Goal: Task Accomplishment & Management: Use online tool/utility

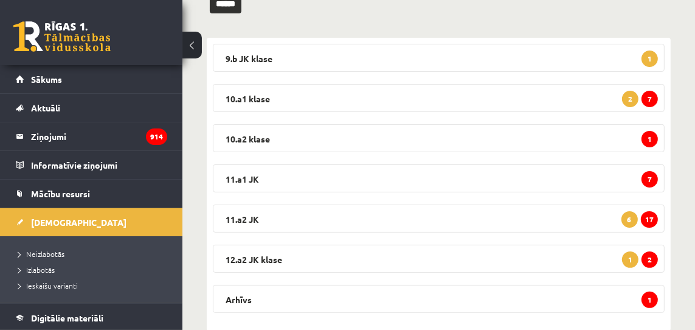
scroll to position [186, 0]
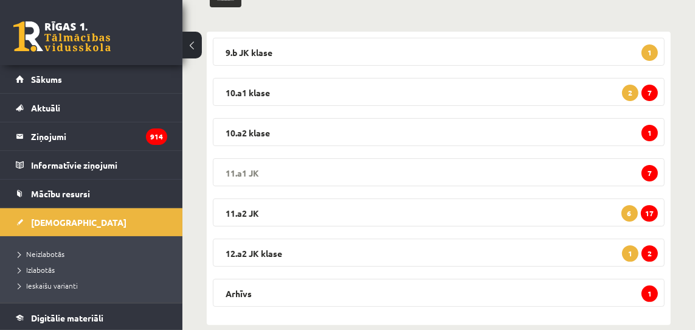
click at [654, 172] on span "7" at bounding box center [650, 173] width 16 height 16
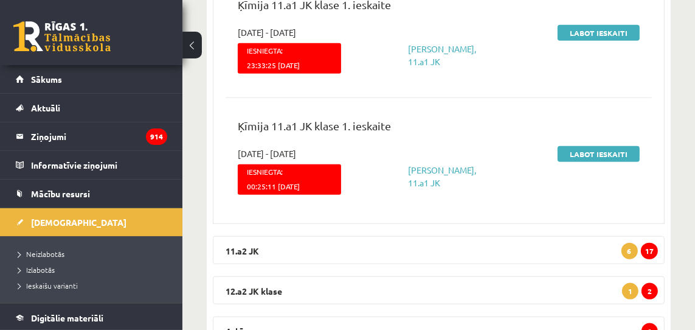
scroll to position [1049, 0]
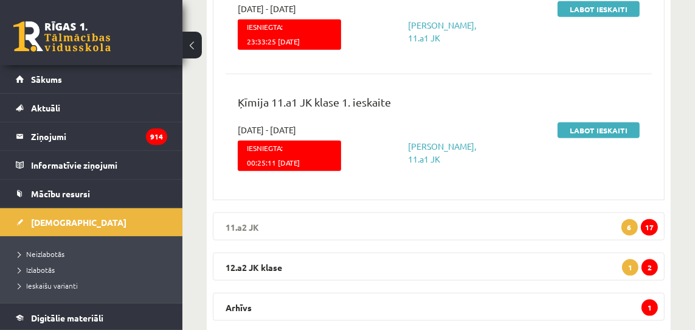
click at [650, 219] on span "17" at bounding box center [649, 227] width 17 height 16
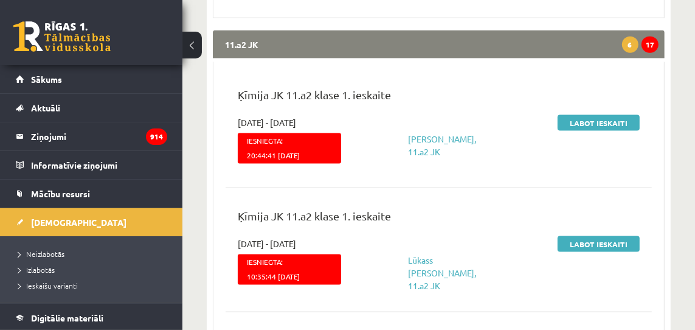
scroll to position [1239, 0]
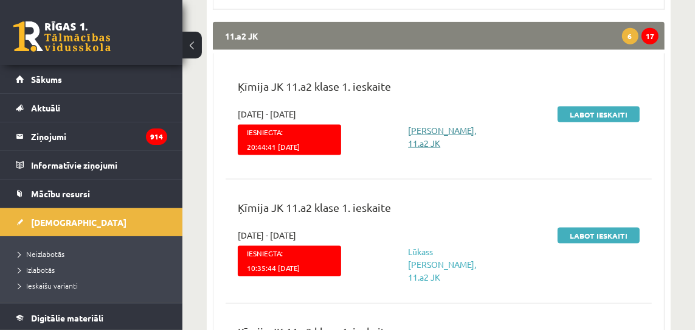
click at [421, 125] on link "Megija Škapare, 11.a2 JK" at bounding box center [442, 137] width 68 height 24
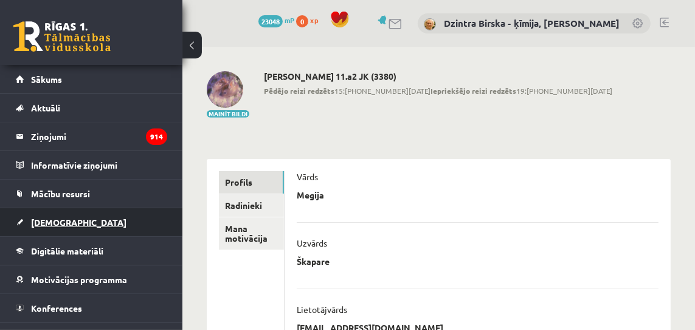
click at [57, 222] on span "[DEMOGRAPHIC_DATA]" at bounding box center [78, 222] width 95 height 11
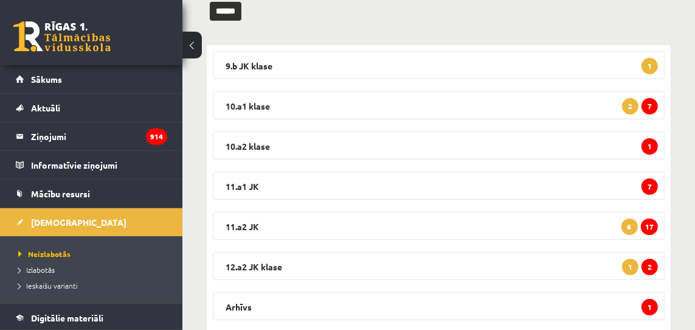
scroll to position [172, 0]
click at [651, 227] on span "17" at bounding box center [649, 227] width 17 height 16
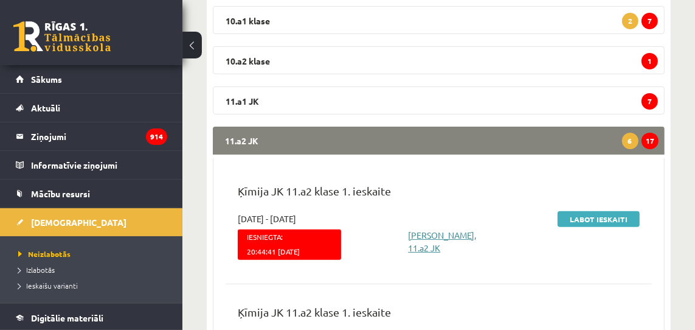
click at [425, 233] on link "[PERSON_NAME], 11.a2 JK" at bounding box center [442, 241] width 68 height 24
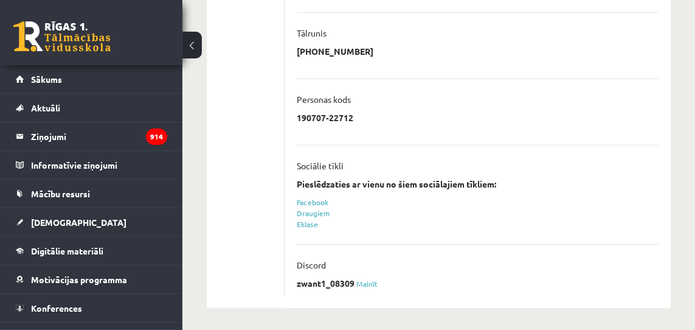
scroll to position [411, 0]
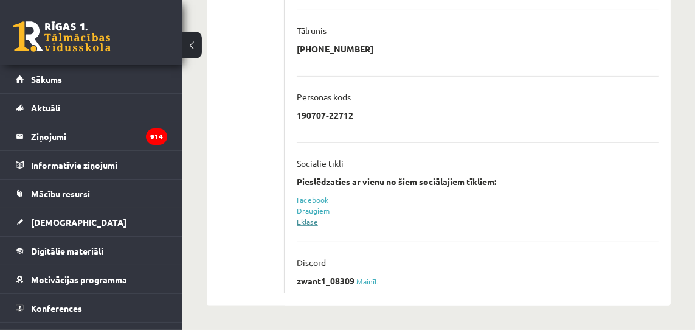
click at [308, 221] on link "Eklase" at bounding box center [307, 222] width 21 height 10
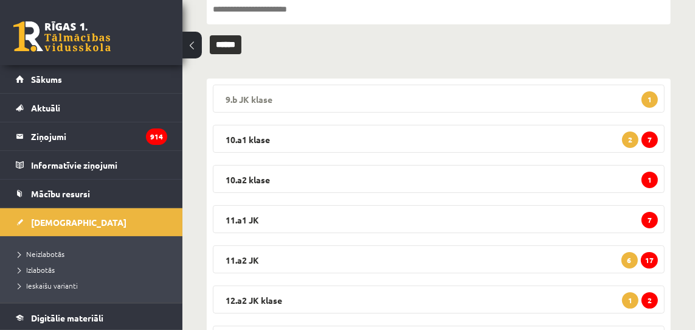
scroll to position [206, 0]
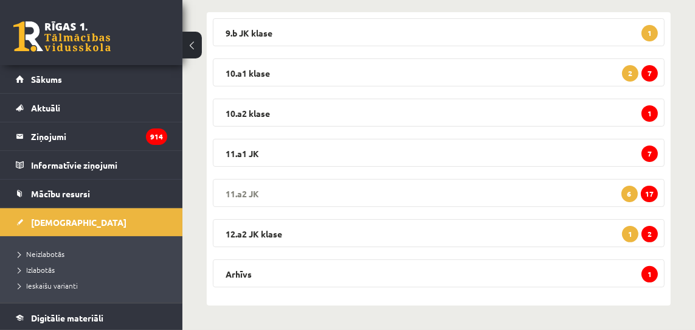
click at [653, 192] on span "17" at bounding box center [649, 194] width 17 height 16
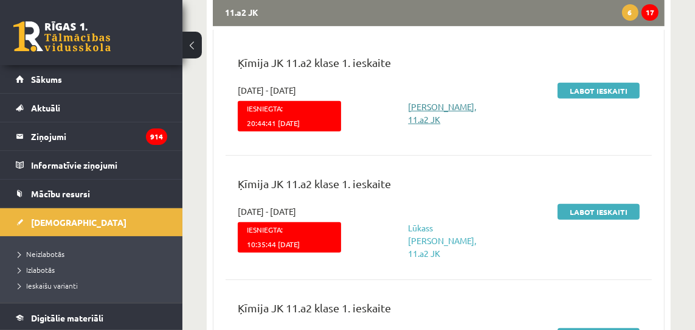
scroll to position [387, 0]
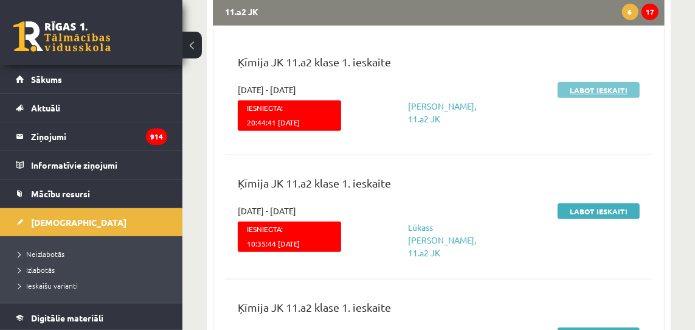
click at [609, 91] on link "Labot ieskaiti" at bounding box center [599, 90] width 82 height 16
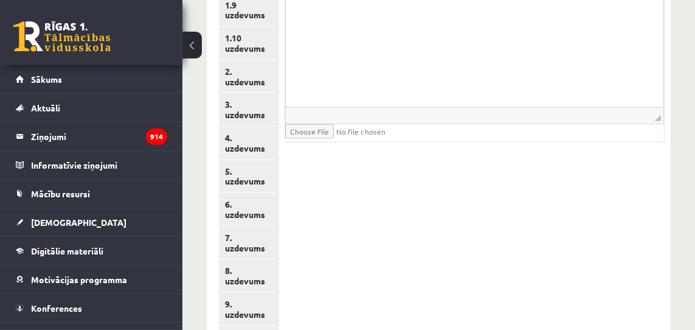
scroll to position [483, 0]
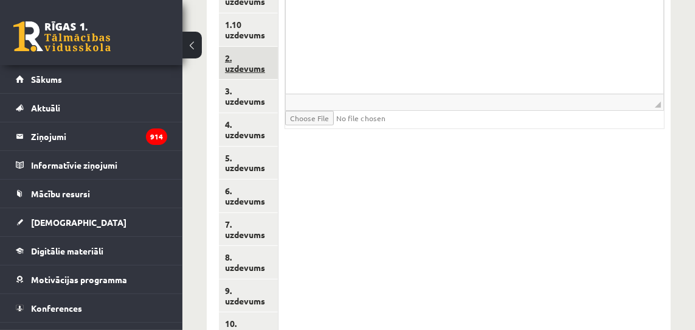
click at [246, 69] on link "2. uzdevums" at bounding box center [248, 63] width 59 height 33
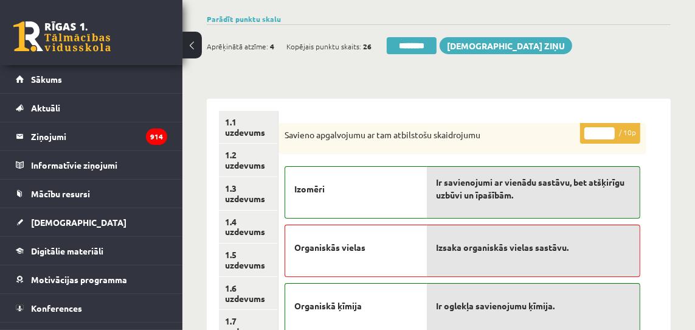
scroll to position [111, 0]
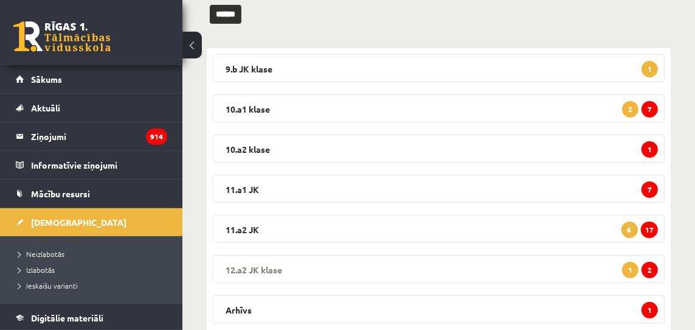
scroll to position [168, 0]
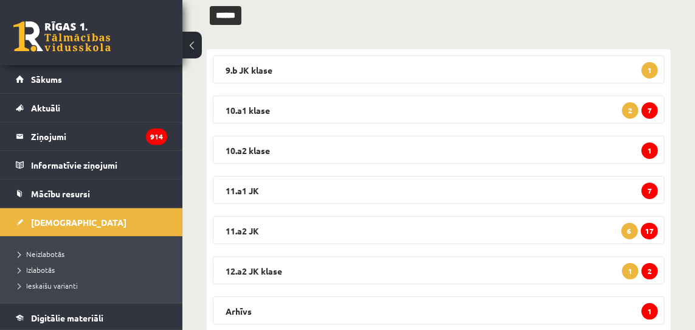
drag, startPoint x: 652, startPoint y: 229, endPoint x: 522, endPoint y: 215, distance: 130.9
click at [651, 228] on span "17" at bounding box center [649, 231] width 17 height 16
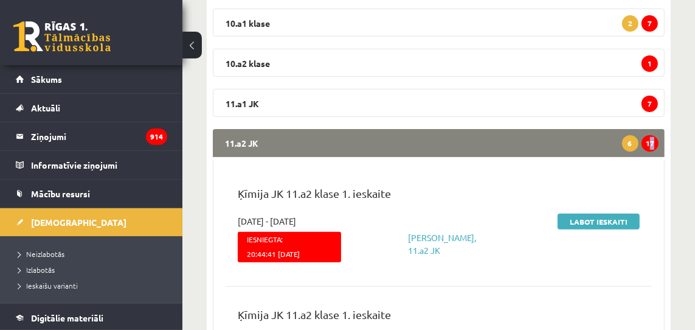
scroll to position [268, 0]
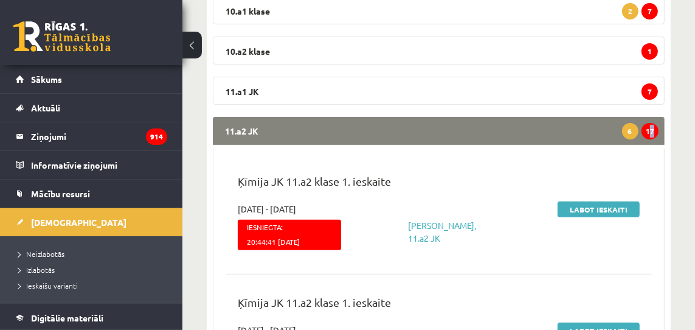
drag, startPoint x: 594, startPoint y: 210, endPoint x: 583, endPoint y: 218, distance: 13.4
click at [594, 210] on link "Labot ieskaiti" at bounding box center [599, 209] width 82 height 16
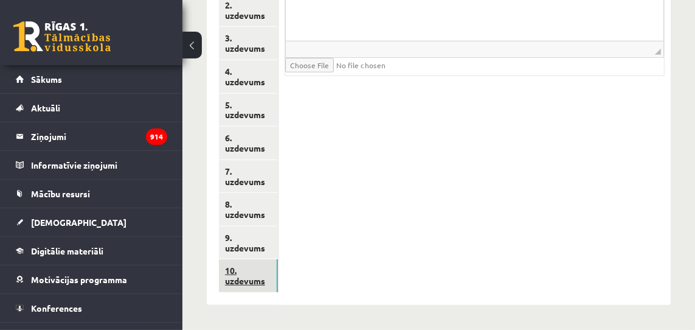
click at [249, 282] on link "10. uzdevums" at bounding box center [248, 275] width 59 height 33
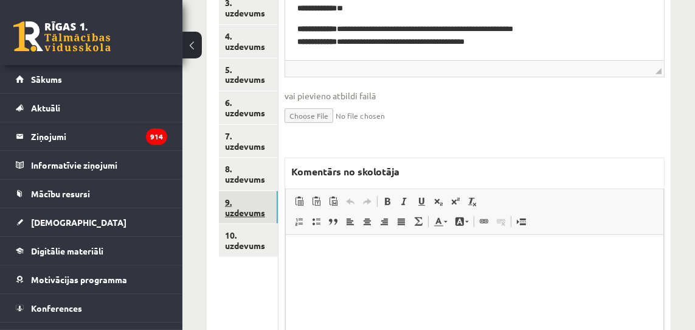
scroll to position [571, 0]
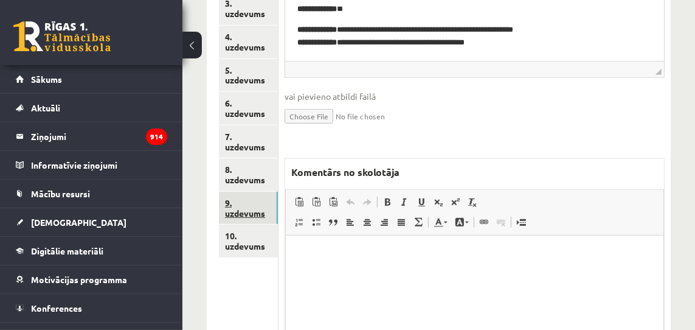
click at [240, 209] on link "9. uzdevums" at bounding box center [248, 208] width 59 height 33
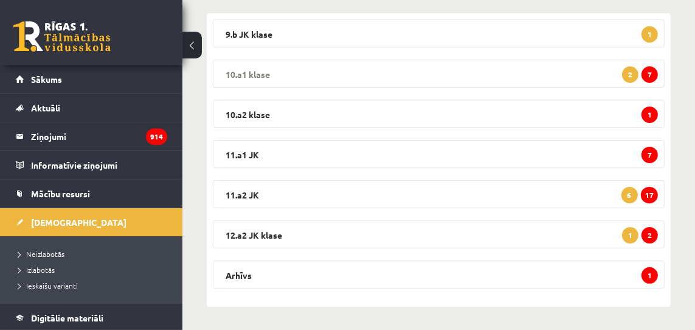
scroll to position [206, 0]
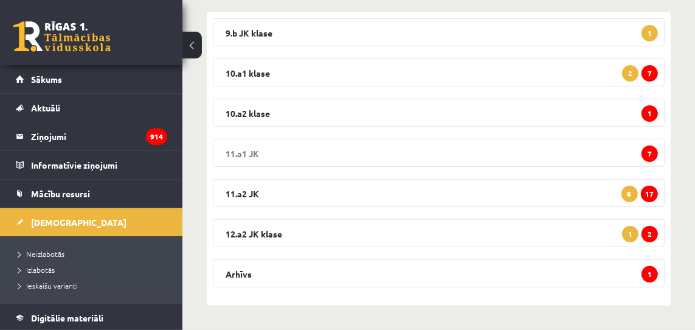
drag, startPoint x: 653, startPoint y: 155, endPoint x: 647, endPoint y: 162, distance: 9.0
click at [652, 155] on span "7" at bounding box center [650, 153] width 16 height 16
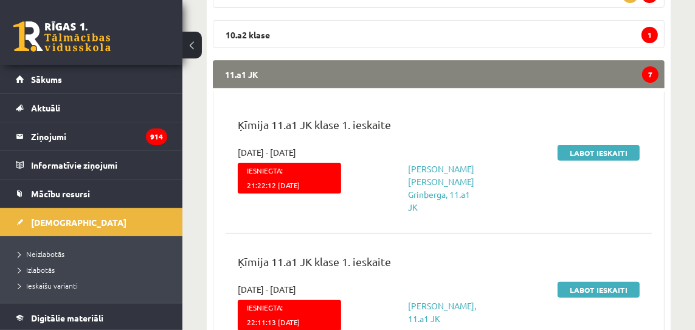
scroll to position [285, 0]
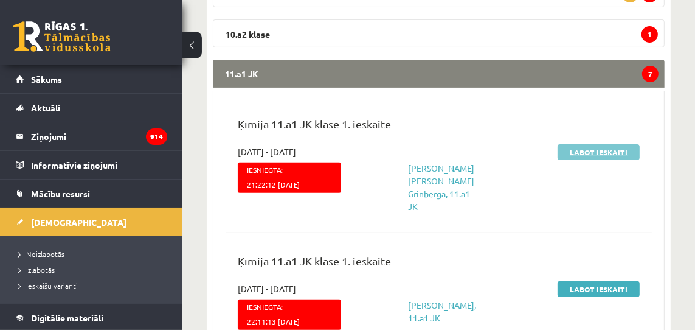
click at [602, 151] on link "Labot ieskaiti" at bounding box center [599, 152] width 82 height 16
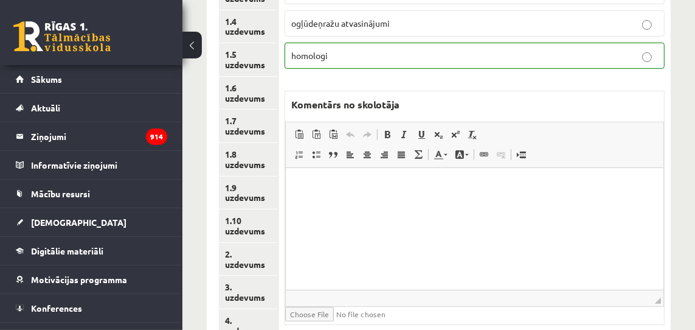
scroll to position [296, 0]
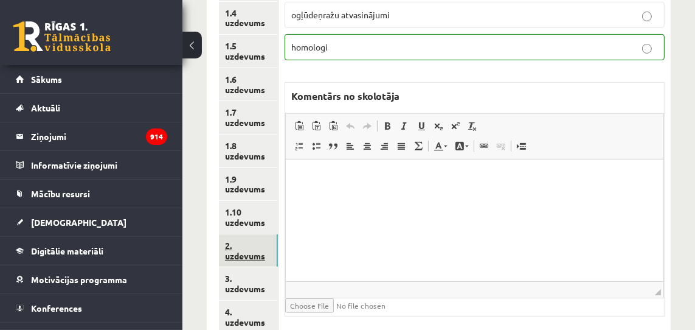
click at [242, 254] on link "2. uzdevums" at bounding box center [248, 250] width 59 height 33
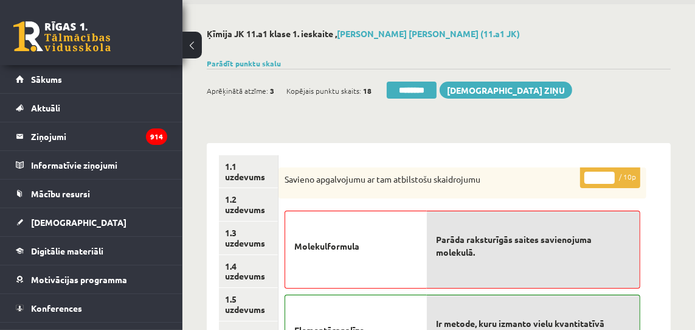
scroll to position [0, 0]
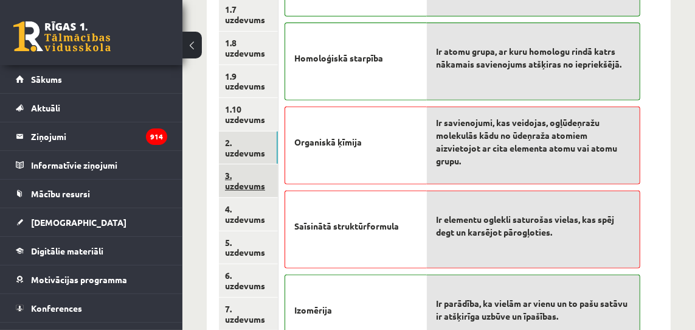
click at [256, 187] on link "3. uzdevums" at bounding box center [248, 180] width 59 height 33
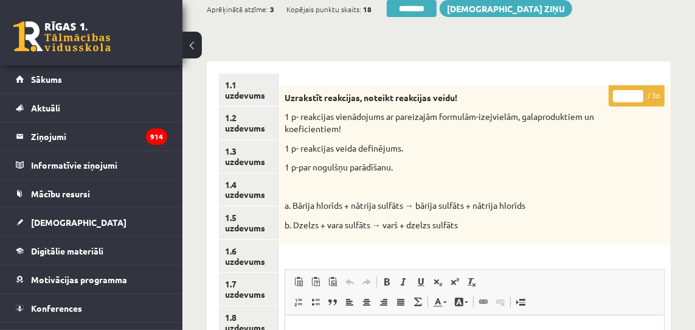
scroll to position [126, 0]
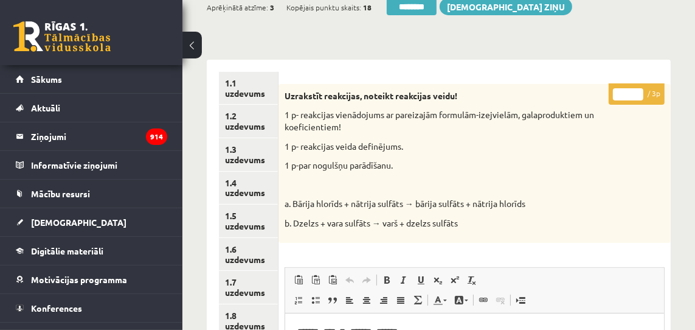
drag, startPoint x: 638, startPoint y: 92, endPoint x: 621, endPoint y: 121, distance: 33.8
type input "*"
click at [638, 92] on input "*" at bounding box center [628, 94] width 30 height 12
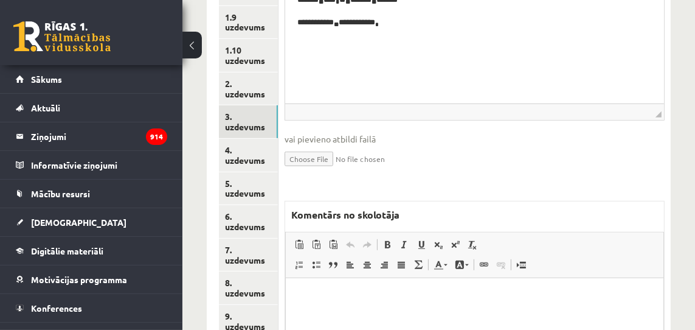
scroll to position [462, 0]
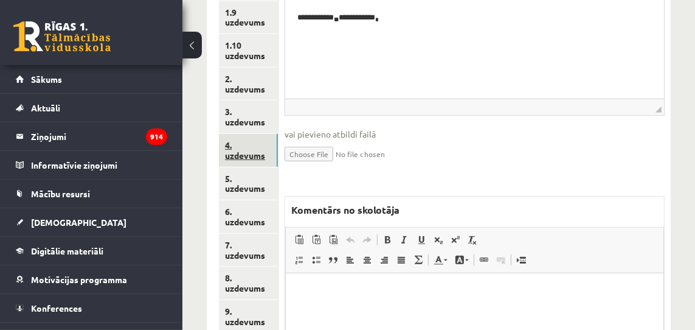
click at [259, 154] on link "4. uzdevums" at bounding box center [248, 150] width 59 height 33
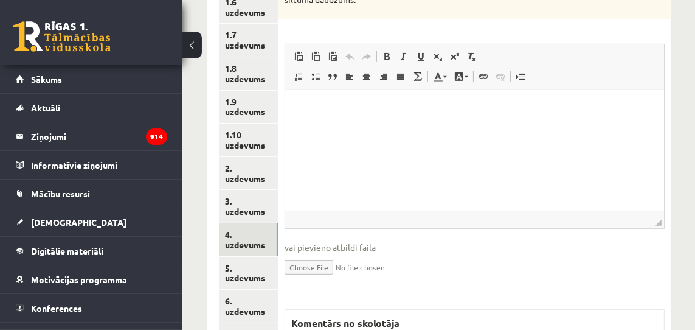
scroll to position [393, 0]
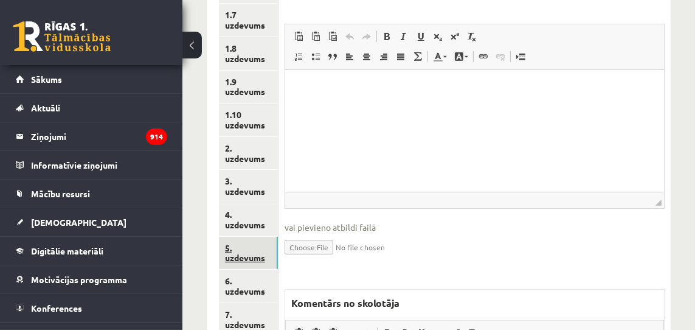
click at [243, 257] on link "5. uzdevums" at bounding box center [248, 253] width 59 height 33
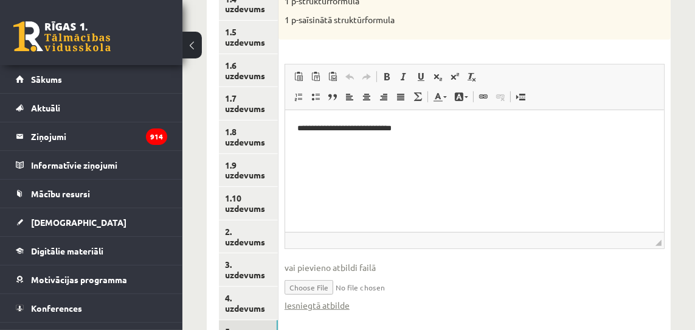
scroll to position [314, 0]
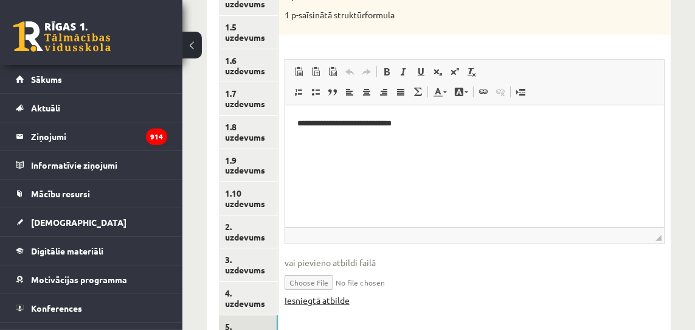
click at [332, 301] on link "Iesniegtā atbilde" at bounding box center [317, 300] width 65 height 13
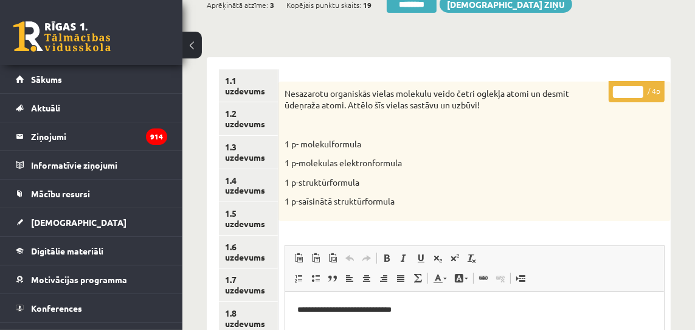
scroll to position [114, 0]
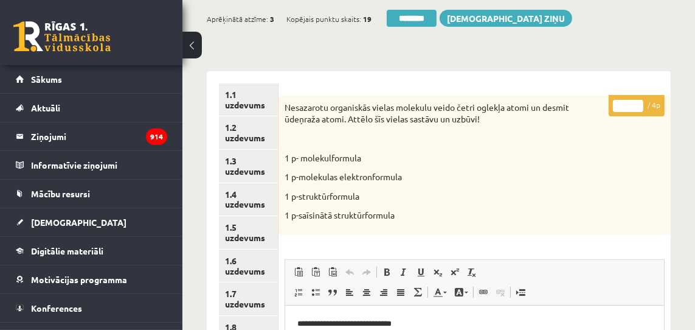
click at [639, 103] on input "*" at bounding box center [628, 106] width 30 height 12
type input "*"
click at [639, 103] on input "*" at bounding box center [628, 106] width 30 height 12
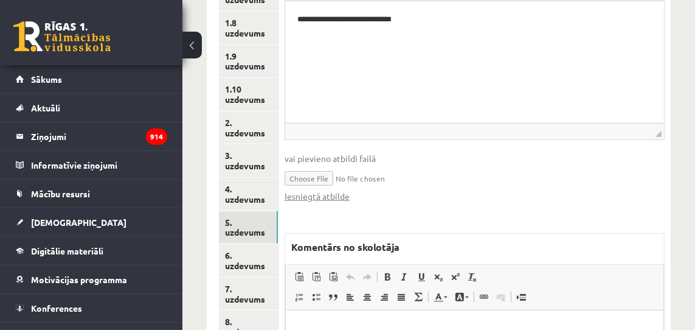
scroll to position [449, 0]
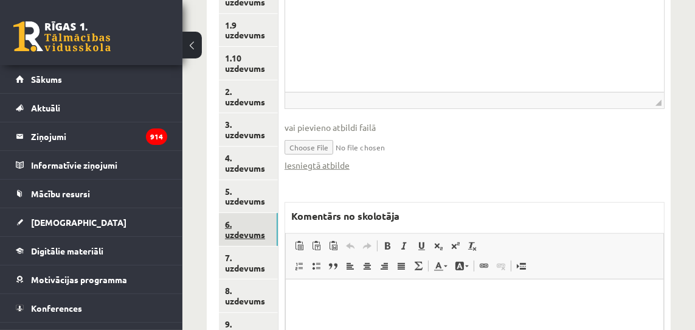
click at [247, 234] on link "6. uzdevums" at bounding box center [248, 229] width 59 height 33
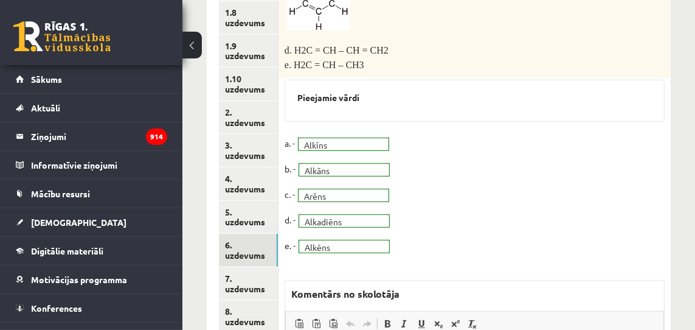
scroll to position [429, 0]
click at [238, 288] on link "7. uzdevums" at bounding box center [248, 282] width 59 height 33
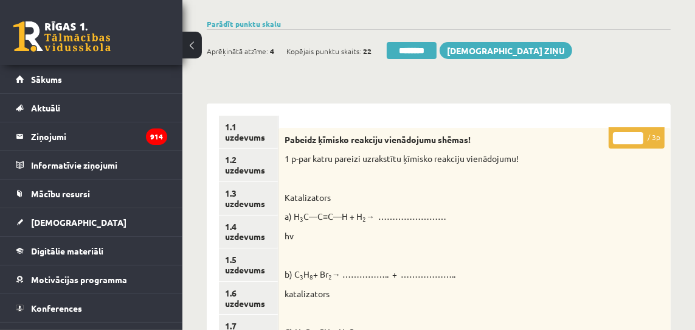
scroll to position [78, 0]
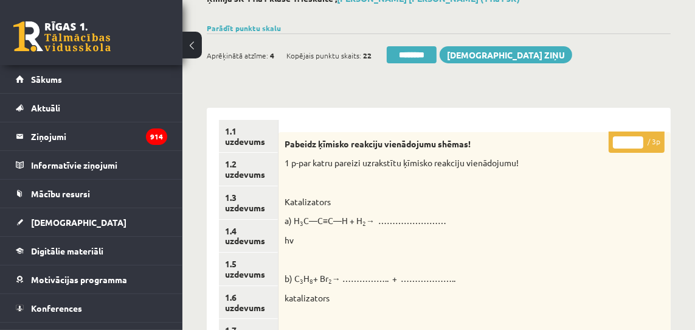
type input "*"
click at [638, 140] on input "*" at bounding box center [628, 142] width 30 height 12
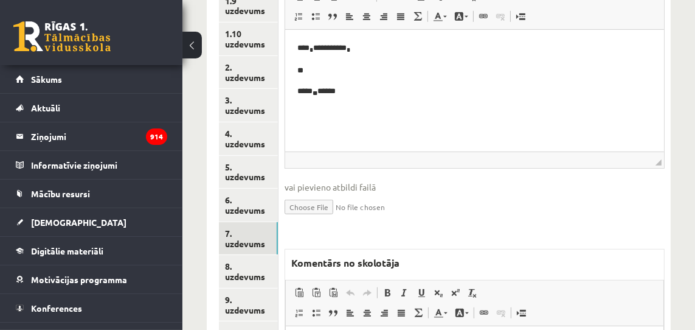
scroll to position [498, 0]
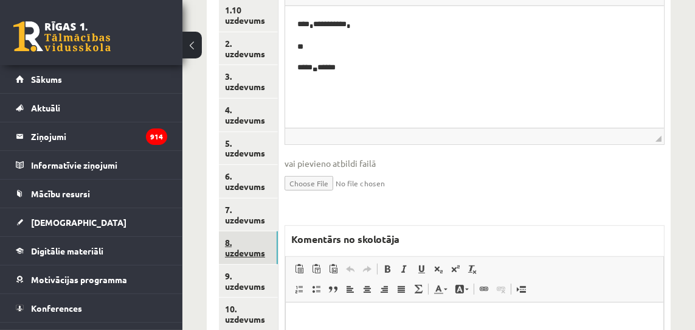
click at [241, 252] on link "8. uzdevums" at bounding box center [248, 247] width 59 height 33
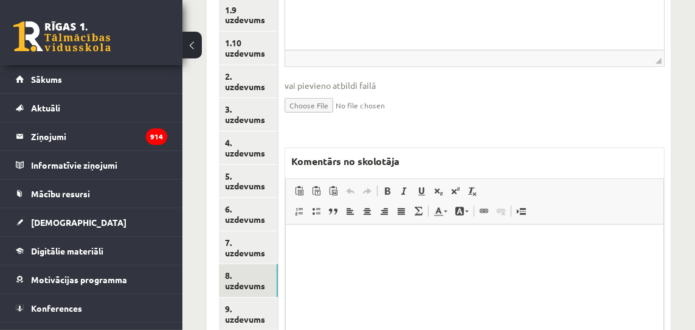
scroll to position [569, 0]
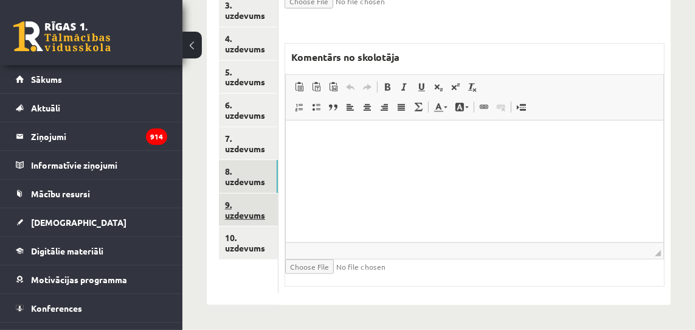
click at [257, 215] on link "9. uzdevums" at bounding box center [248, 209] width 59 height 33
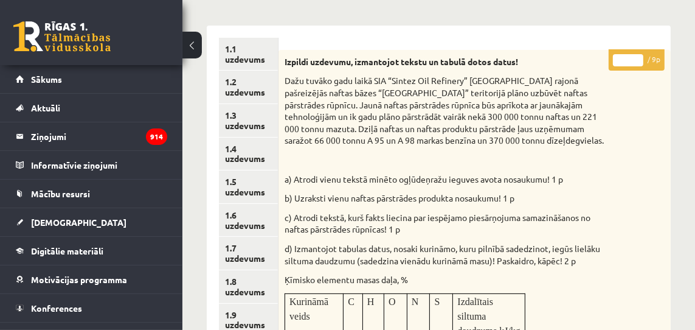
scroll to position [143, 0]
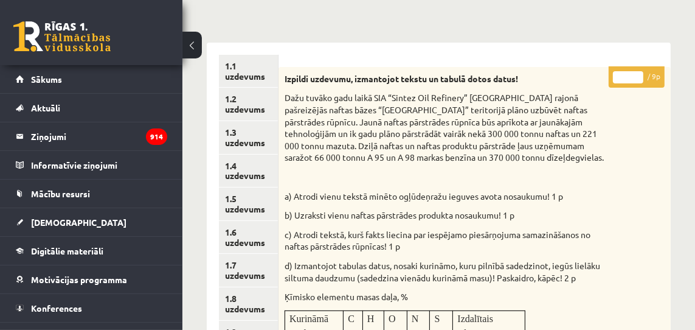
click at [639, 75] on input "*" at bounding box center [628, 77] width 30 height 12
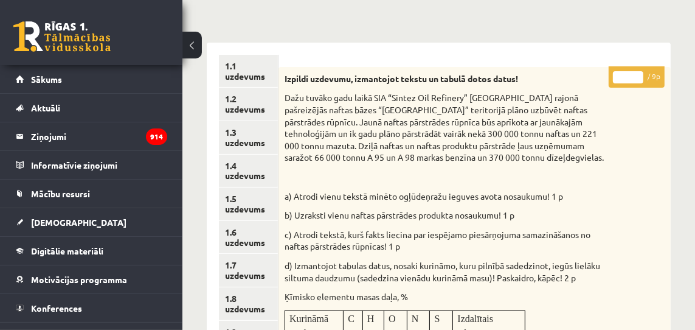
type input "*"
click at [639, 75] on input "*" at bounding box center [628, 77] width 30 height 12
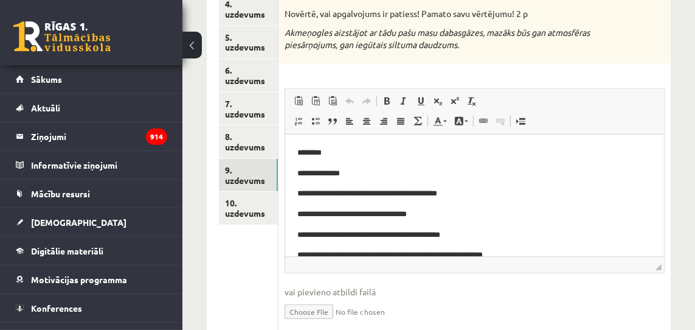
scroll to position [615, 0]
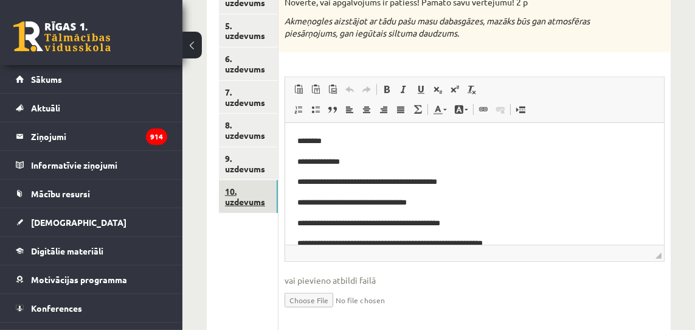
click at [250, 203] on link "10. uzdevums" at bounding box center [248, 196] width 59 height 33
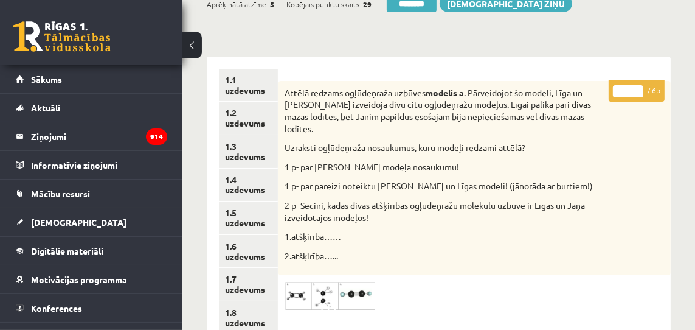
scroll to position [120, 0]
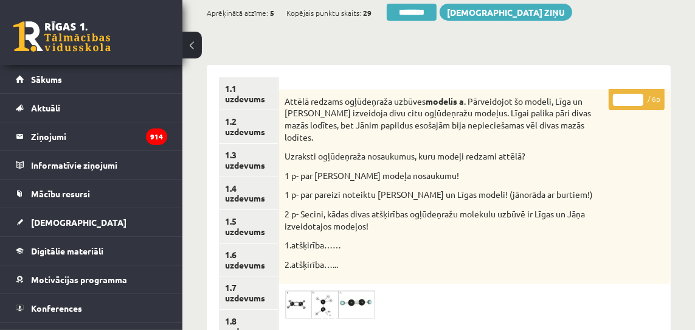
click at [637, 95] on input "*" at bounding box center [628, 100] width 30 height 12
drag, startPoint x: 637, startPoint y: 95, endPoint x: 614, endPoint y: 105, distance: 24.8
type input "*"
click at [637, 95] on input "*" at bounding box center [628, 100] width 30 height 12
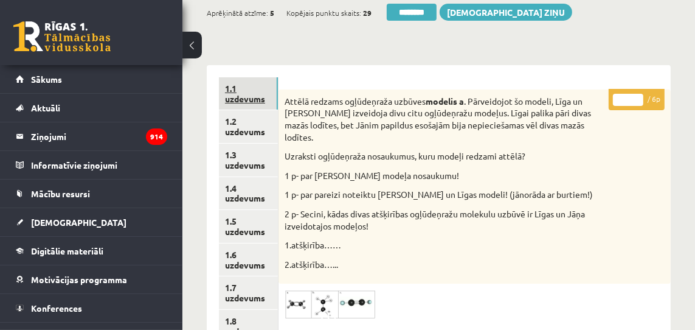
click at [261, 97] on link "1.1 uzdevums" at bounding box center [248, 93] width 59 height 33
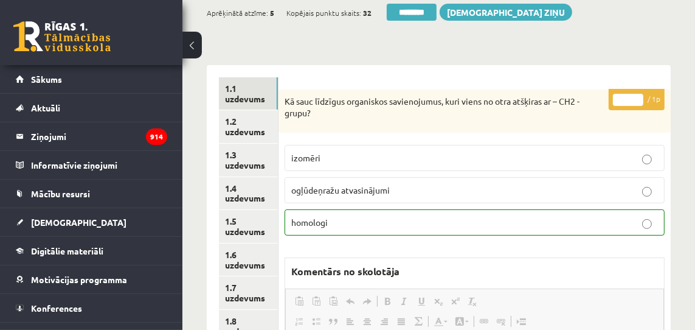
scroll to position [0, 0]
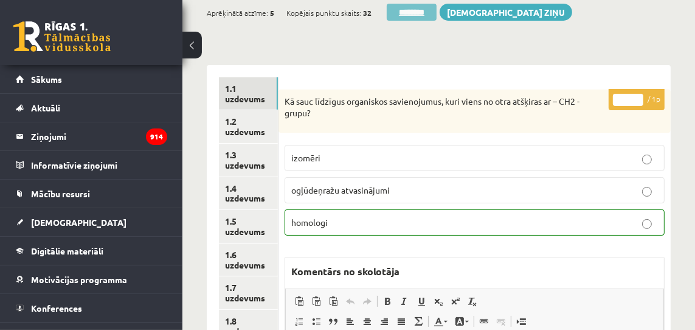
click at [428, 9] on input "********" at bounding box center [412, 12] width 50 height 17
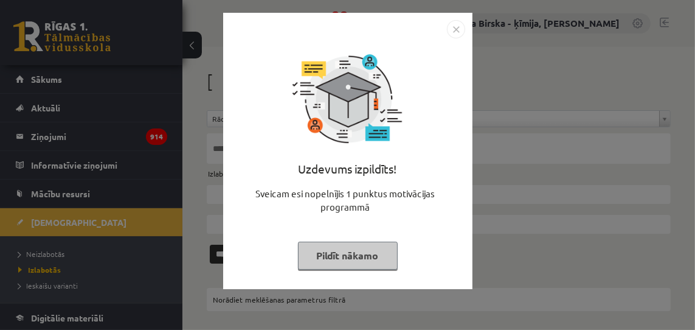
drag, startPoint x: 456, startPoint y: 28, endPoint x: 444, endPoint y: 29, distance: 12.2
click at [456, 28] on img "Close" at bounding box center [456, 29] width 18 height 18
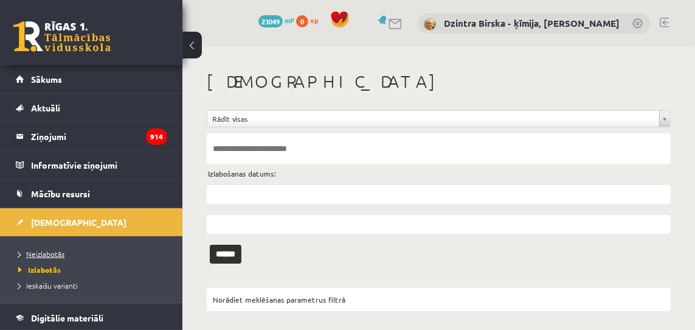
click at [56, 251] on span "Neizlabotās" at bounding box center [41, 254] width 46 height 10
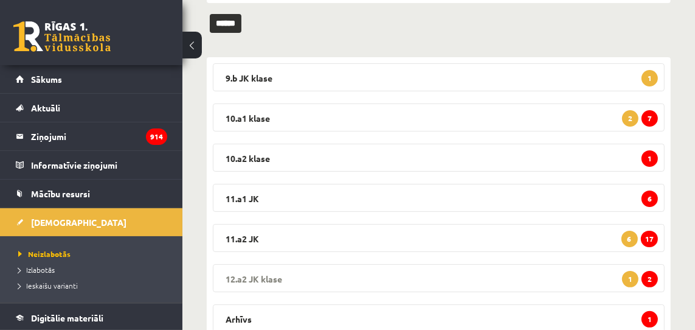
scroll to position [163, 0]
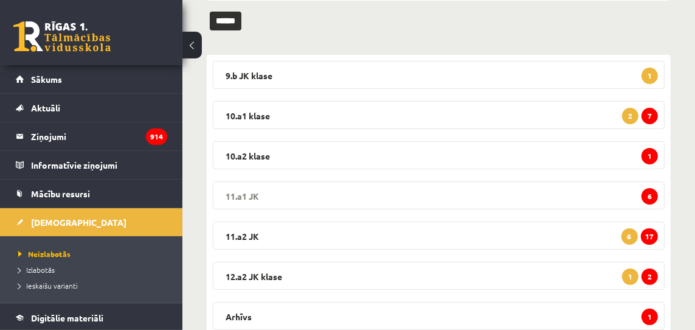
click at [649, 196] on span "6" at bounding box center [650, 196] width 16 height 16
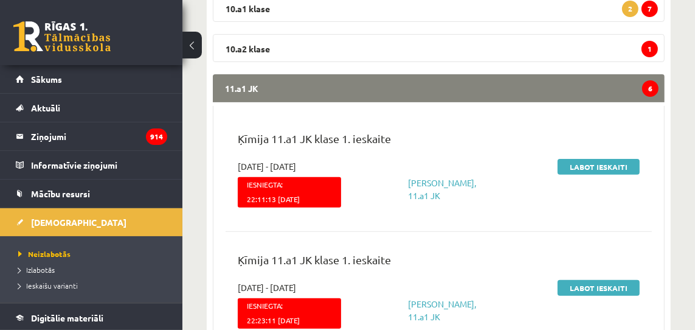
scroll to position [272, 0]
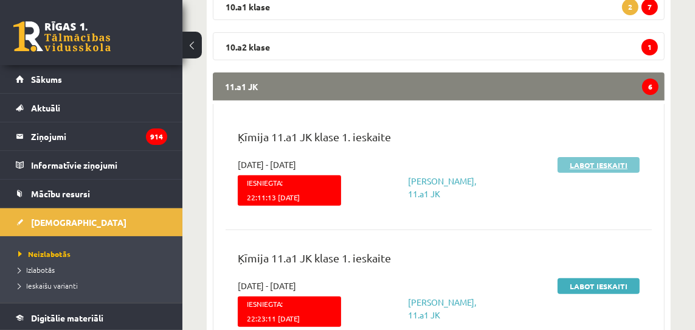
click at [599, 167] on link "Labot ieskaiti" at bounding box center [599, 165] width 82 height 16
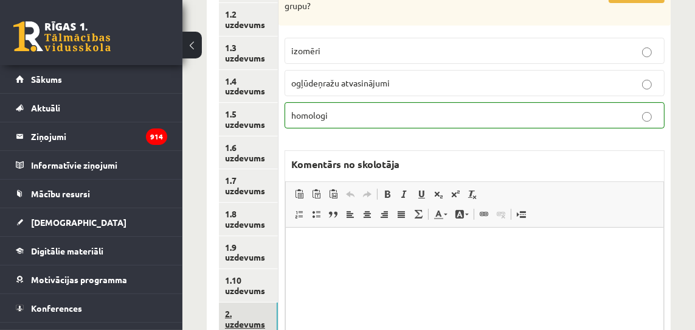
click at [246, 322] on link "2. uzdevums" at bounding box center [248, 318] width 59 height 33
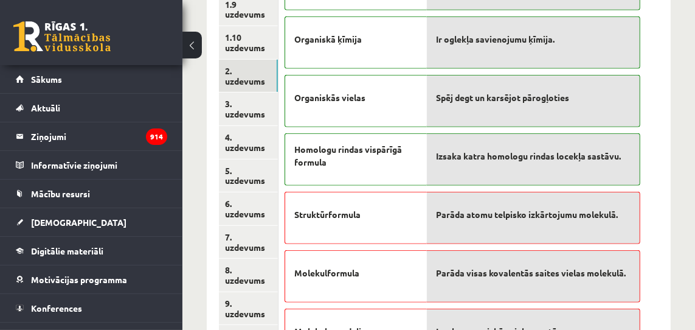
scroll to position [471, 0]
click at [235, 113] on link "3. uzdevums" at bounding box center [248, 108] width 59 height 33
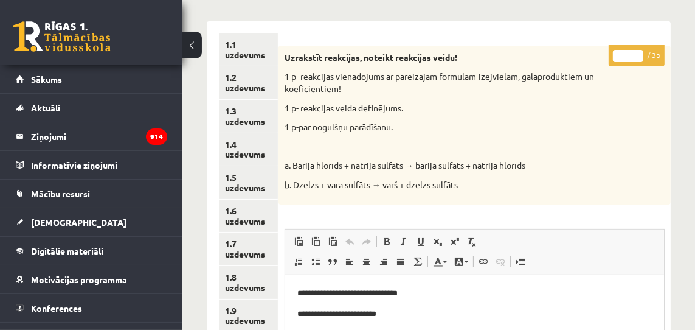
scroll to position [159, 0]
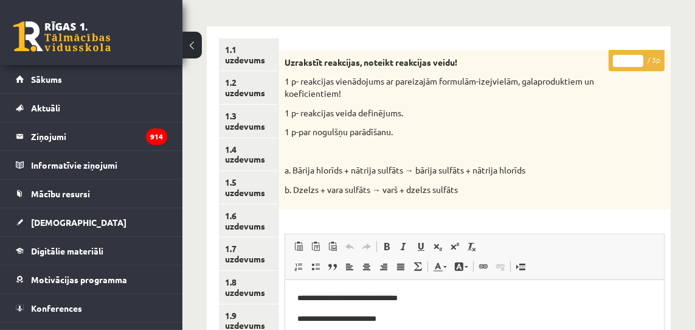
type input "*"
click at [638, 57] on input "*" at bounding box center [628, 61] width 30 height 12
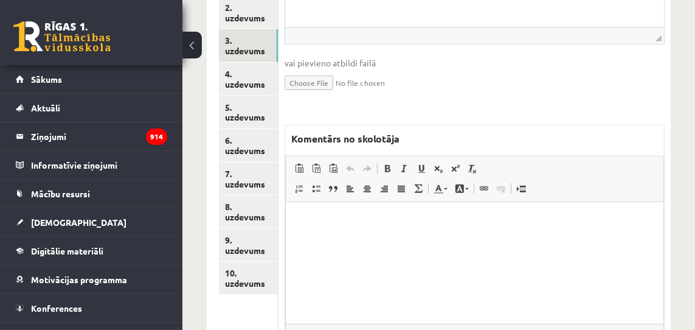
scroll to position [536, 0]
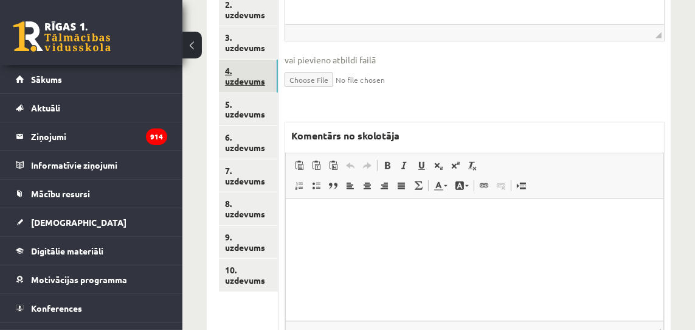
click at [257, 82] on link "4. uzdevums" at bounding box center [248, 76] width 59 height 33
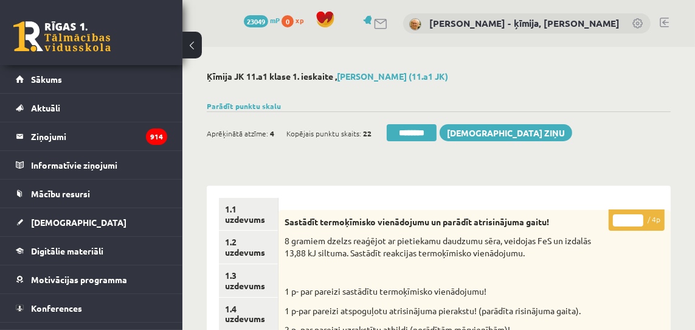
scroll to position [1, 0]
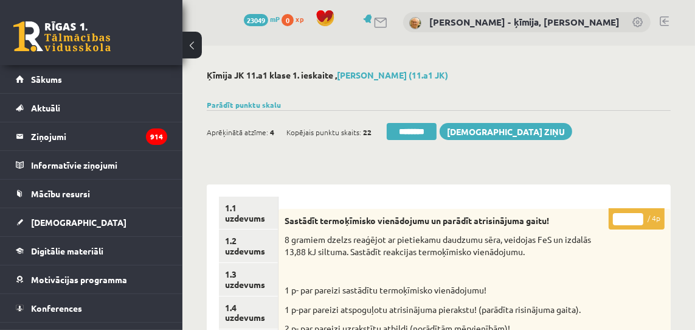
click at [637, 217] on input "*" at bounding box center [628, 219] width 30 height 12
type input "*"
click at [637, 217] on input "*" at bounding box center [628, 218] width 30 height 12
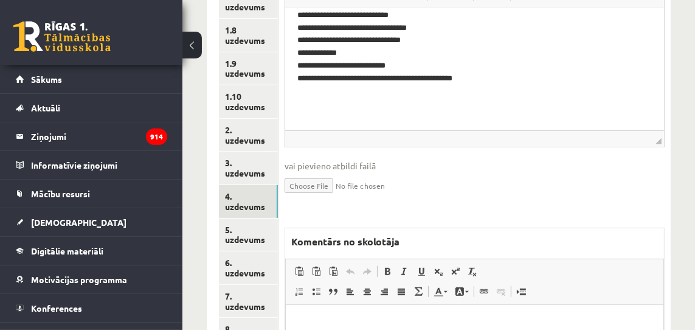
scroll to position [434, 0]
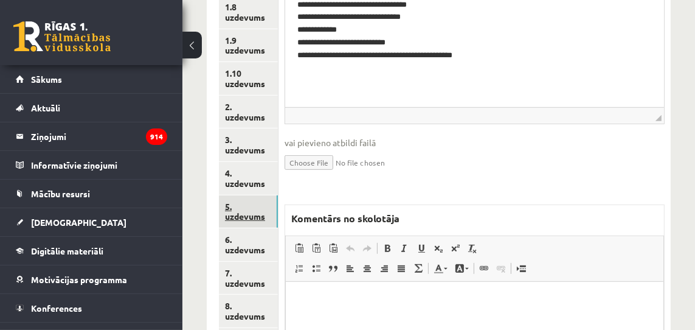
click at [254, 215] on link "5. uzdevums" at bounding box center [248, 211] width 59 height 33
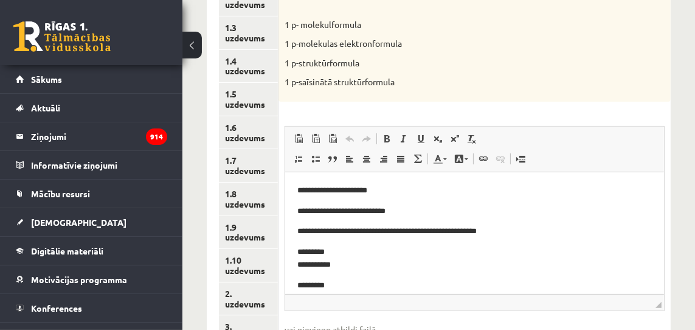
scroll to position [0, 0]
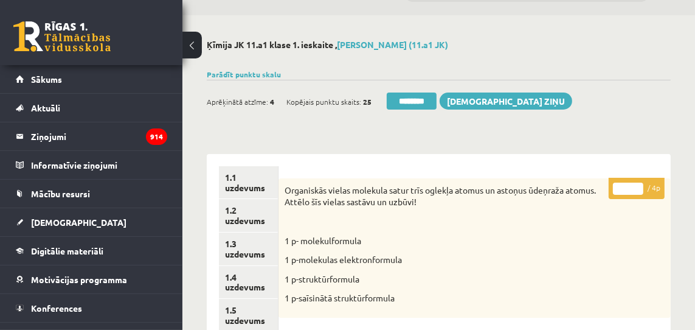
click at [639, 187] on input "*" at bounding box center [628, 188] width 30 height 12
drag, startPoint x: 639, startPoint y: 187, endPoint x: 597, endPoint y: 199, distance: 43.7
type input "*"
click at [639, 187] on input "*" at bounding box center [628, 188] width 30 height 12
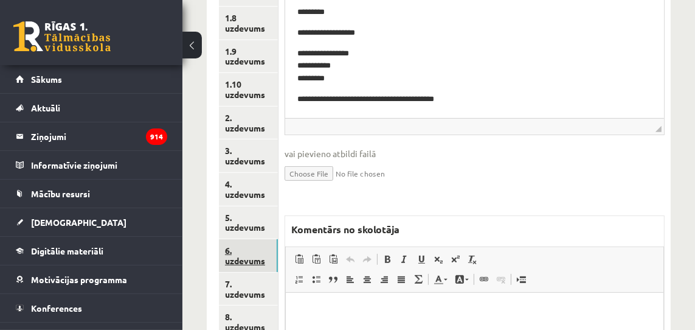
click at [241, 258] on link "6. uzdevums" at bounding box center [248, 255] width 59 height 33
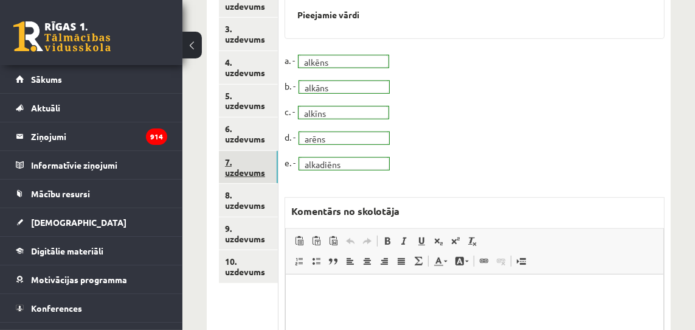
click at [255, 173] on link "7. uzdevums" at bounding box center [248, 167] width 59 height 33
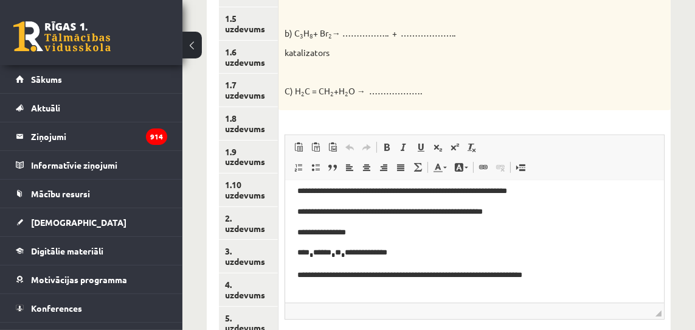
scroll to position [95, 0]
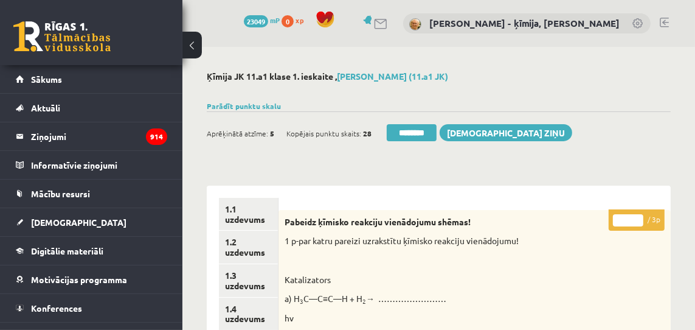
click at [640, 218] on input "*" at bounding box center [628, 220] width 30 height 12
drag, startPoint x: 640, startPoint y: 218, endPoint x: 630, endPoint y: 223, distance: 10.9
type input "*"
click at [640, 218] on input "*" at bounding box center [628, 220] width 30 height 12
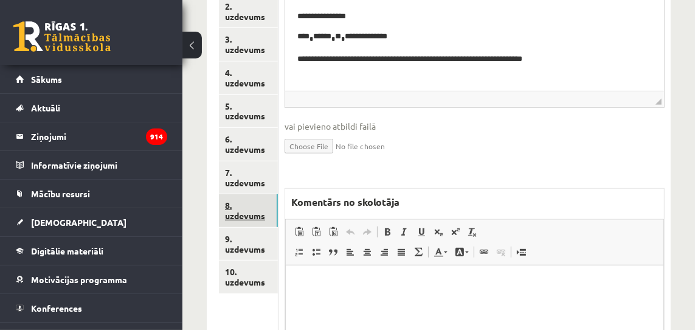
click at [252, 217] on link "8. uzdevums" at bounding box center [248, 210] width 59 height 33
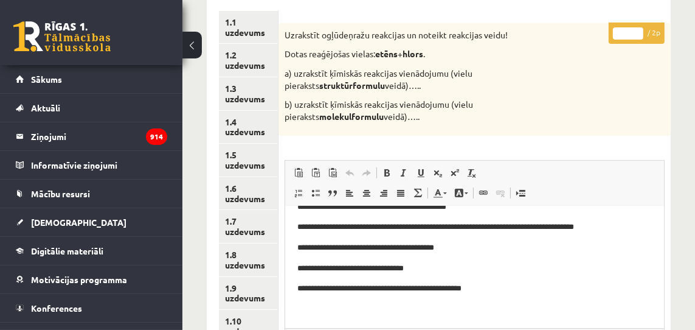
drag, startPoint x: 637, startPoint y: 31, endPoint x: 622, endPoint y: 45, distance: 20.2
type input "*"
click at [636, 31] on input "*" at bounding box center [628, 33] width 30 height 12
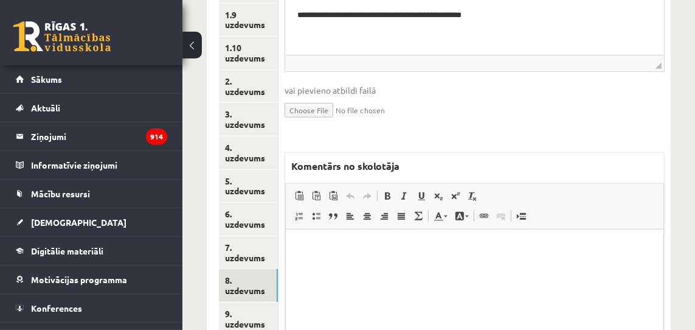
click at [487, 253] on p "Rich Text Editor, wiswyg-editor-47433991468660-1760289774-800" at bounding box center [473, 247] width 353 height 13
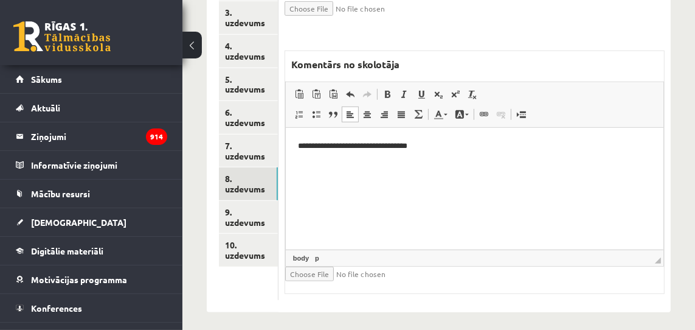
scroll to position [569, 0]
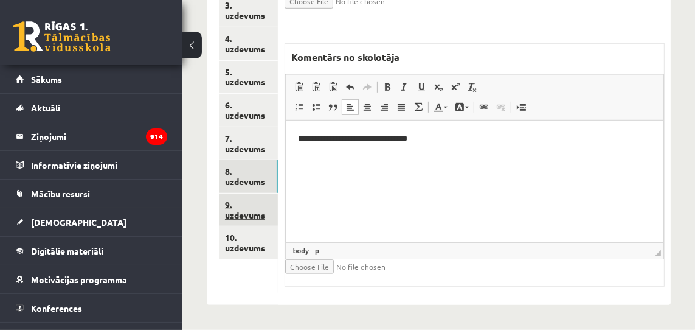
click at [254, 216] on link "9. uzdevums" at bounding box center [248, 209] width 59 height 33
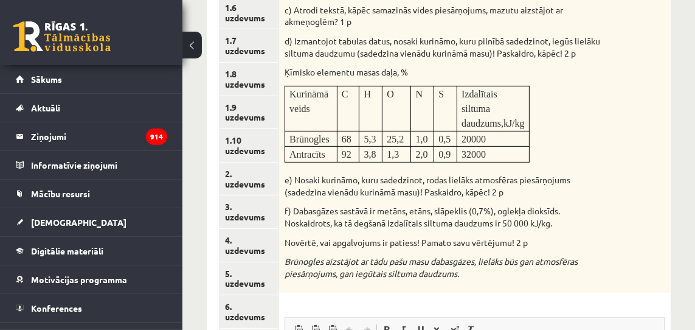
scroll to position [0, 0]
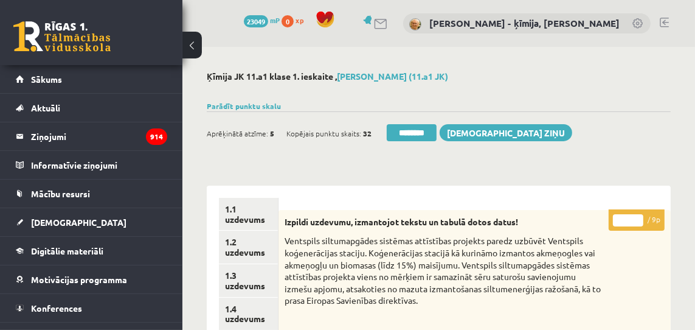
click at [637, 217] on input "*" at bounding box center [628, 220] width 30 height 12
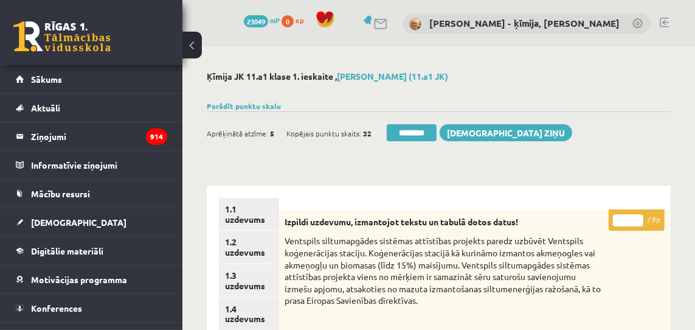
click at [637, 217] on input "*" at bounding box center [628, 220] width 30 height 12
type input "*"
click at [637, 217] on input "*" at bounding box center [628, 220] width 30 height 12
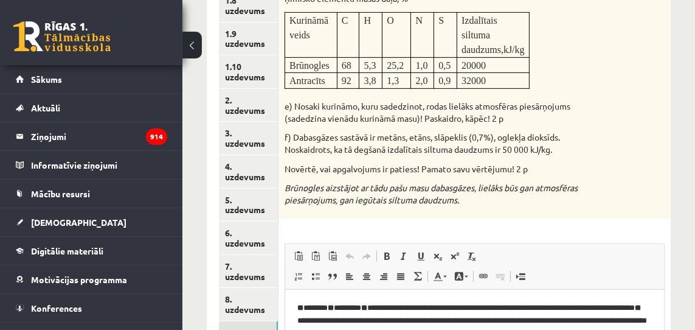
scroll to position [541, 0]
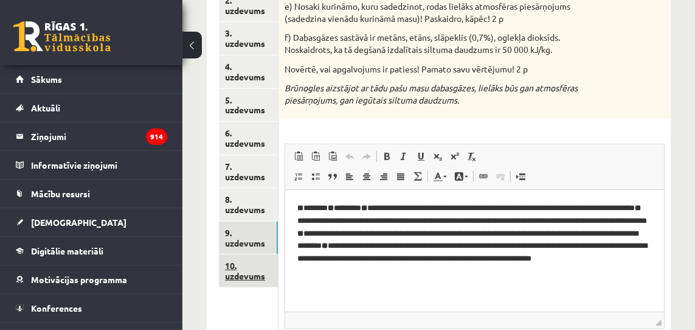
click at [252, 274] on link "10. uzdevums" at bounding box center [248, 270] width 59 height 33
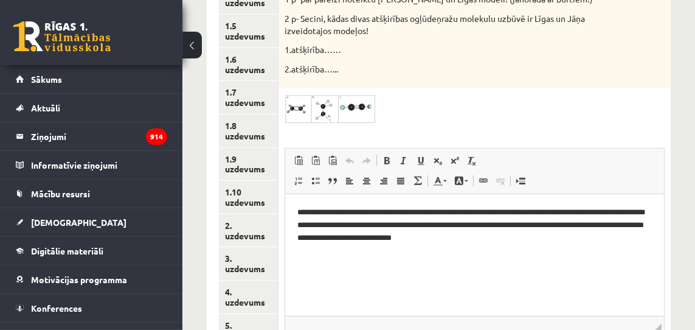
scroll to position [316, 0]
click at [306, 94] on img at bounding box center [330, 108] width 91 height 29
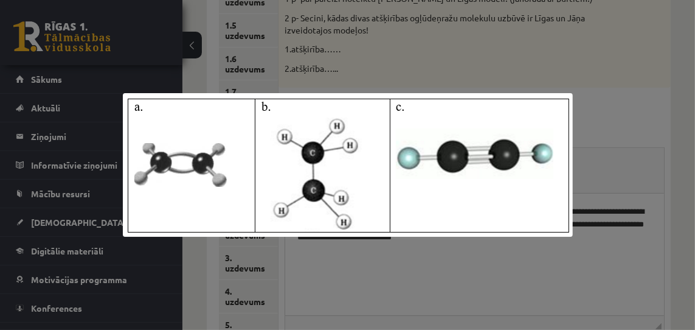
click at [332, 130] on img at bounding box center [348, 165] width 450 height 144
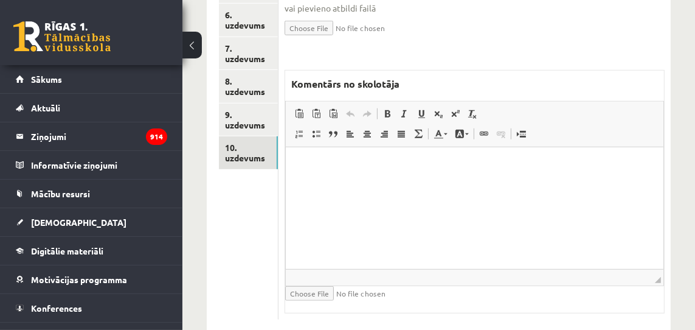
scroll to position [674, 0]
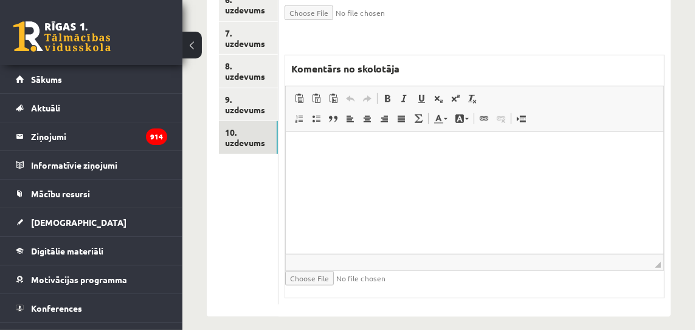
click at [448, 153] on p "Rich Text Editor, wiswyg-editor-47433907772760-1760289827-739" at bounding box center [473, 150] width 353 height 13
click at [253, 74] on link "8. uzdevums" at bounding box center [248, 71] width 59 height 33
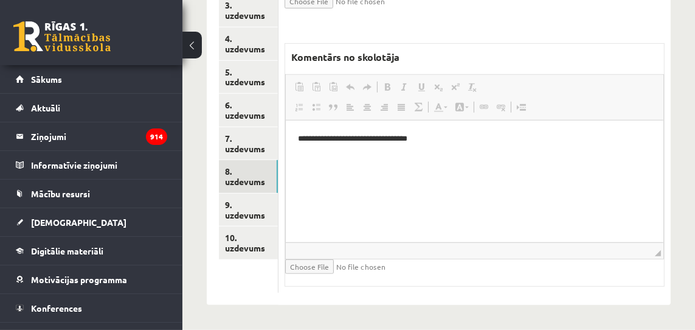
scroll to position [0, 0]
drag, startPoint x: 253, startPoint y: 279, endPoint x: 291, endPoint y: 266, distance: 39.6
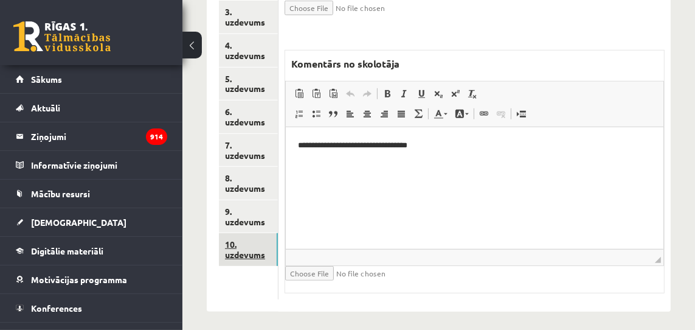
click at [261, 256] on link "10. uzdevums" at bounding box center [248, 249] width 59 height 33
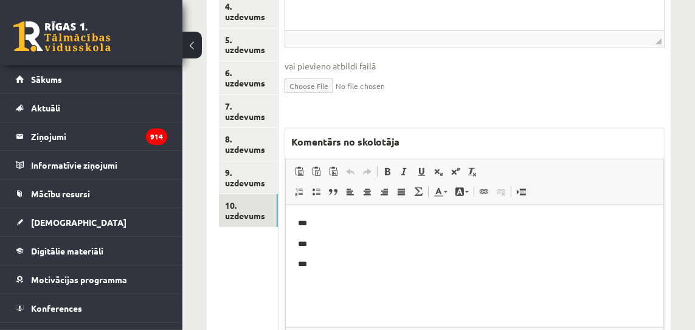
scroll to position [628, 0]
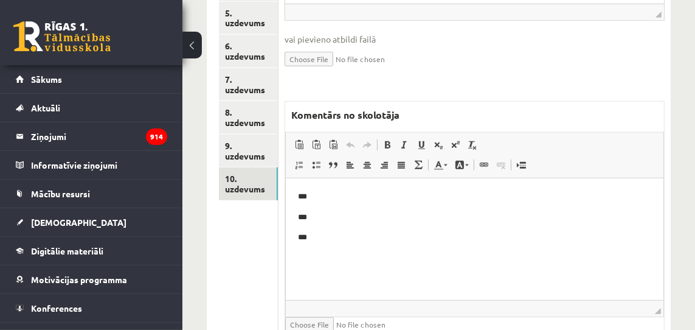
click at [295, 189] on html "*** *** ***" at bounding box center [474, 217] width 378 height 78
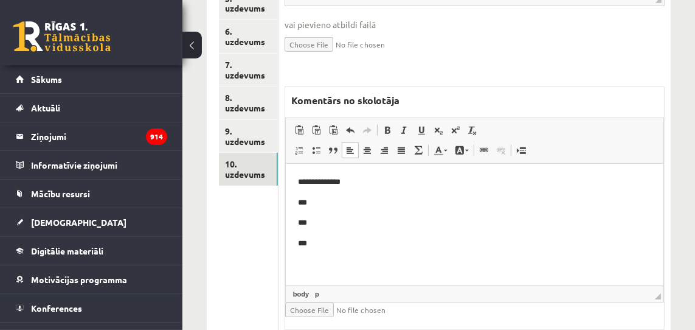
scroll to position [0, 0]
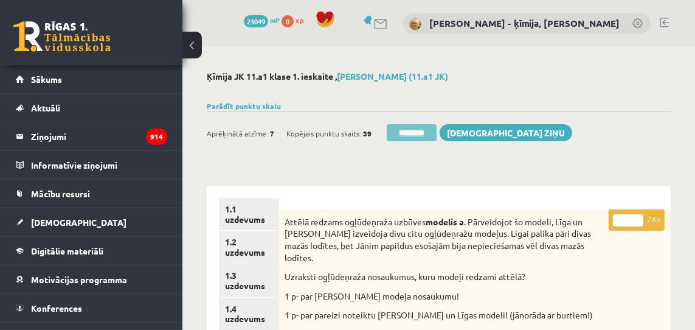
click at [419, 134] on input "********" at bounding box center [412, 132] width 50 height 17
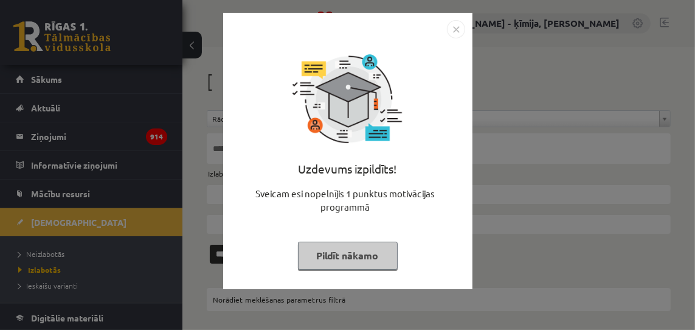
drag, startPoint x: 457, startPoint y: 32, endPoint x: 460, endPoint y: 40, distance: 7.7
click at [457, 32] on img "Close" at bounding box center [456, 29] width 18 height 18
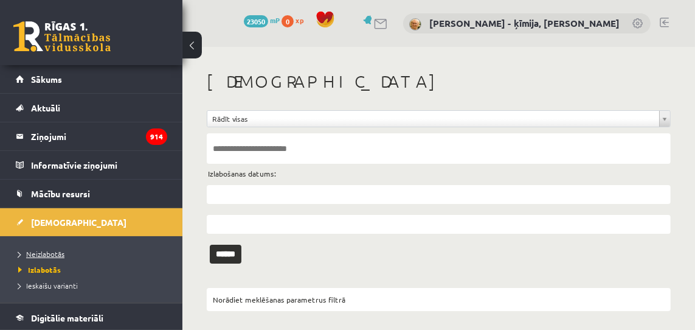
click at [42, 251] on span "Neizlabotās" at bounding box center [41, 254] width 46 height 10
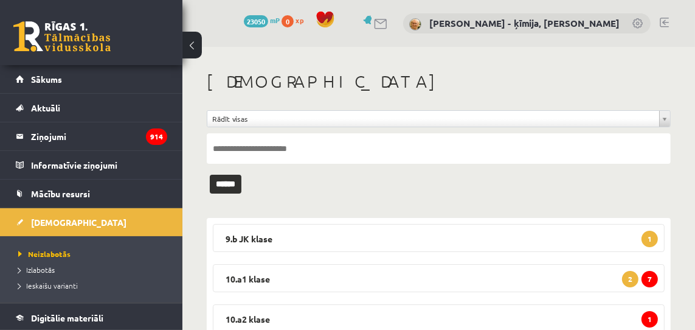
scroll to position [206, 0]
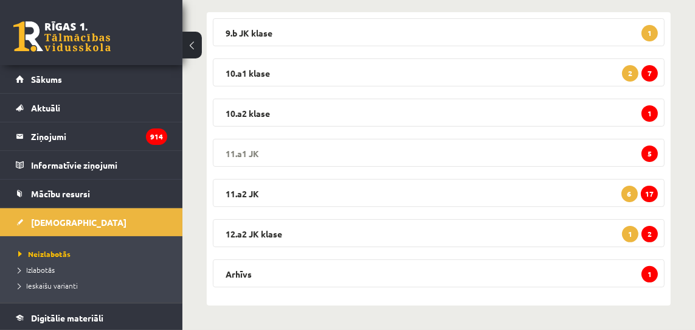
click at [650, 154] on span "5" at bounding box center [650, 153] width 16 height 16
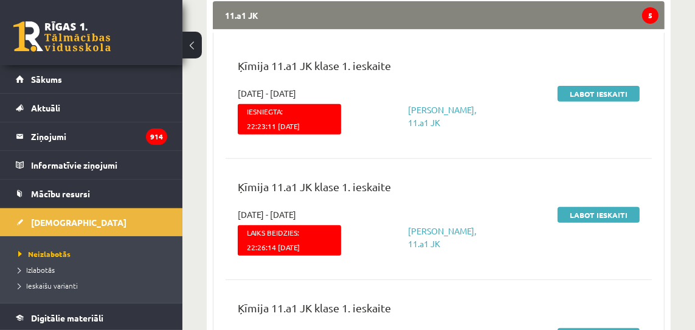
scroll to position [344, 0]
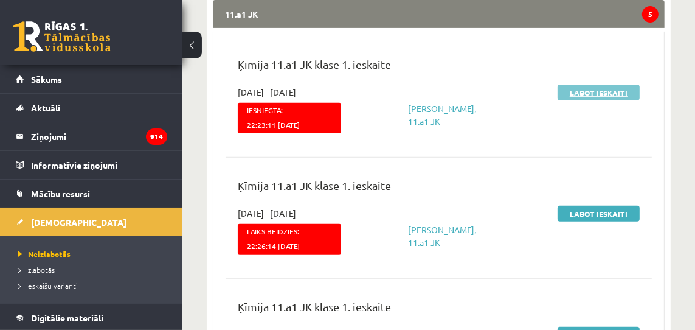
click at [579, 92] on link "Labot ieskaiti" at bounding box center [599, 93] width 82 height 16
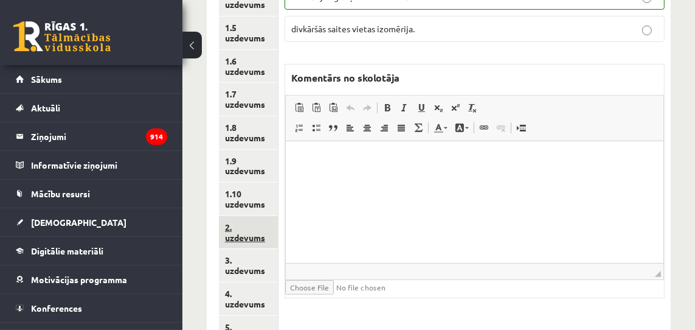
scroll to position [314, 0]
click at [246, 238] on link "2. uzdevums" at bounding box center [248, 231] width 59 height 33
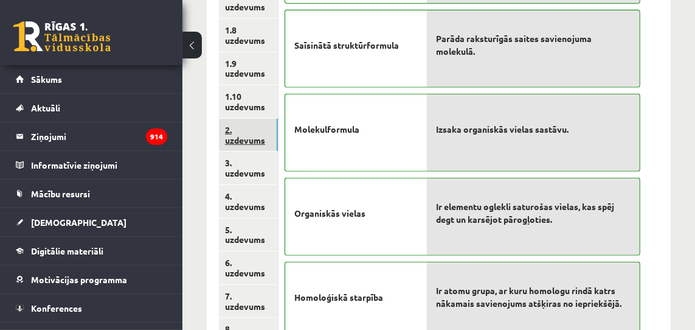
scroll to position [414, 0]
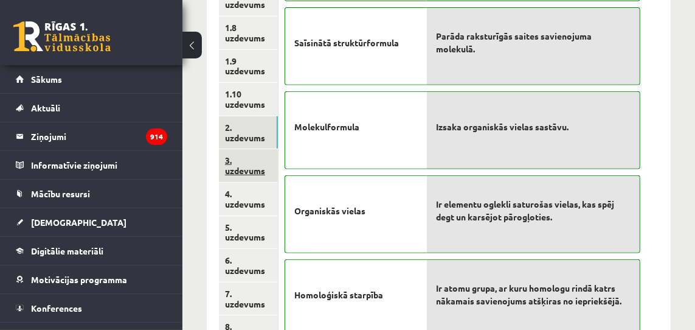
click at [246, 170] on link "3. uzdevums" at bounding box center [248, 165] width 59 height 33
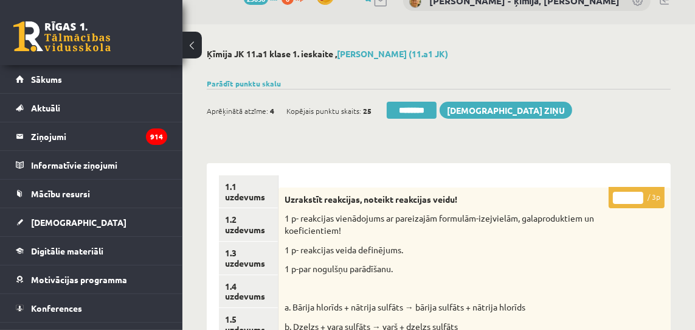
scroll to position [0, 0]
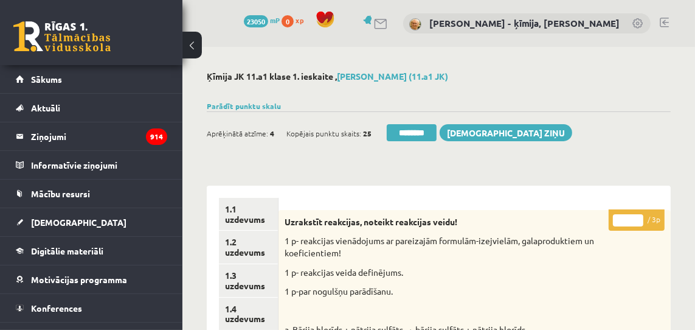
click at [639, 217] on input "*" at bounding box center [628, 220] width 30 height 12
drag, startPoint x: 639, startPoint y: 217, endPoint x: 576, endPoint y: 233, distance: 64.6
type input "*"
click at [634, 218] on input "*" at bounding box center [628, 220] width 30 height 12
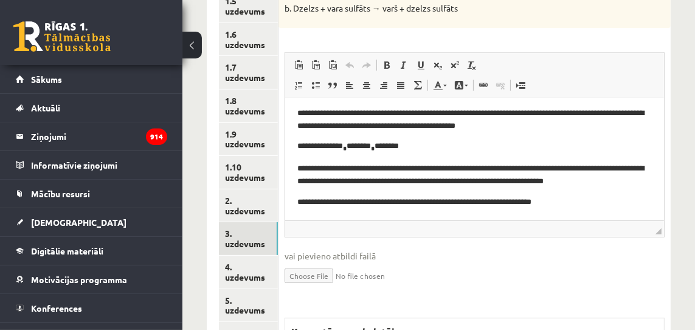
scroll to position [343, 0]
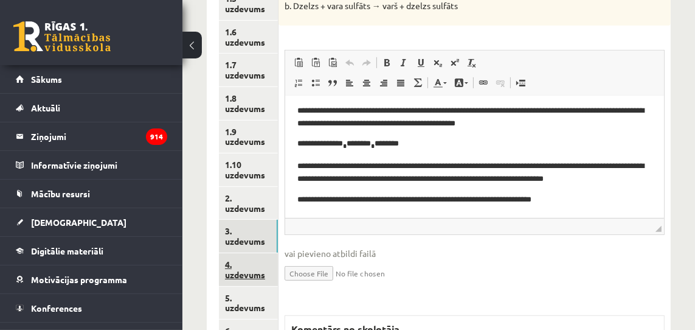
click at [251, 273] on link "4. uzdevums" at bounding box center [248, 269] width 59 height 33
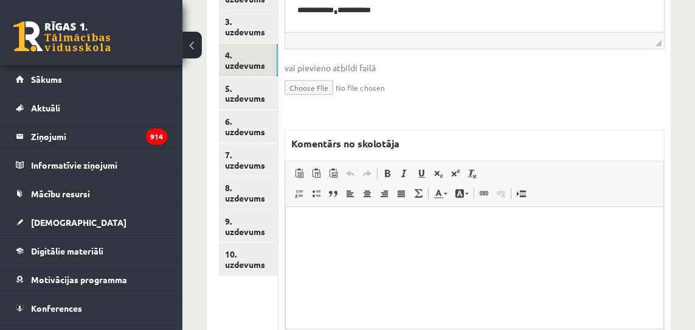
scroll to position [553, 0]
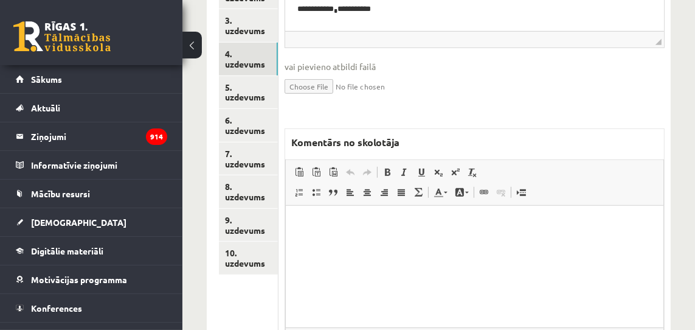
click at [394, 223] on p "Rich Text Editor, wiswyg-editor-47433932400280-1760289969-987" at bounding box center [473, 223] width 353 height 13
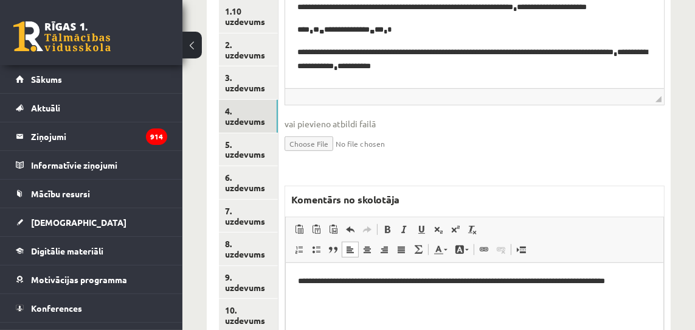
scroll to position [496, 0]
drag, startPoint x: 493, startPoint y: 282, endPoint x: 471, endPoint y: 265, distance: 26.9
click at [502, 282] on p "**********" at bounding box center [473, 287] width 353 height 26
click at [388, 228] on span at bounding box center [388, 229] width 10 height 10
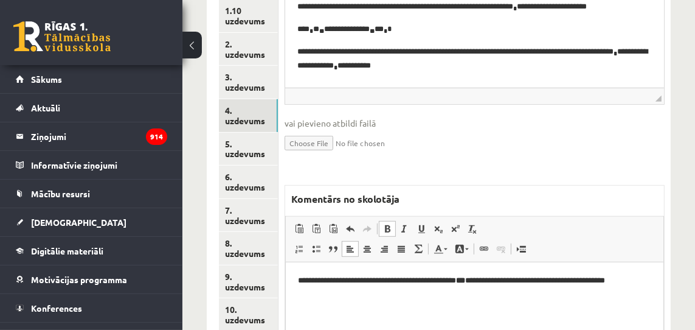
click at [448, 293] on p "**********" at bounding box center [473, 287] width 353 height 26
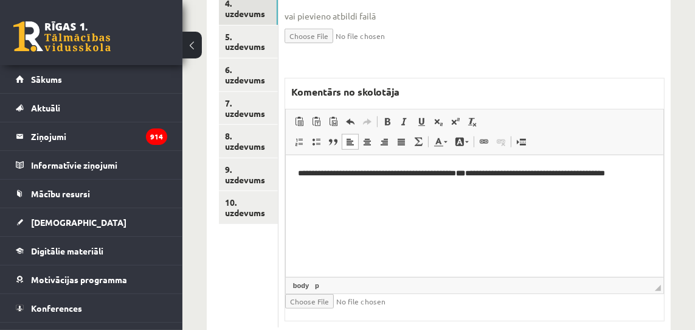
scroll to position [639, 0]
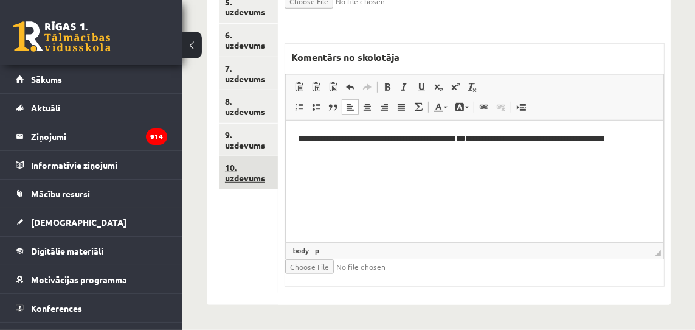
click at [257, 179] on link "10. uzdevums" at bounding box center [248, 172] width 59 height 33
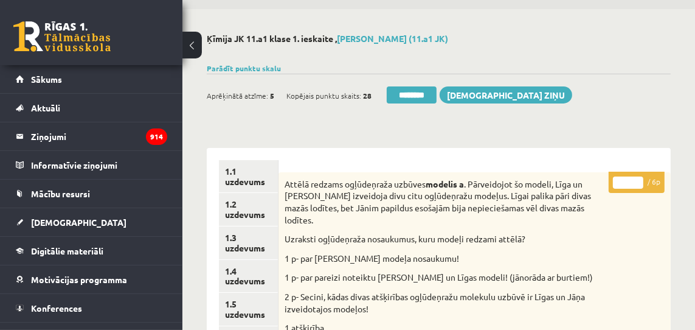
scroll to position [0, 0]
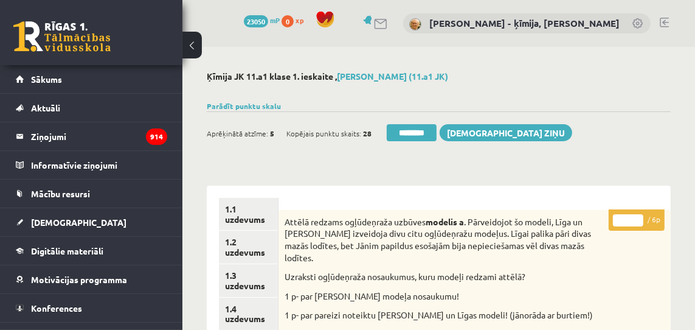
type input "*"
click at [640, 220] on input "*" at bounding box center [628, 220] width 30 height 12
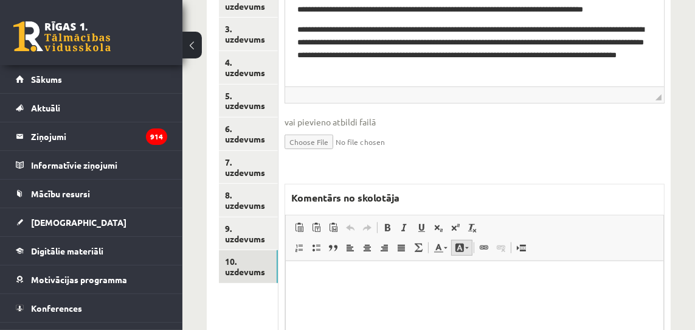
scroll to position [546, 0]
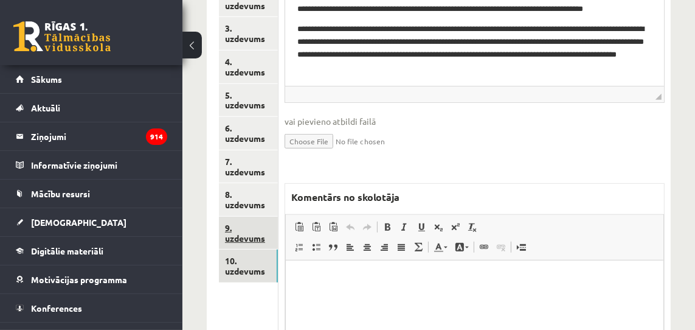
click at [253, 238] on link "9. uzdevums" at bounding box center [248, 233] width 59 height 33
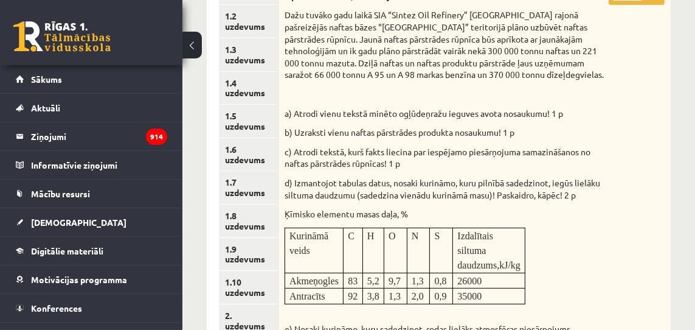
scroll to position [192, 0]
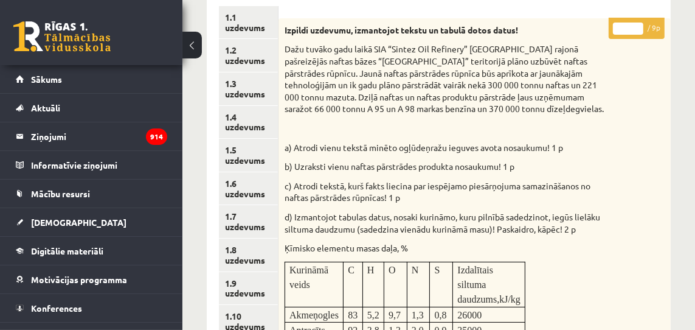
click at [639, 26] on input "*" at bounding box center [628, 29] width 30 height 12
click at [638, 26] on input "*" at bounding box center [628, 29] width 30 height 12
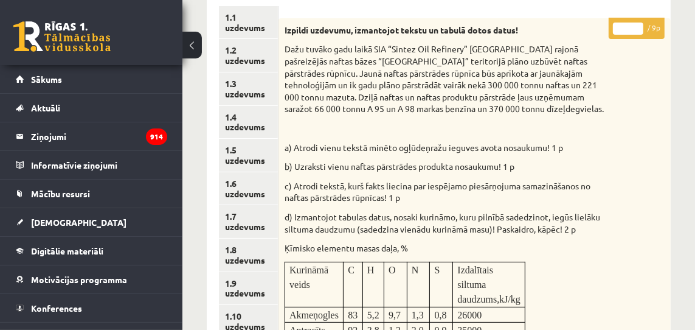
click at [638, 26] on input "*" at bounding box center [628, 29] width 30 height 12
drag, startPoint x: 638, startPoint y: 26, endPoint x: 620, endPoint y: 57, distance: 36.5
type input "*"
click at [637, 27] on input "*" at bounding box center [628, 29] width 30 height 12
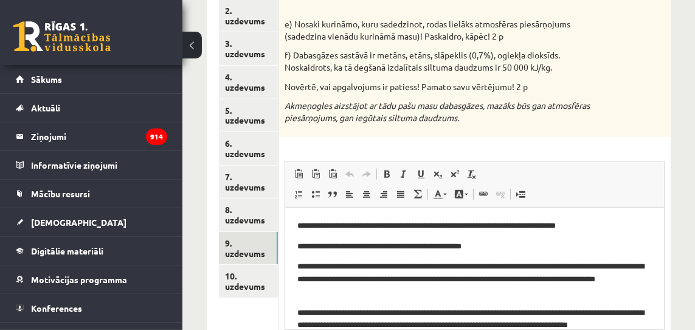
scroll to position [552, 0]
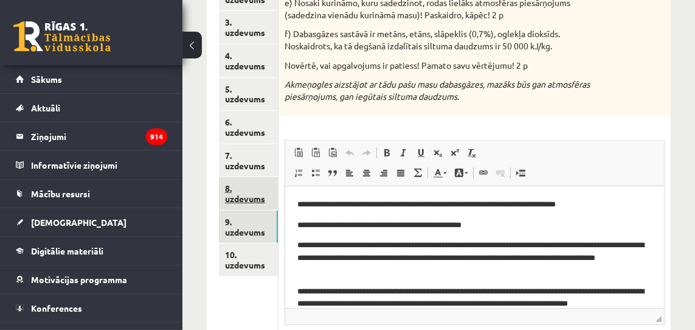
click at [243, 198] on link "8. uzdevums" at bounding box center [248, 193] width 59 height 33
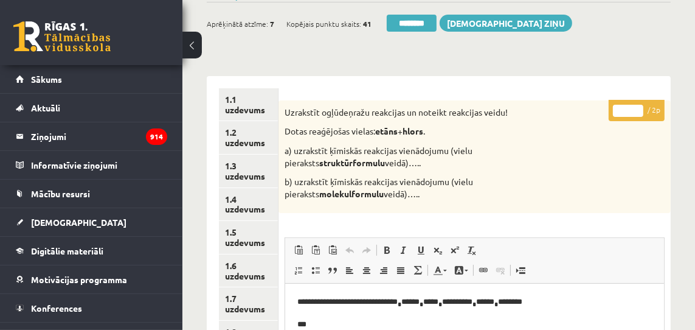
scroll to position [0, 0]
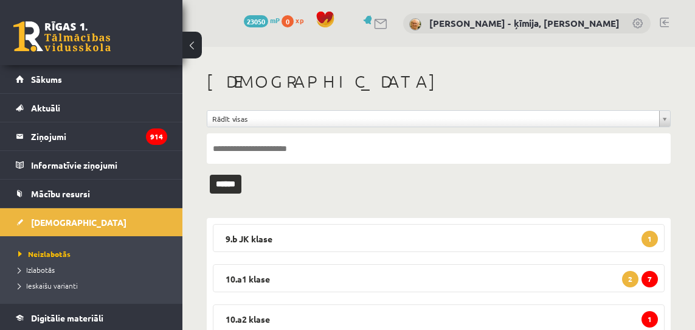
scroll to position [206, 0]
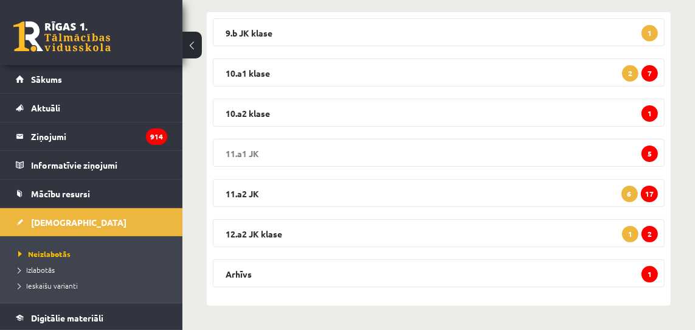
click at [654, 151] on span "5" at bounding box center [650, 153] width 16 height 16
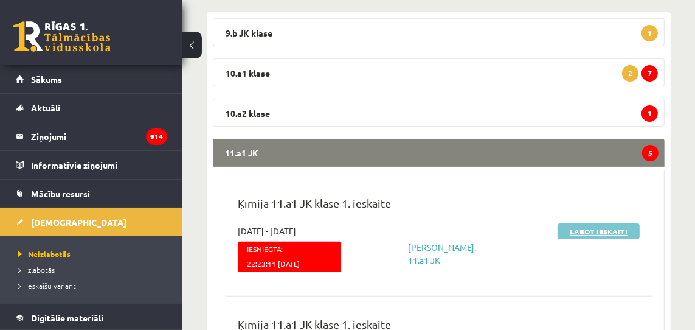
click at [597, 230] on link "Labot ieskaiti" at bounding box center [599, 231] width 82 height 16
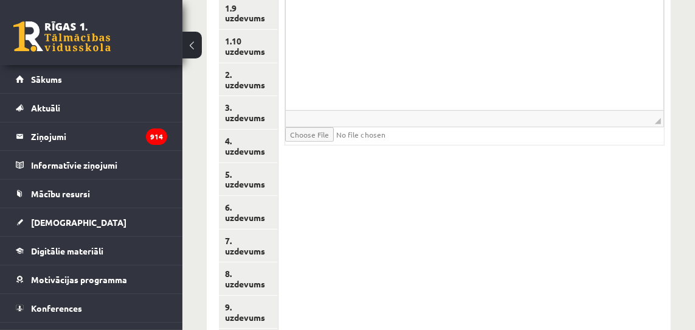
scroll to position [536, 0]
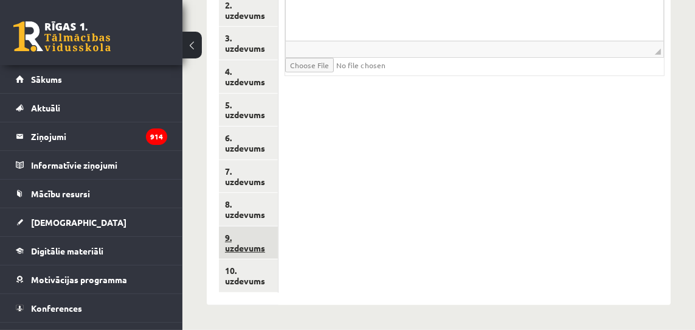
click at [254, 248] on link "9. uzdevums" at bounding box center [248, 242] width 59 height 33
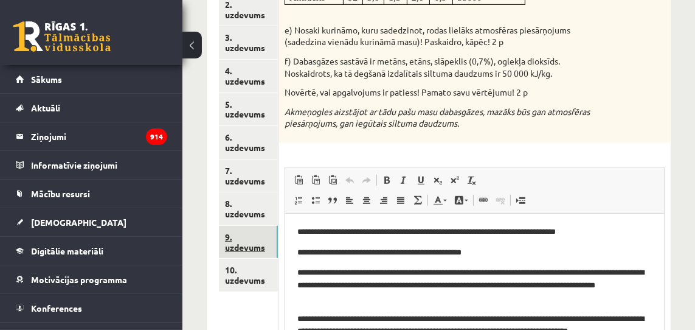
scroll to position [0, 0]
click at [254, 212] on link "8. uzdevums" at bounding box center [248, 208] width 59 height 33
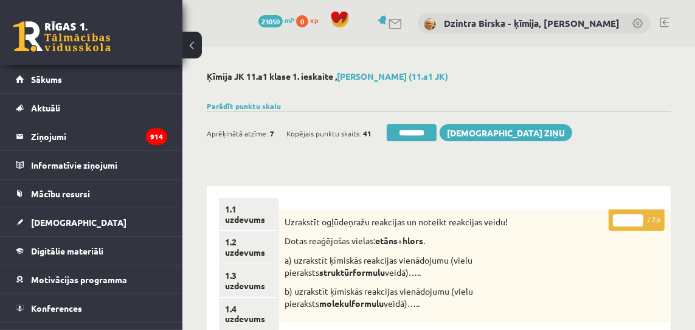
click at [640, 218] on input "*" at bounding box center [628, 220] width 30 height 12
drag, startPoint x: 639, startPoint y: 218, endPoint x: 538, endPoint y: 240, distance: 104.0
type input "*"
click at [633, 218] on input "*" at bounding box center [628, 220] width 30 height 12
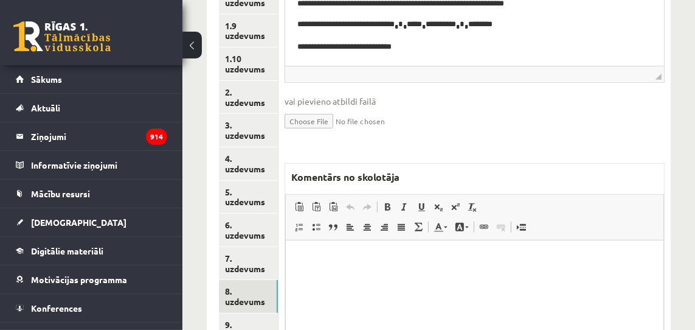
scroll to position [457, 0]
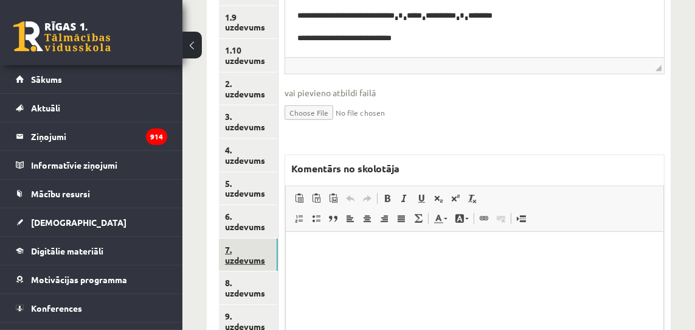
drag, startPoint x: 241, startPoint y: 259, endPoint x: 262, endPoint y: 257, distance: 20.8
click at [241, 259] on link "7. uzdevums" at bounding box center [248, 254] width 59 height 33
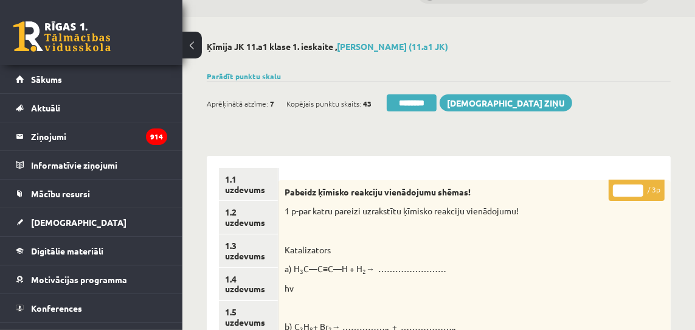
scroll to position [0, 0]
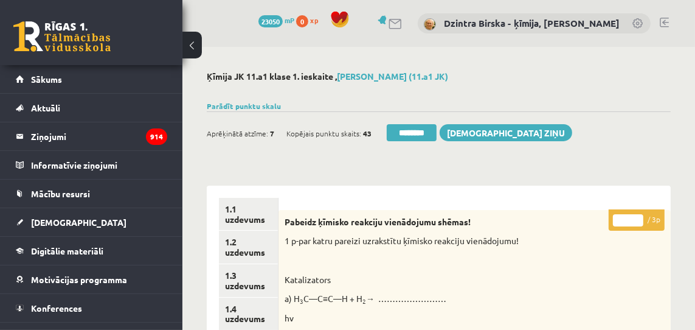
click at [637, 218] on input "*" at bounding box center [628, 220] width 30 height 12
drag, startPoint x: 637, startPoint y: 218, endPoint x: 615, endPoint y: 231, distance: 25.9
type input "*"
click at [637, 218] on input "*" at bounding box center [628, 220] width 30 height 12
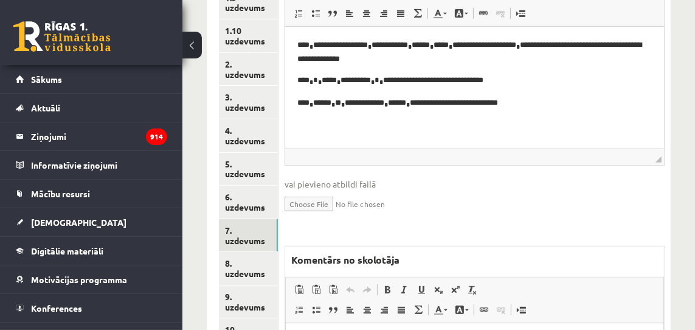
scroll to position [496, 0]
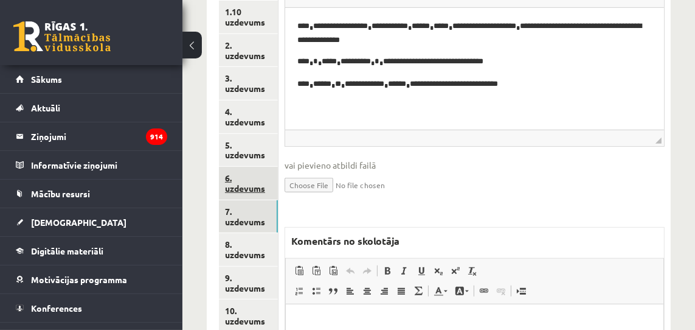
click at [245, 189] on link "6. uzdevums" at bounding box center [248, 183] width 59 height 33
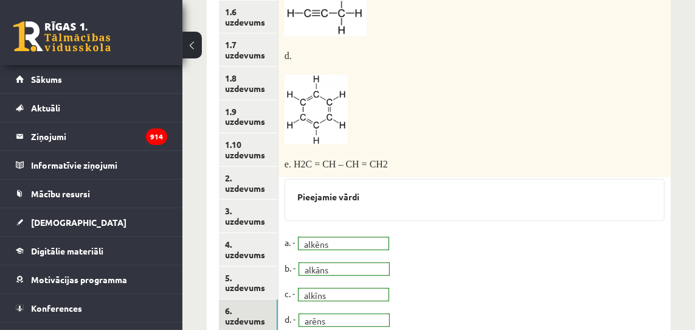
scroll to position [381, 0]
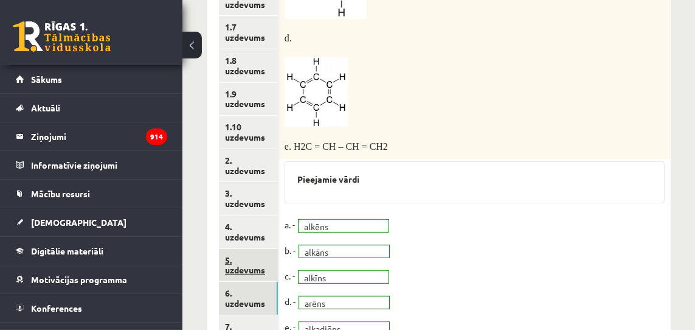
click at [250, 271] on link "5. uzdevums" at bounding box center [248, 265] width 59 height 33
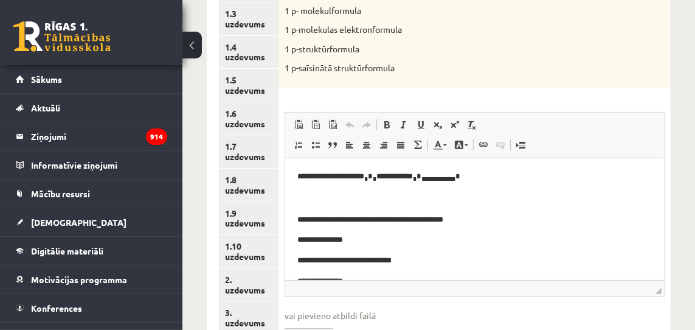
scroll to position [0, 0]
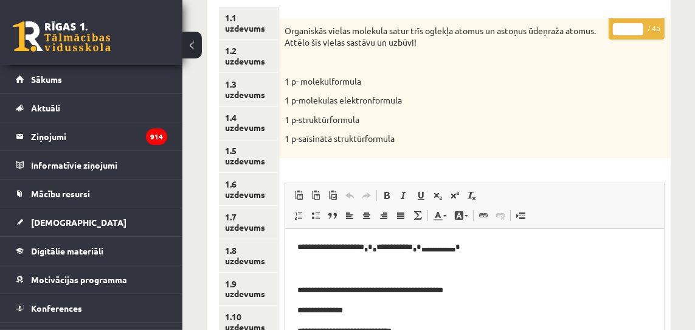
type input "*"
click at [639, 27] on input "*" at bounding box center [628, 29] width 30 height 12
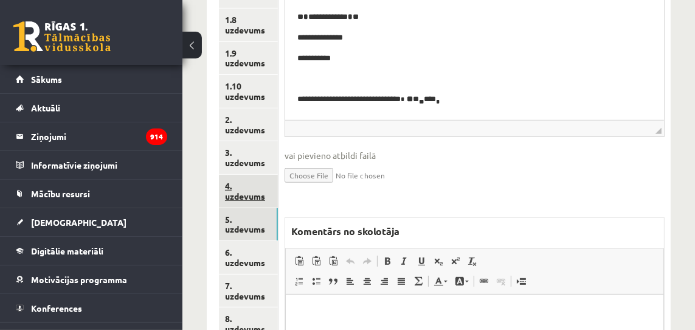
click at [255, 194] on link "4. uzdevums" at bounding box center [248, 191] width 59 height 33
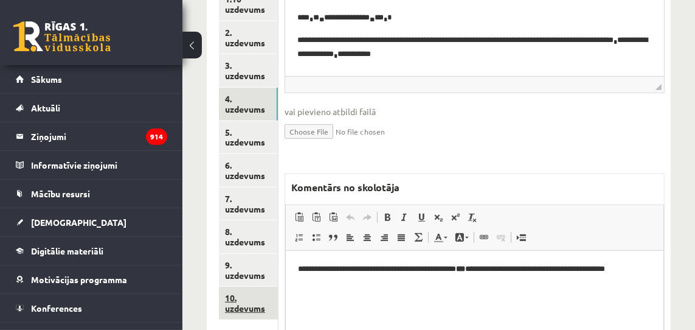
click at [253, 307] on link "10. uzdevums" at bounding box center [248, 302] width 59 height 33
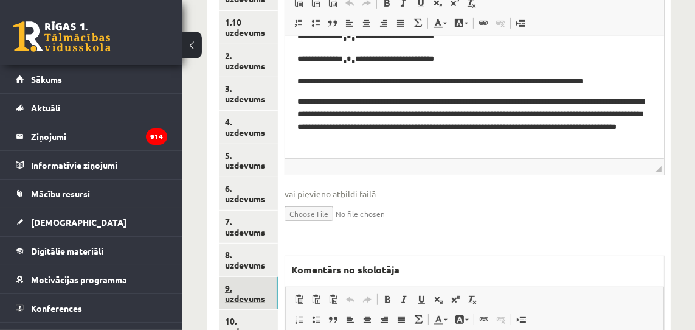
click at [255, 298] on link "9. uzdevums" at bounding box center [248, 293] width 59 height 33
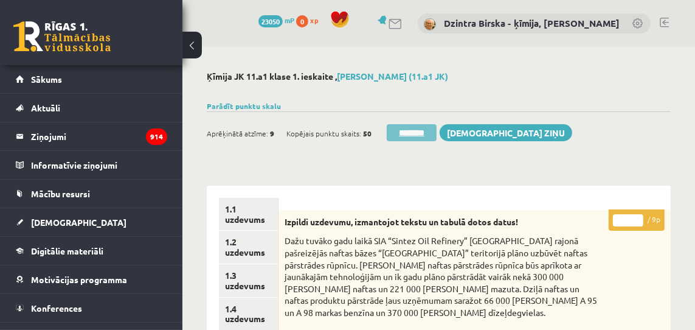
click at [408, 134] on input "********" at bounding box center [412, 132] width 50 height 17
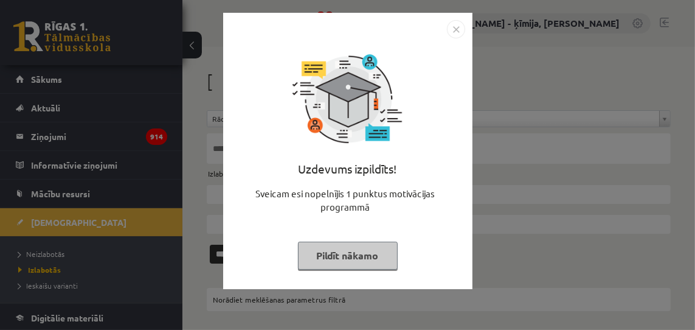
click at [456, 28] on img "Close" at bounding box center [456, 29] width 18 height 18
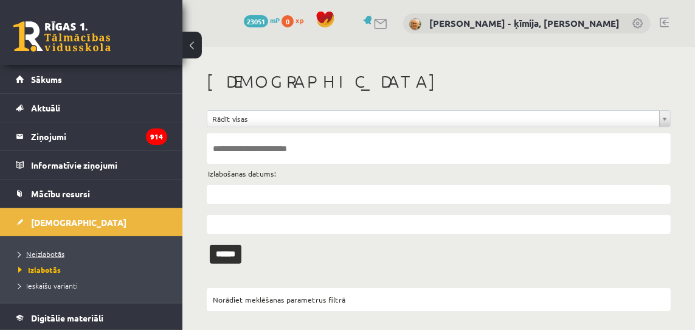
click at [54, 251] on span "Neizlabotās" at bounding box center [41, 254] width 46 height 10
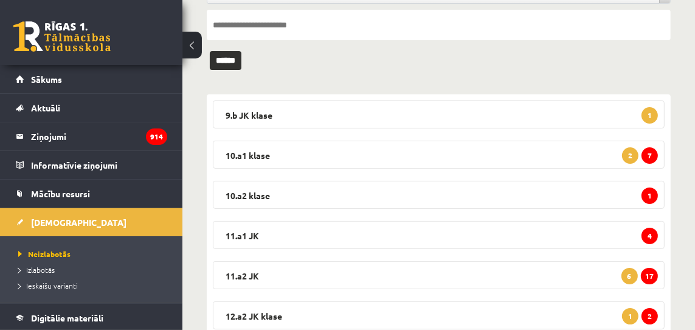
scroll to position [126, 0]
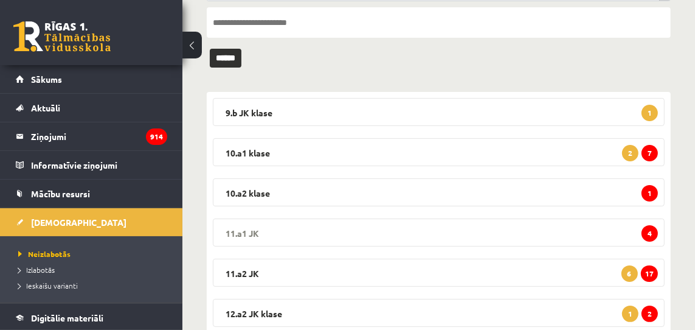
click at [653, 232] on span "4" at bounding box center [650, 233] width 16 height 16
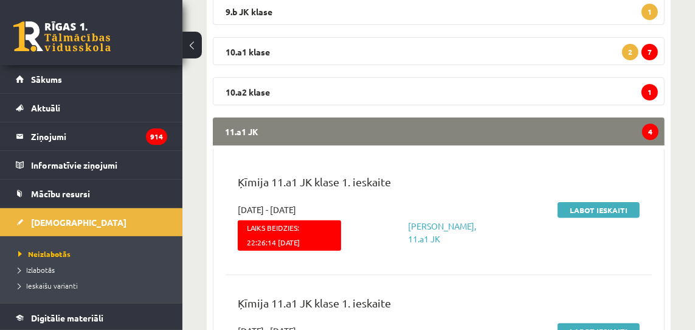
scroll to position [228, 0]
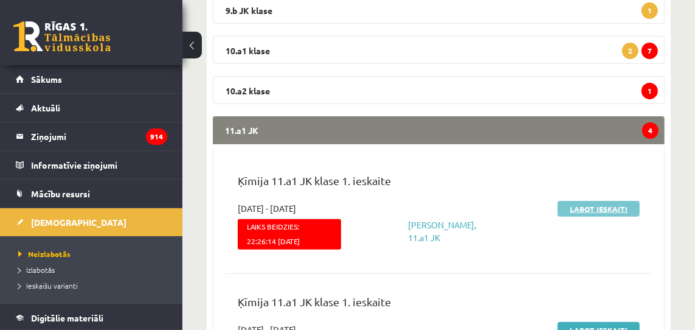
click at [586, 203] on link "Labot ieskaiti" at bounding box center [599, 209] width 82 height 16
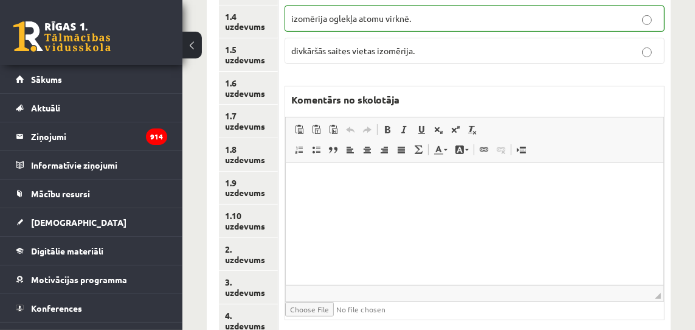
scroll to position [292, 0]
click at [246, 260] on link "2. uzdevums" at bounding box center [248, 254] width 59 height 33
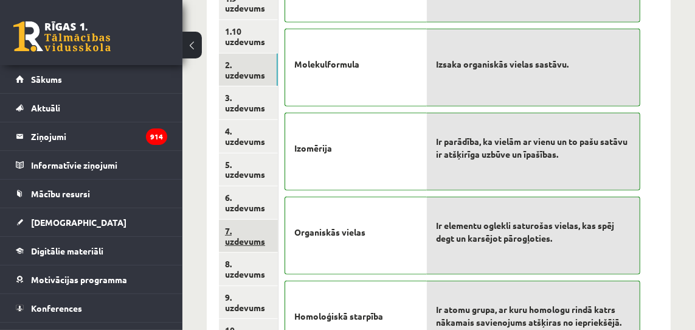
scroll to position [477, 0]
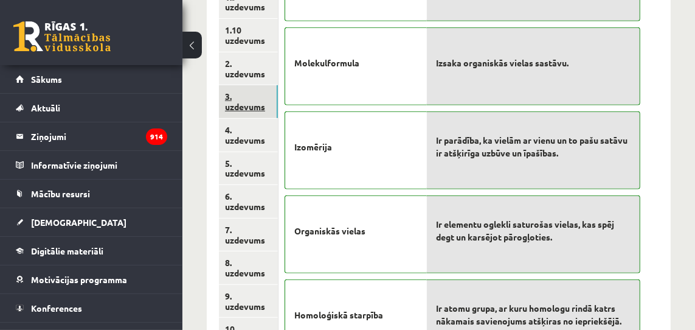
click at [246, 107] on link "3. uzdevums" at bounding box center [248, 101] width 59 height 33
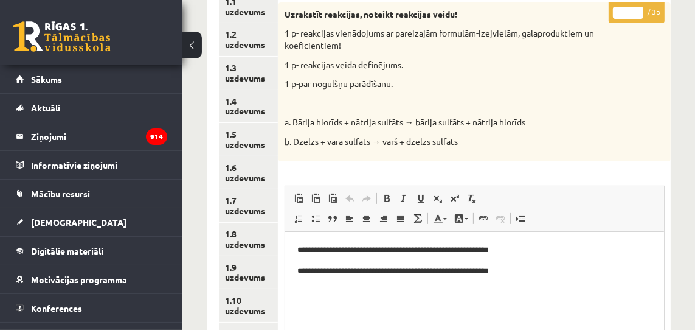
scroll to position [211, 0]
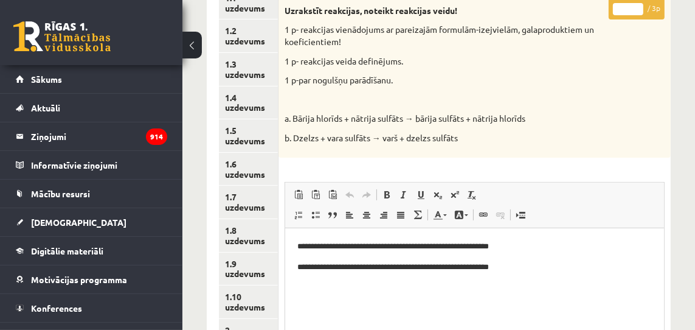
click at [639, 5] on input "*" at bounding box center [628, 9] width 30 height 12
drag, startPoint x: 639, startPoint y: 5, endPoint x: 611, endPoint y: 34, distance: 40.4
type input "*"
click at [637, 6] on input "*" at bounding box center [628, 9] width 30 height 12
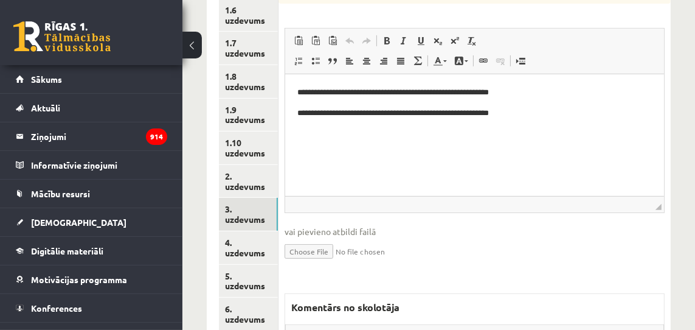
scroll to position [363, 0]
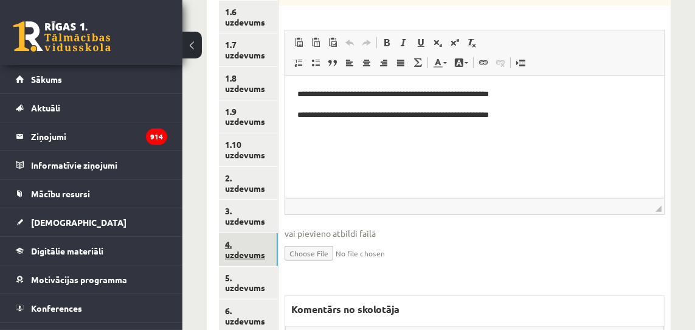
click at [253, 254] on link "4. uzdevums" at bounding box center [248, 249] width 59 height 33
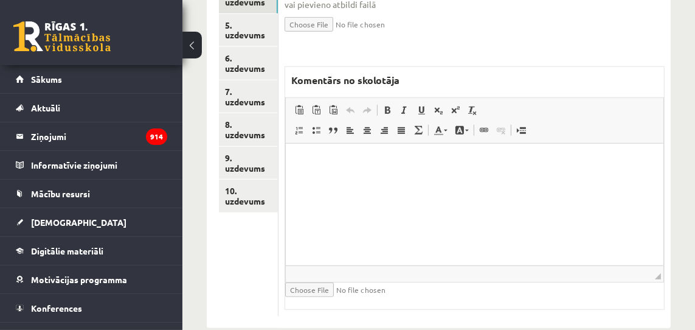
scroll to position [628, 0]
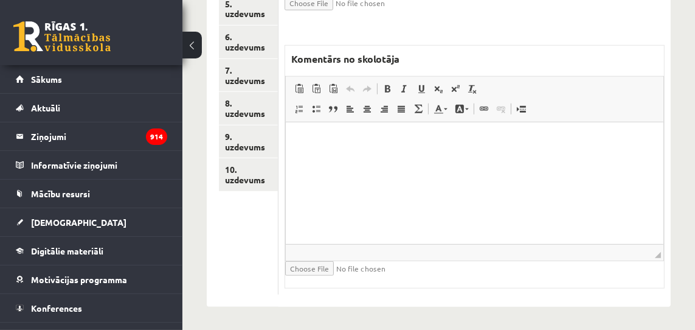
click at [312, 141] on p "Rich Text Editor, wiswyg-editor-47433783018860-1760290288-35" at bounding box center [473, 140] width 353 height 13
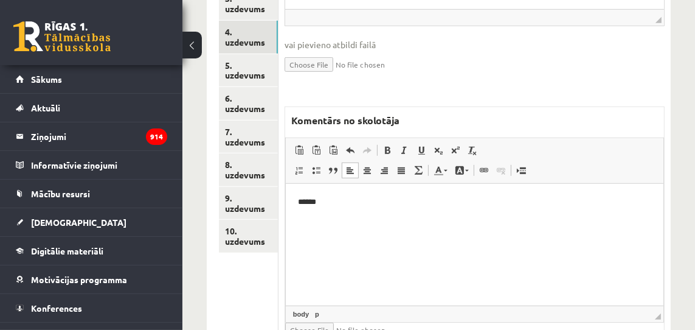
scroll to position [554, 0]
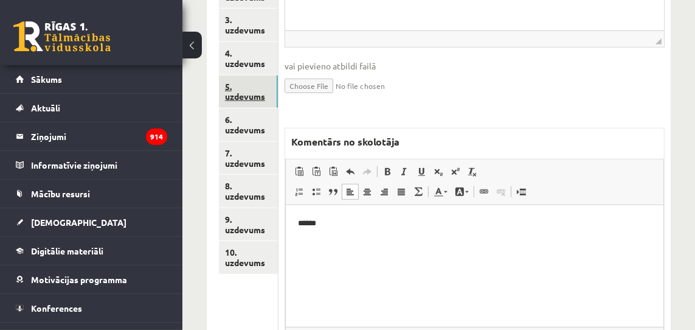
click at [257, 96] on link "5. uzdevums" at bounding box center [248, 91] width 59 height 33
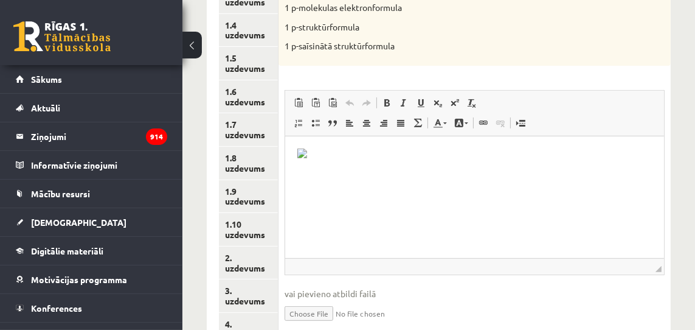
scroll to position [284, 0]
click at [307, 154] on p "Rich Text Editor, wiswyg-editor-user-answer-47433922363980" at bounding box center [474, 154] width 355 height 15
click at [330, 162] on html at bounding box center [474, 154] width 379 height 39
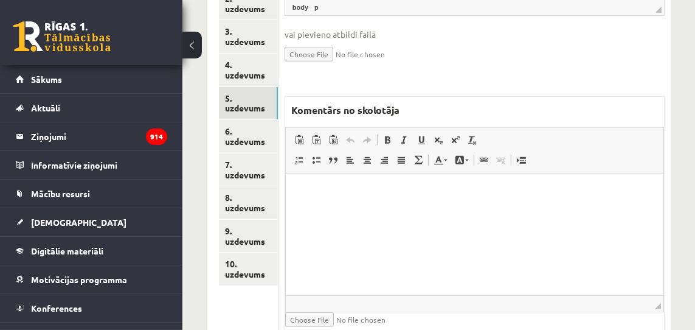
scroll to position [543, 0]
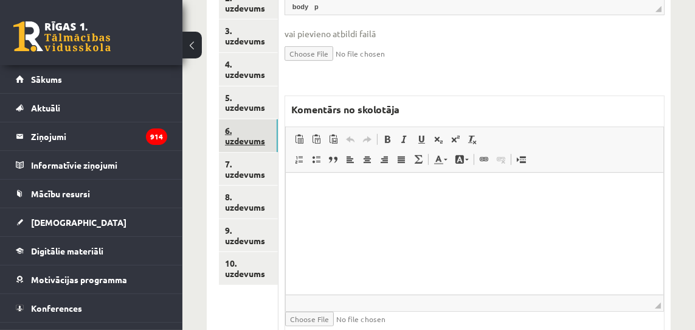
click at [248, 138] on link "6. uzdevums" at bounding box center [248, 135] width 59 height 33
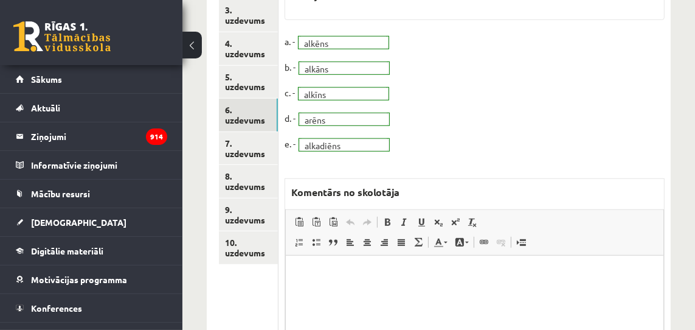
scroll to position [568, 0]
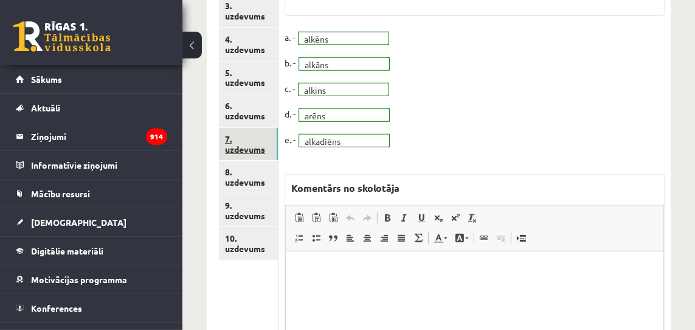
click at [244, 148] on link "7. uzdevums" at bounding box center [248, 144] width 59 height 33
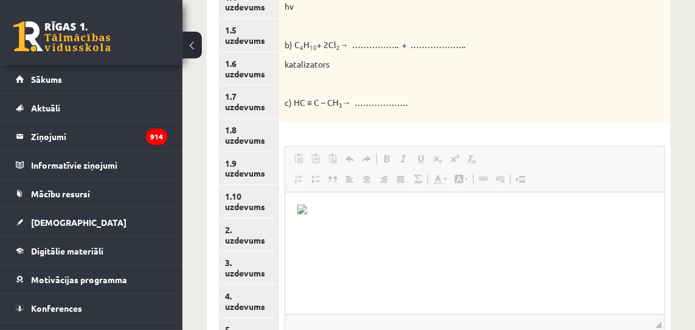
scroll to position [0, 0]
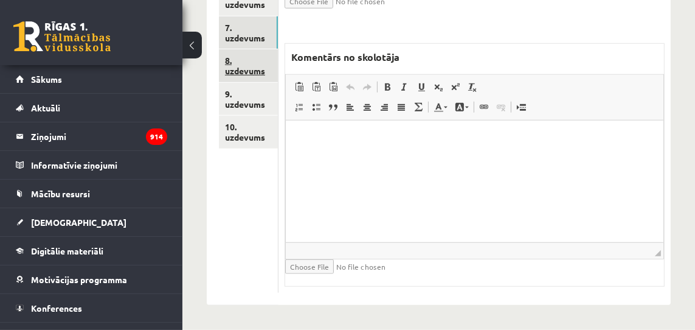
click at [244, 69] on link "8. uzdevums" at bounding box center [248, 65] width 59 height 33
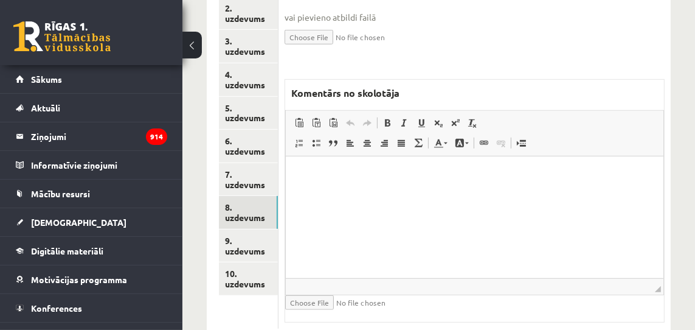
scroll to position [533, 0]
click at [257, 251] on link "9. uzdevums" at bounding box center [248, 245] width 59 height 33
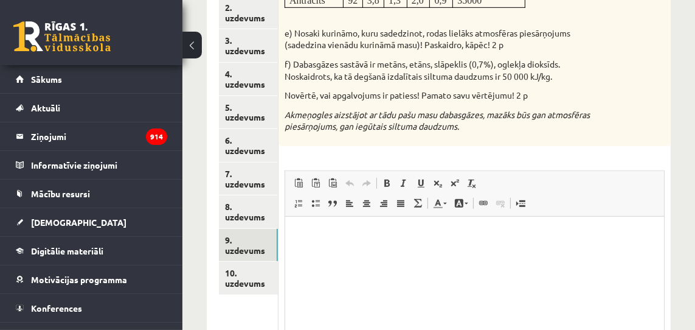
scroll to position [0, 0]
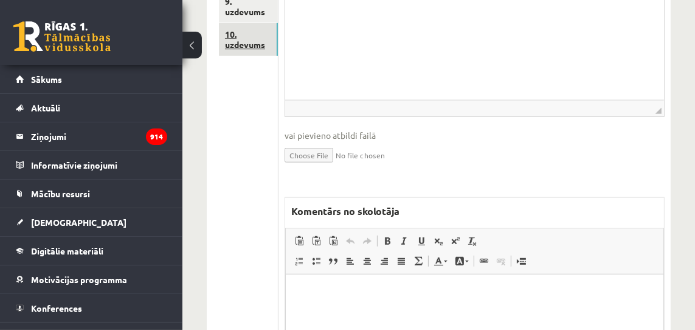
click at [242, 44] on link "10. uzdevums" at bounding box center [248, 39] width 59 height 33
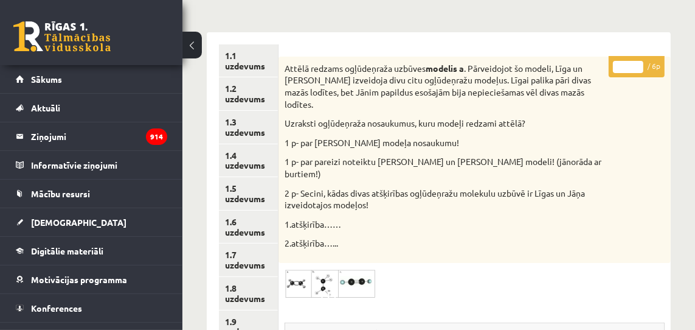
click at [637, 64] on input "*" at bounding box center [628, 67] width 30 height 12
drag, startPoint x: 637, startPoint y: 64, endPoint x: 618, endPoint y: 105, distance: 44.6
type input "*"
click at [637, 65] on input "*" at bounding box center [628, 67] width 30 height 12
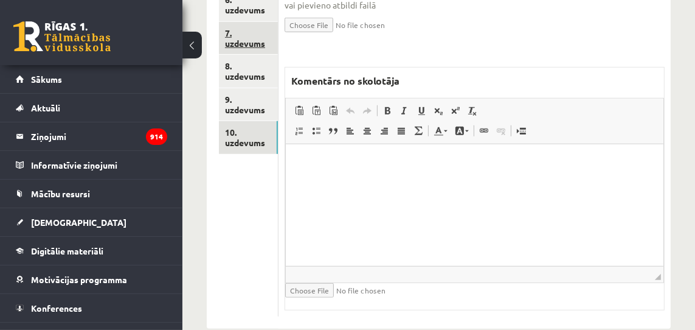
click at [241, 43] on link "7. uzdevums" at bounding box center [248, 38] width 59 height 33
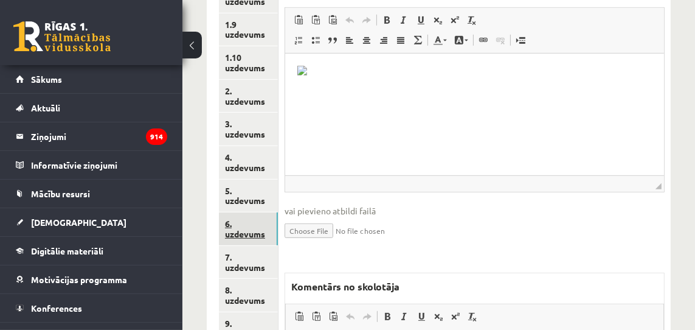
click at [243, 233] on link "6. uzdevums" at bounding box center [248, 228] width 59 height 33
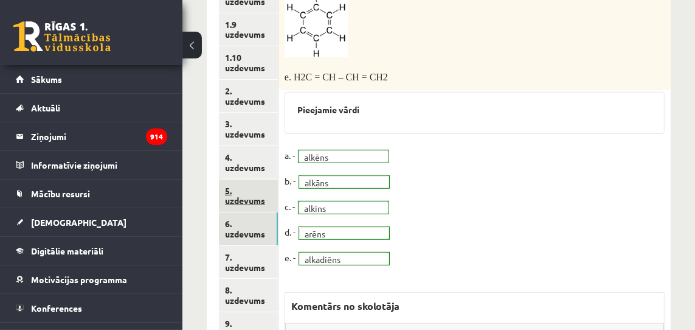
click at [245, 197] on link "5. uzdevums" at bounding box center [248, 195] width 59 height 33
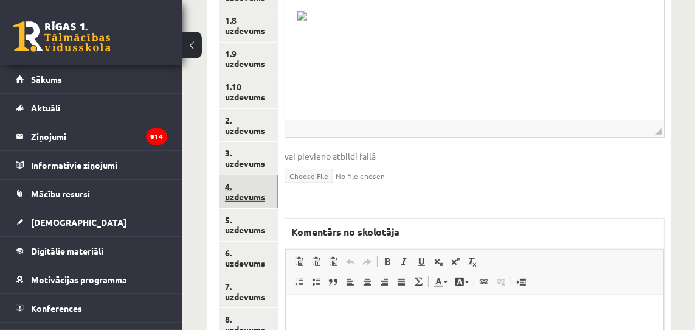
click at [249, 193] on link "4. uzdevums" at bounding box center [248, 191] width 59 height 33
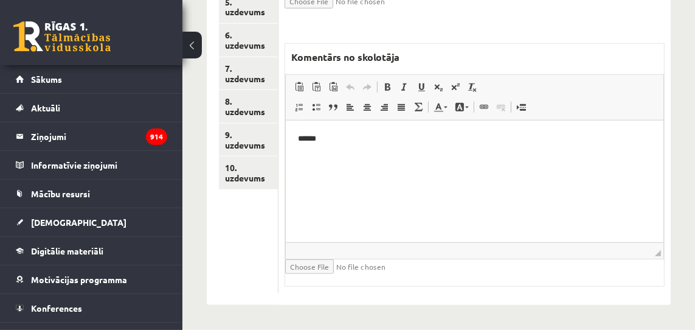
click at [304, 138] on p "******" at bounding box center [473, 138] width 353 height 13
click at [376, 137] on p "**********" at bounding box center [473, 138] width 353 height 13
click at [241, 45] on link "6. uzdevums" at bounding box center [248, 40] width 59 height 33
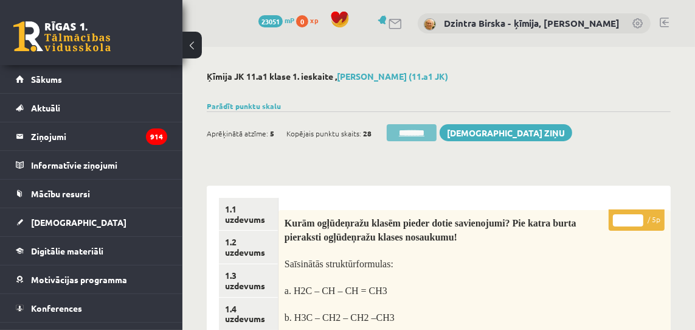
click at [420, 134] on input "********" at bounding box center [412, 132] width 50 height 17
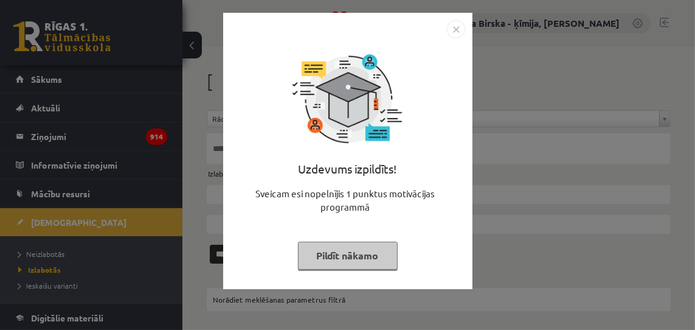
click at [455, 29] on img "Close" at bounding box center [456, 29] width 18 height 18
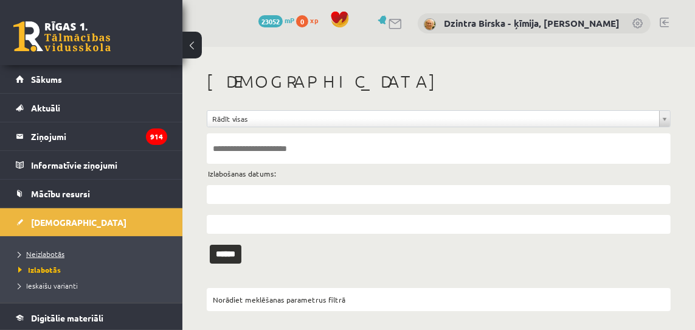
click at [60, 254] on span "Neizlabotās" at bounding box center [41, 254] width 46 height 10
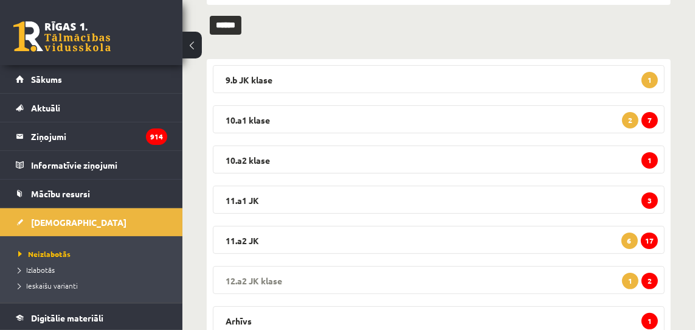
scroll to position [172, 0]
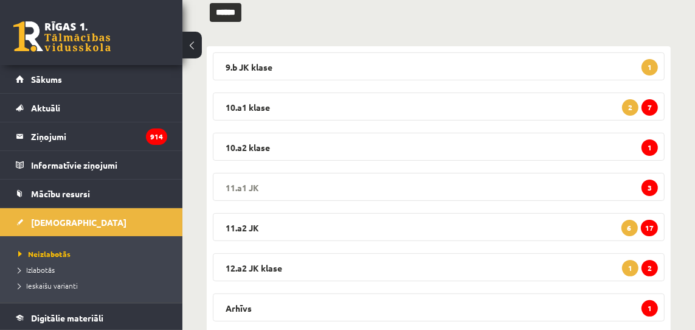
click at [652, 187] on span "3" at bounding box center [650, 187] width 16 height 16
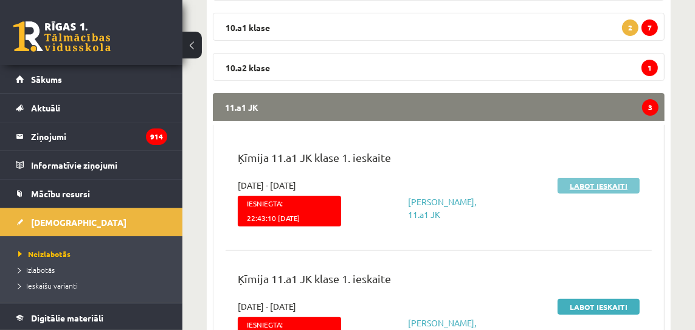
scroll to position [251, 0]
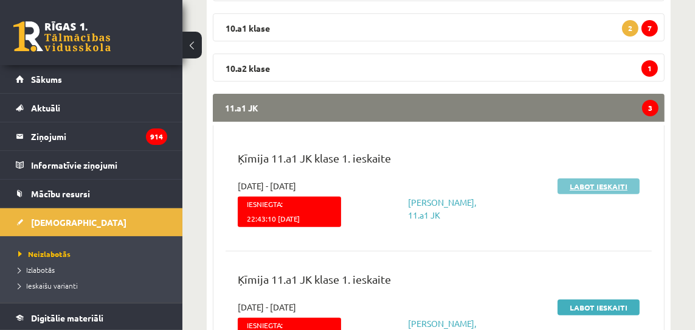
click at [609, 184] on link "Labot ieskaiti" at bounding box center [599, 186] width 82 height 16
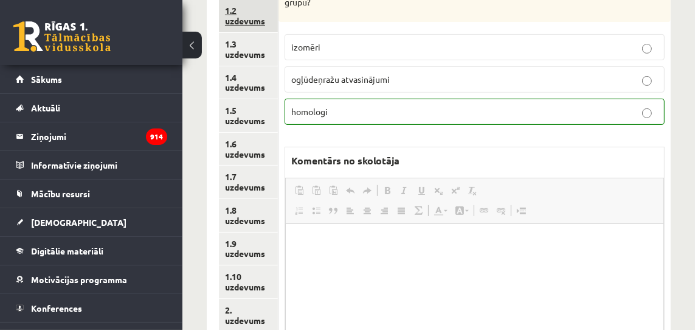
scroll to position [237, 0]
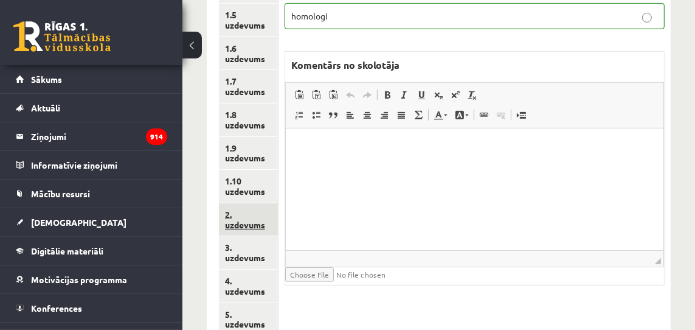
click at [246, 225] on link "2. uzdevums" at bounding box center [248, 219] width 59 height 33
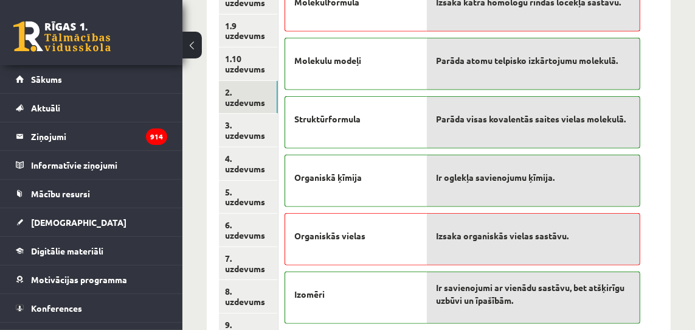
scroll to position [448, 0]
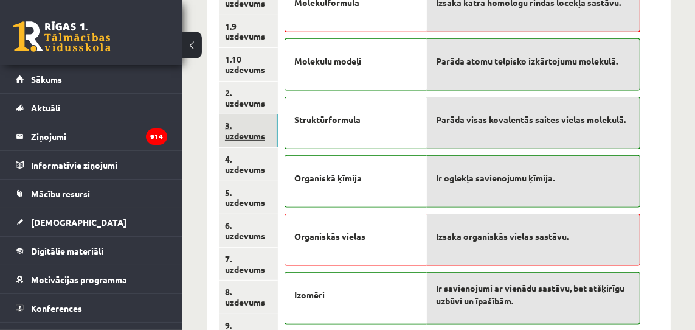
click at [255, 137] on link "3. uzdevums" at bounding box center [248, 130] width 59 height 33
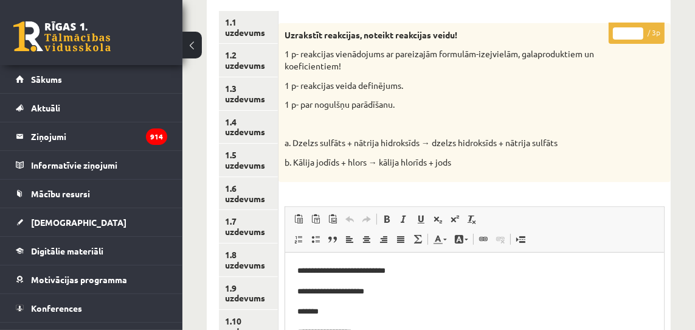
scroll to position [183, 0]
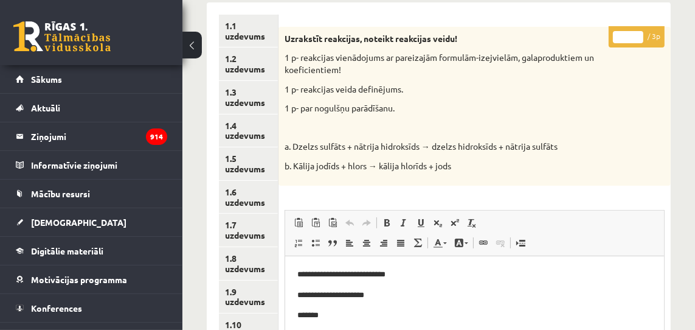
type input "*"
click at [640, 36] on input "*" at bounding box center [628, 37] width 30 height 12
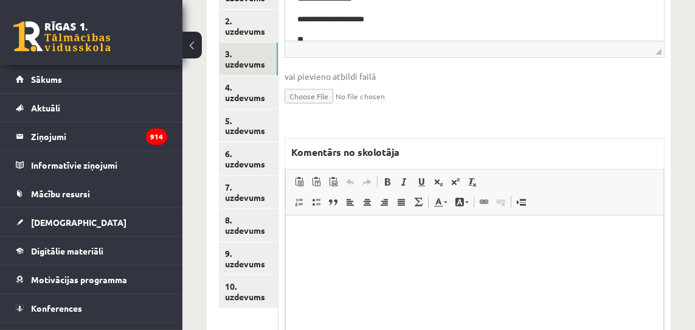
scroll to position [521, 0]
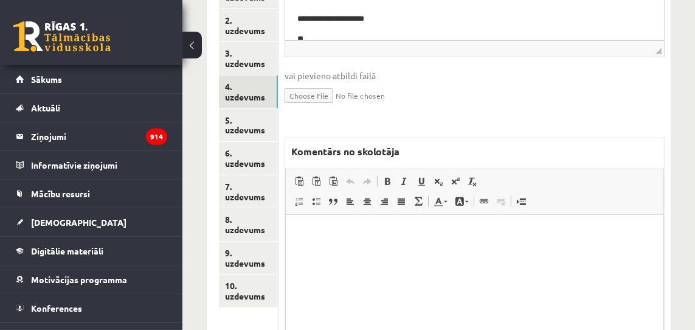
drag, startPoint x: 255, startPoint y: 96, endPoint x: 287, endPoint y: 100, distance: 32.4
click at [255, 96] on link "4. uzdevums" at bounding box center [248, 91] width 59 height 33
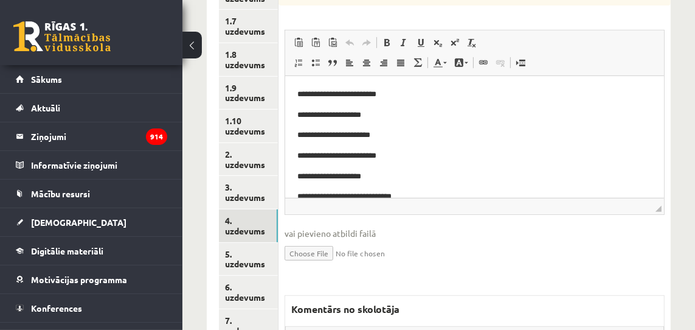
scroll to position [389, 0]
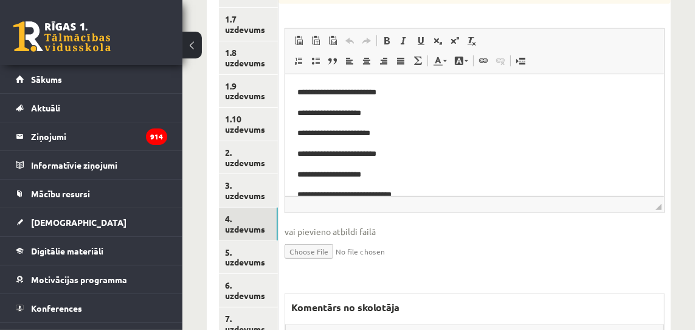
click at [497, 117] on p "**********" at bounding box center [474, 112] width 354 height 13
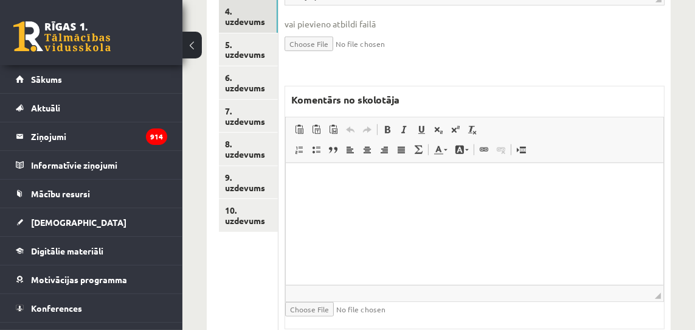
scroll to position [616, 0]
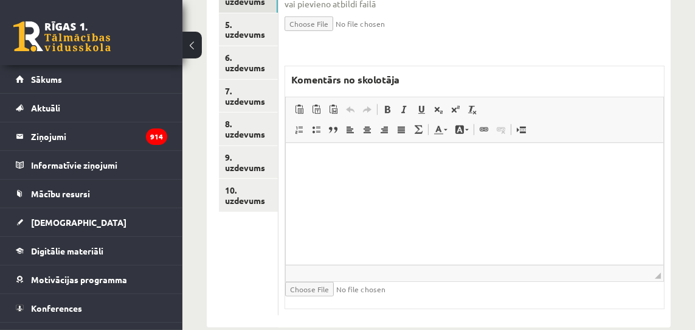
click at [473, 161] on p "Rich Text Editor, wiswyg-editor-47433798415240-1760290447-713" at bounding box center [473, 160] width 353 height 13
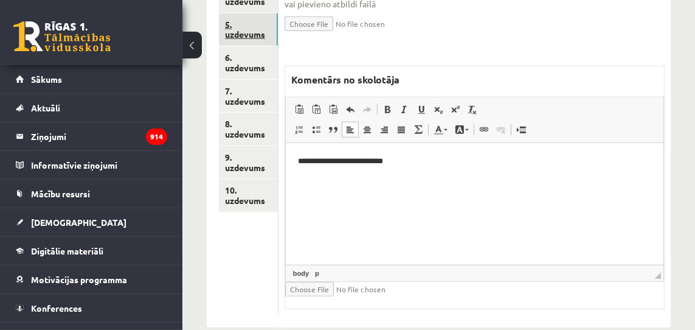
click at [255, 32] on link "5. uzdevums" at bounding box center [248, 29] width 59 height 33
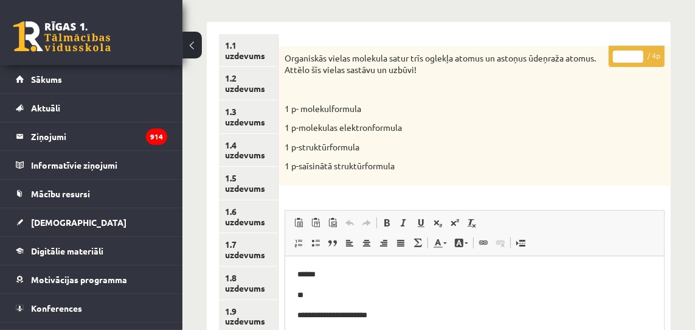
scroll to position [166, 0]
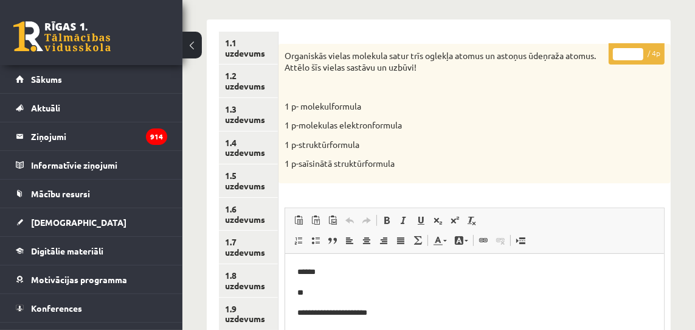
click at [639, 50] on input "*" at bounding box center [628, 54] width 30 height 12
drag, startPoint x: 639, startPoint y: 50, endPoint x: 612, endPoint y: 60, distance: 28.7
type input "*"
click at [638, 50] on input "*" at bounding box center [628, 54] width 30 height 12
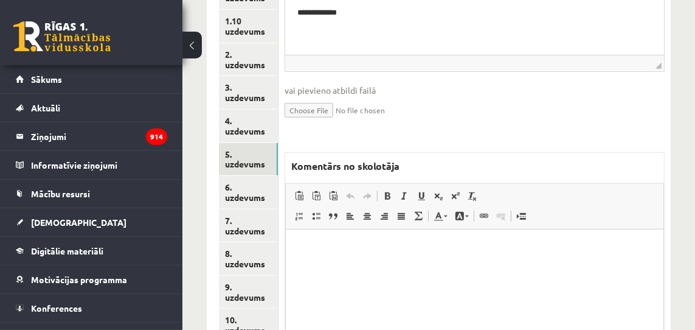
scroll to position [484, 0]
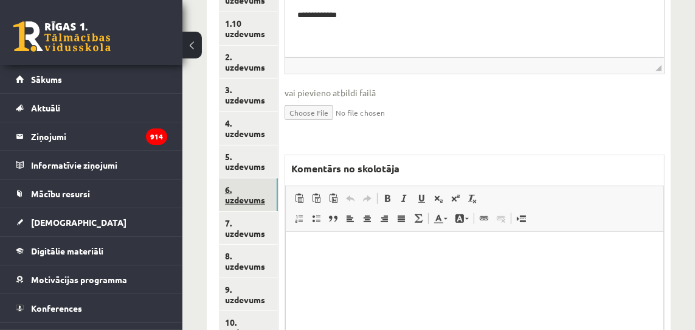
click at [246, 203] on link "6. uzdevums" at bounding box center [248, 194] width 59 height 33
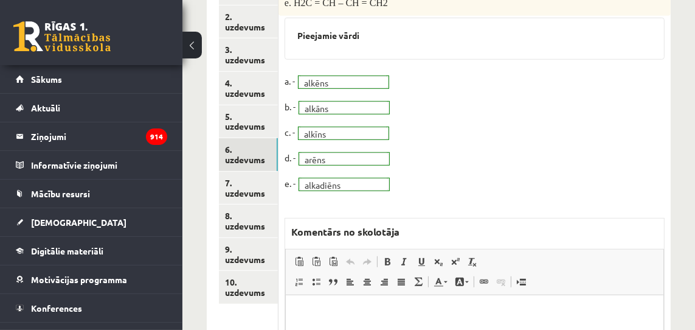
scroll to position [526, 0]
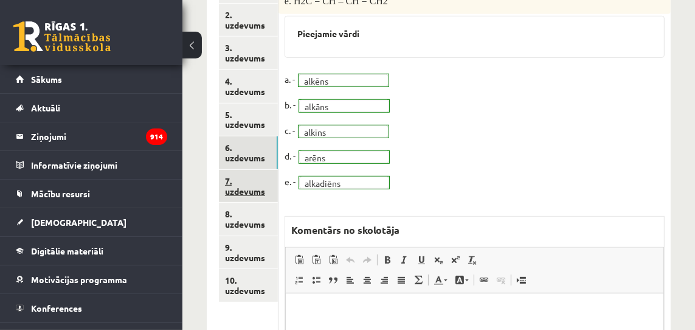
click at [249, 190] on link "7. uzdevums" at bounding box center [248, 186] width 59 height 33
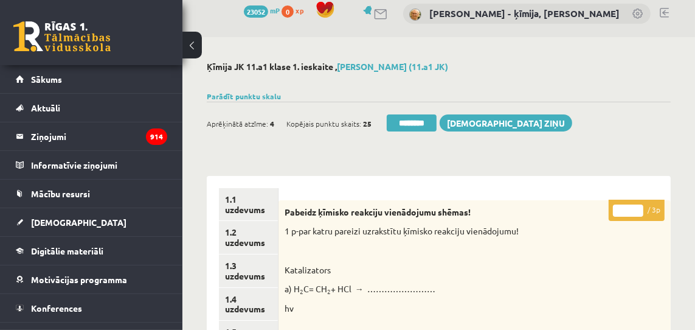
scroll to position [0, 0]
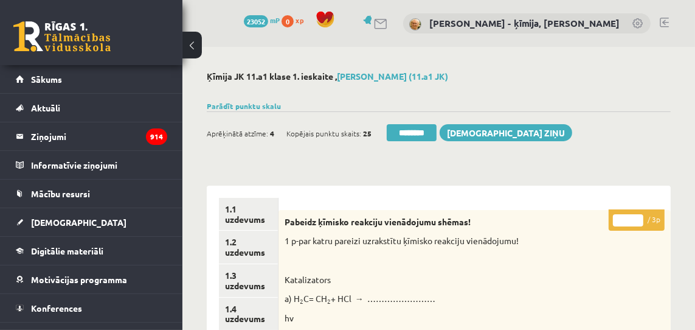
click at [634, 217] on input "*" at bounding box center [628, 220] width 30 height 12
type input "*"
click at [634, 217] on input "*" at bounding box center [628, 220] width 30 height 12
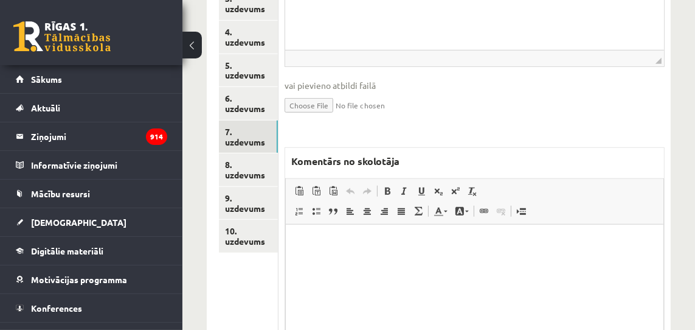
scroll to position [574, 0]
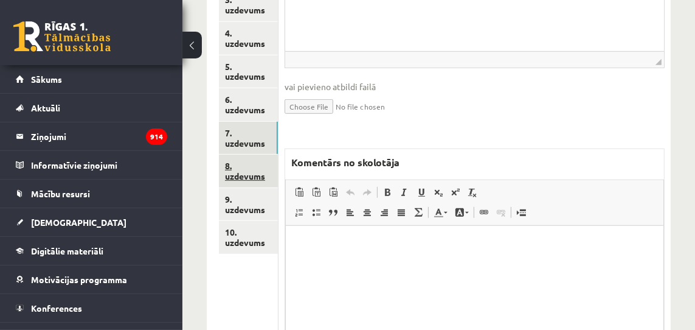
click at [240, 173] on link "8. uzdevums" at bounding box center [248, 170] width 59 height 33
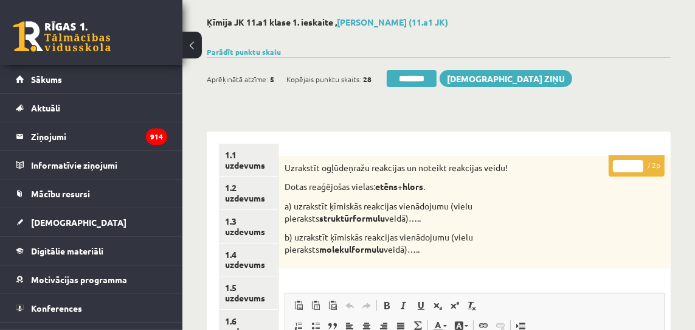
scroll to position [17, 0]
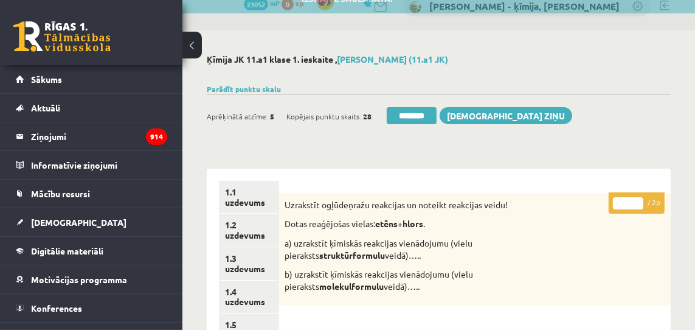
click at [639, 203] on input "*" at bounding box center [628, 203] width 30 height 12
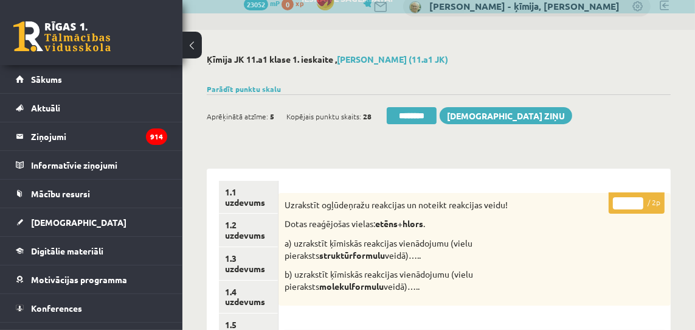
type input "*"
click at [638, 203] on input "*" at bounding box center [628, 203] width 30 height 12
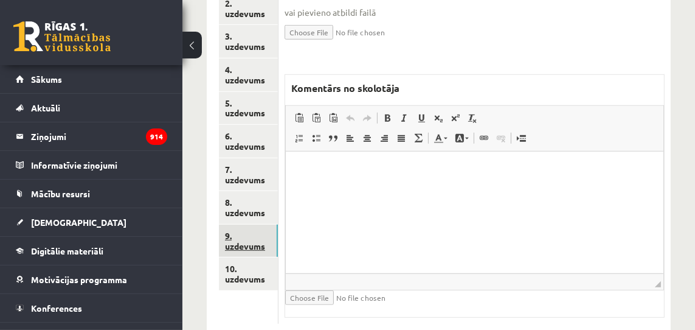
click at [260, 245] on link "9. uzdevums" at bounding box center [248, 240] width 59 height 33
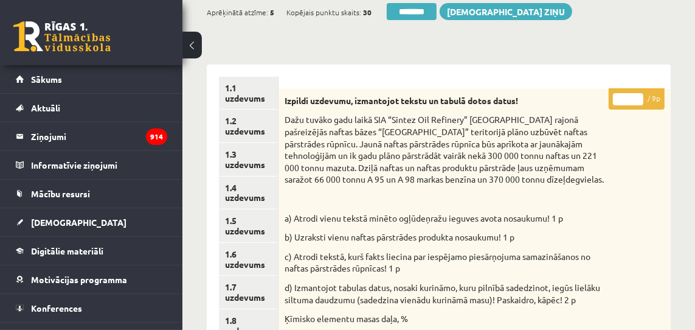
scroll to position [108, 0]
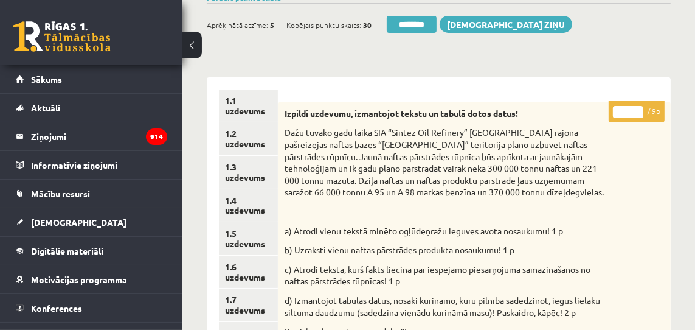
click at [639, 108] on input "*" at bounding box center [628, 112] width 30 height 12
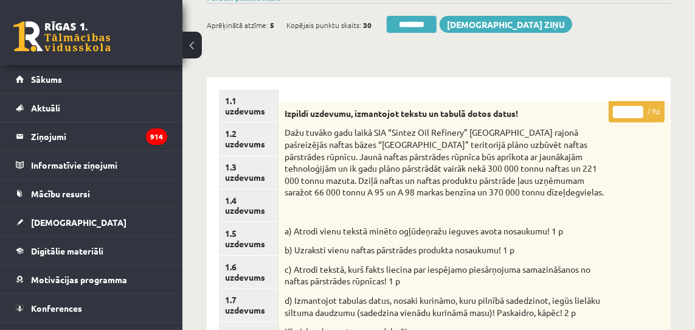
click at [639, 108] on input "*" at bounding box center [628, 112] width 30 height 12
type input "*"
click at [639, 108] on input "*" at bounding box center [628, 112] width 30 height 12
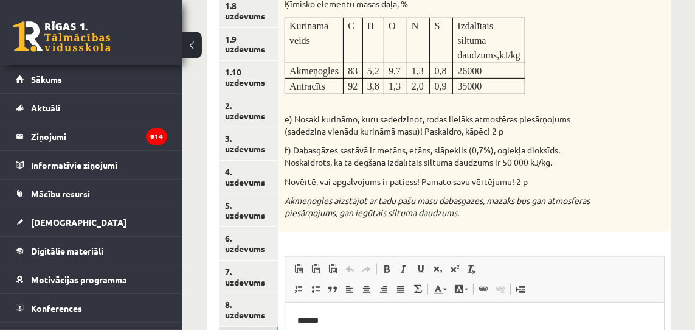
scroll to position [502, 0]
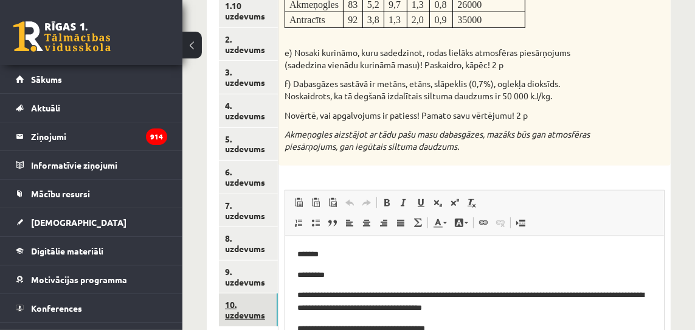
drag, startPoint x: 248, startPoint y: 314, endPoint x: 75, endPoint y: 53, distance: 313.3
click at [248, 314] on link "10. uzdevums" at bounding box center [248, 309] width 59 height 33
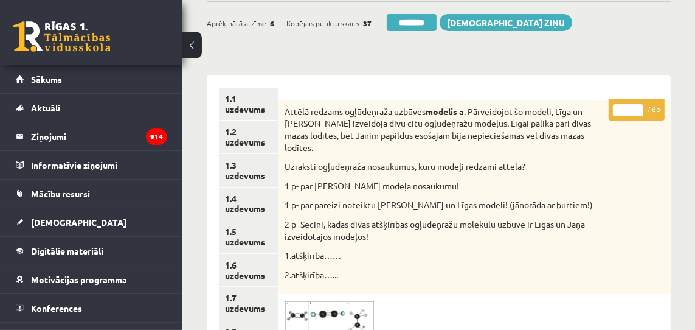
scroll to position [80, 0]
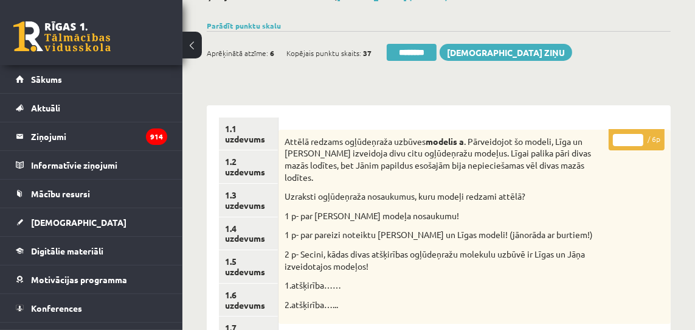
click at [640, 137] on input "*" at bounding box center [628, 140] width 30 height 12
type input "*"
click at [640, 137] on input "*" at bounding box center [628, 140] width 30 height 12
click at [242, 138] on link "1.1 uzdevums" at bounding box center [248, 133] width 59 height 33
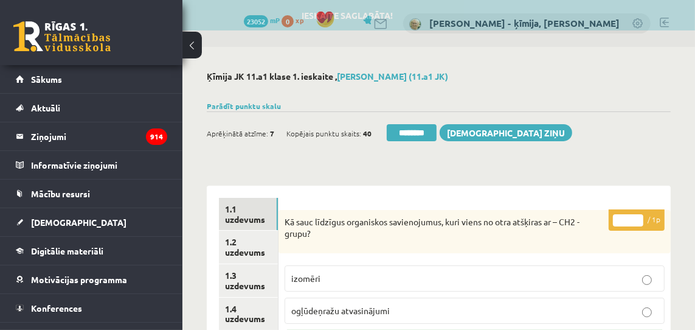
scroll to position [0, 0]
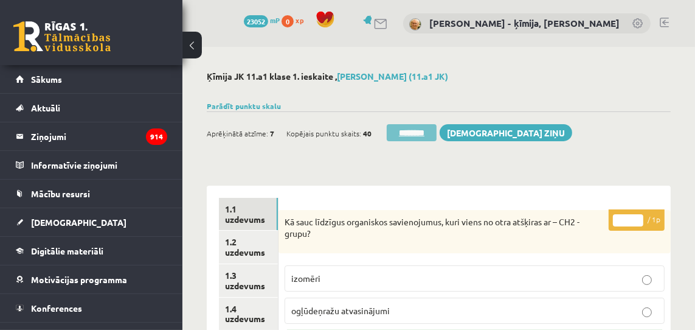
click at [416, 132] on input "********" at bounding box center [412, 132] width 50 height 17
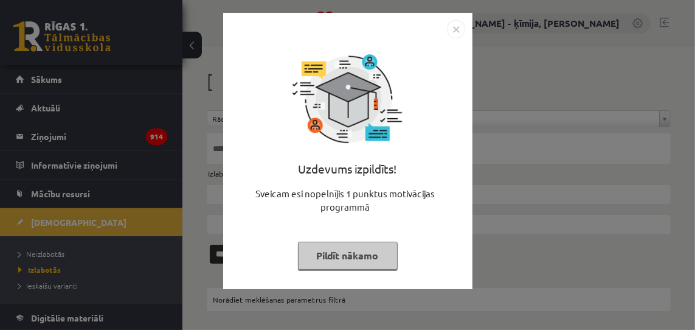
click at [457, 30] on img "Close" at bounding box center [456, 29] width 18 height 18
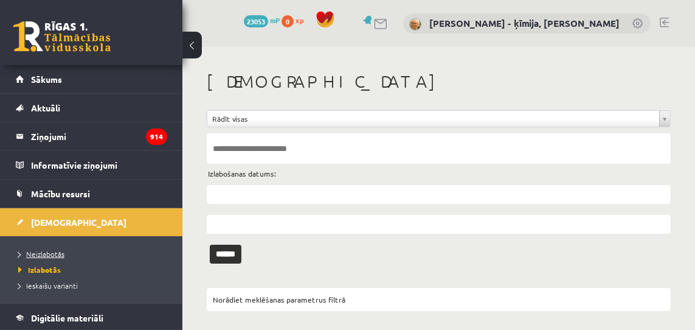
click at [44, 252] on span "Neizlabotās" at bounding box center [41, 254] width 46 height 10
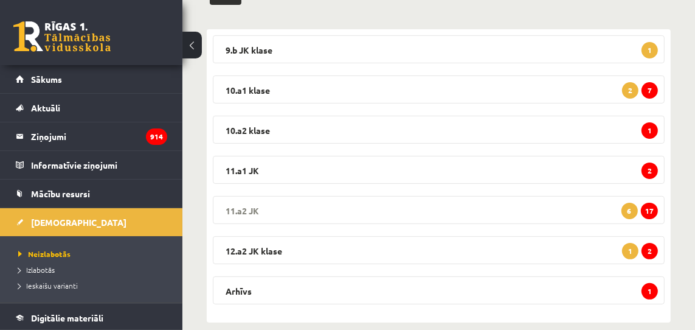
scroll to position [188, 0]
click at [652, 171] on span "2" at bounding box center [650, 171] width 16 height 16
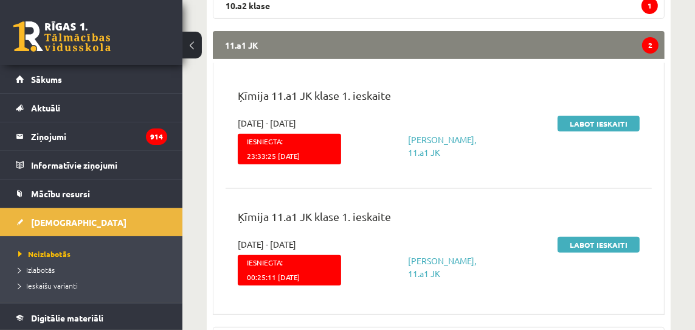
scroll to position [314, 0]
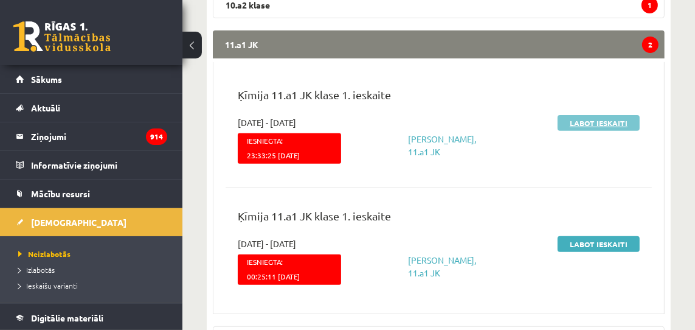
click at [608, 123] on link "Labot ieskaiti" at bounding box center [599, 123] width 82 height 16
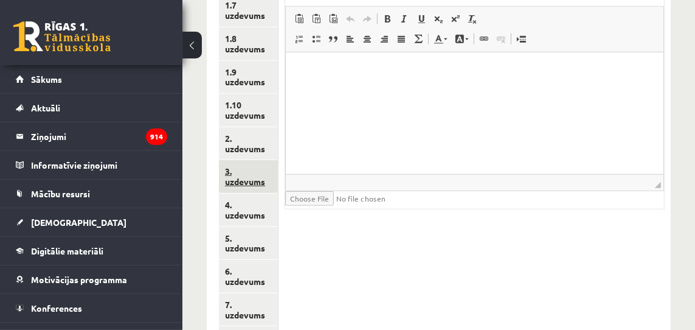
scroll to position [536, 0]
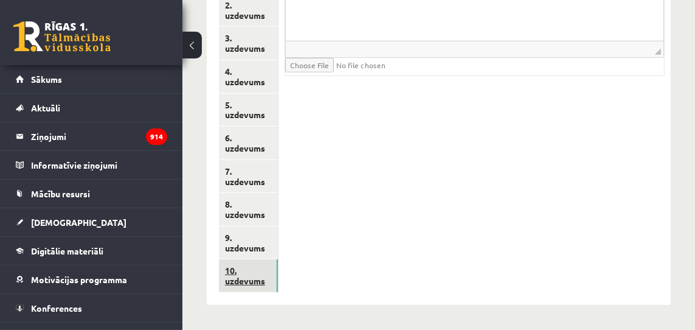
drag, startPoint x: 254, startPoint y: 277, endPoint x: 264, endPoint y: 270, distance: 11.8
click at [254, 277] on link "10. uzdevums" at bounding box center [248, 275] width 59 height 33
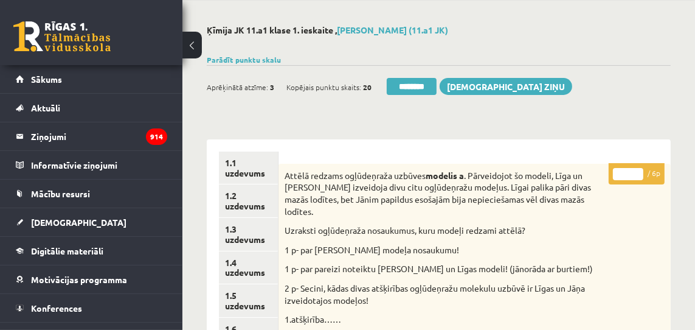
scroll to position [38, 0]
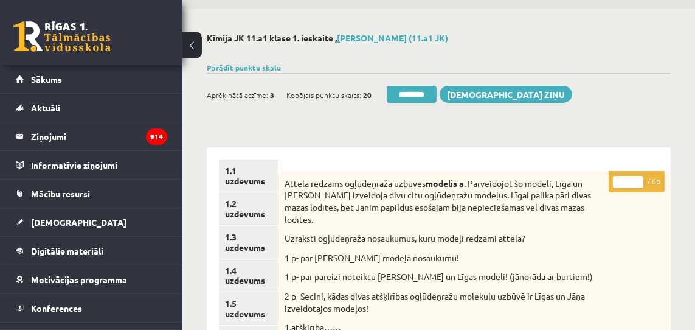
click at [638, 179] on input "*" at bounding box center [628, 182] width 30 height 12
type input "*"
click at [638, 179] on input "*" at bounding box center [628, 182] width 30 height 12
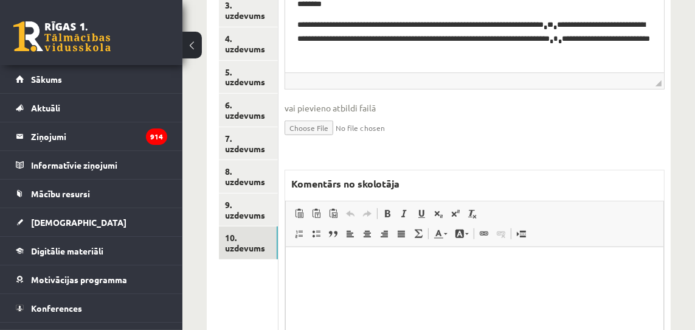
scroll to position [569, 0]
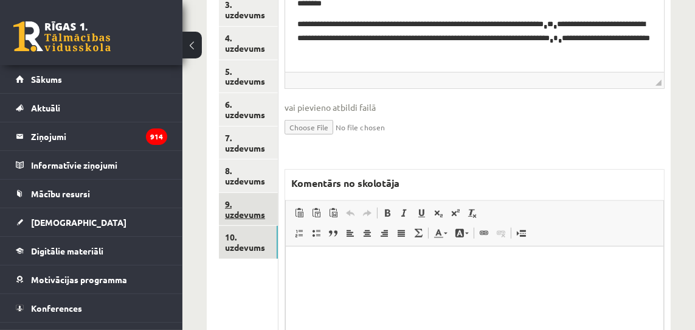
click at [252, 215] on link "9. uzdevums" at bounding box center [248, 209] width 59 height 33
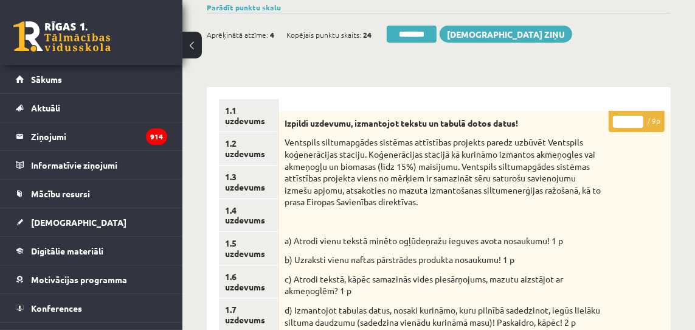
scroll to position [100, 0]
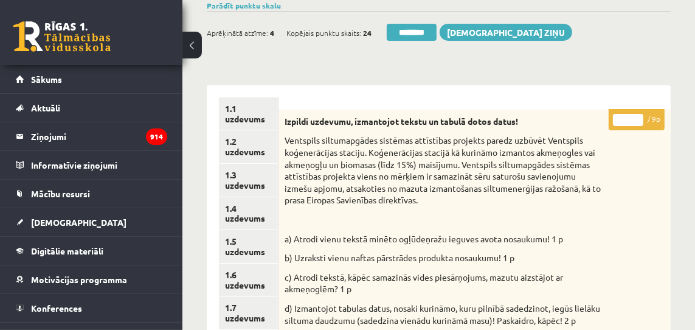
click at [639, 116] on input "*" at bounding box center [628, 120] width 30 height 12
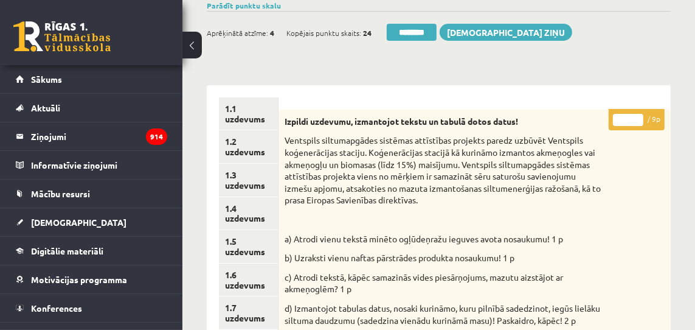
click at [639, 116] on input "*" at bounding box center [628, 120] width 30 height 12
type input "*"
click at [639, 116] on input "*" at bounding box center [628, 120] width 30 height 12
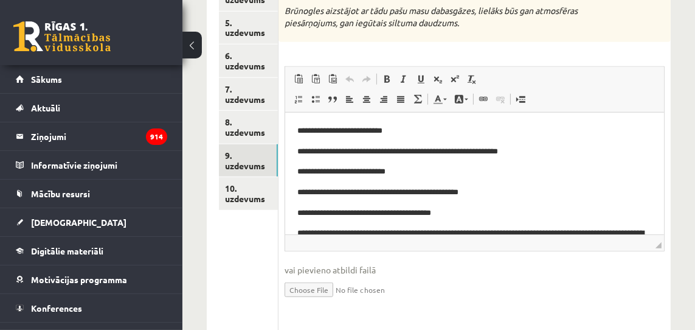
scroll to position [619, 0]
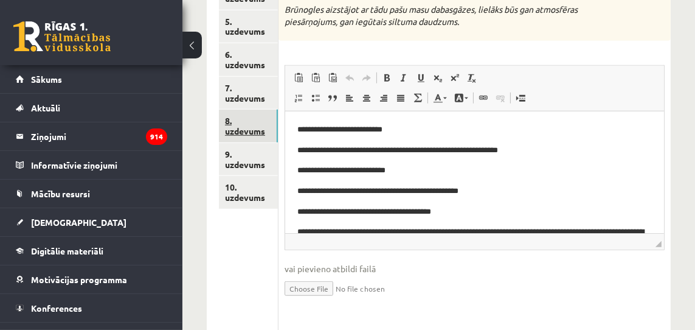
click at [237, 130] on link "8. uzdevums" at bounding box center [248, 125] width 59 height 33
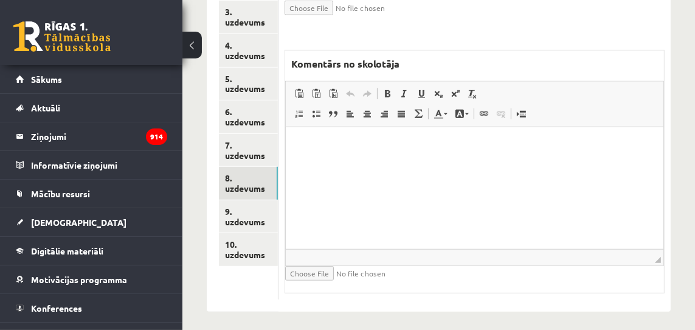
scroll to position [565, 0]
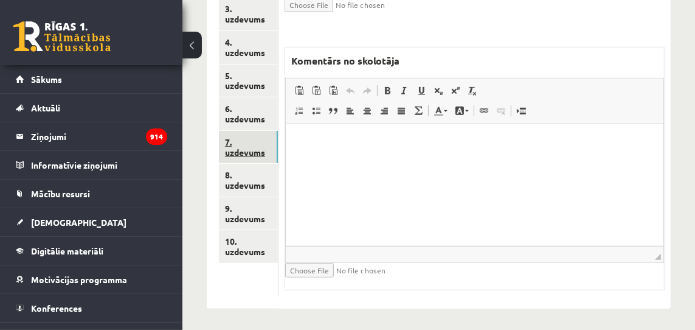
click at [247, 150] on link "7. uzdevums" at bounding box center [248, 147] width 59 height 33
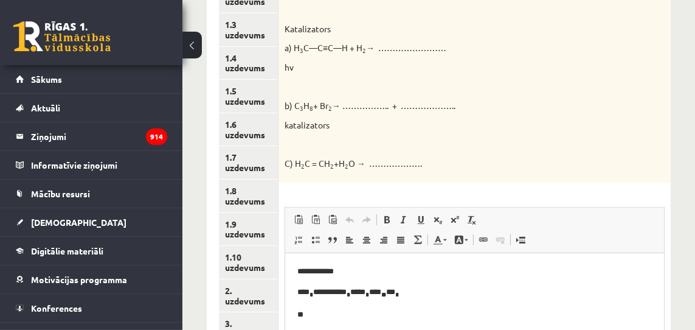
scroll to position [0, 0]
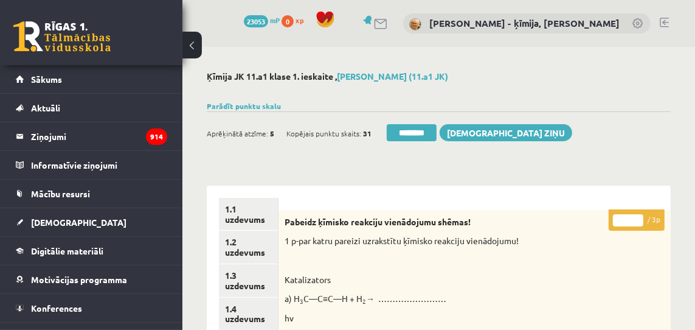
click at [640, 219] on input "*" at bounding box center [628, 220] width 30 height 12
drag, startPoint x: 640, startPoint y: 219, endPoint x: 591, endPoint y: 221, distance: 49.9
type input "*"
click at [639, 219] on input "*" at bounding box center [628, 220] width 30 height 12
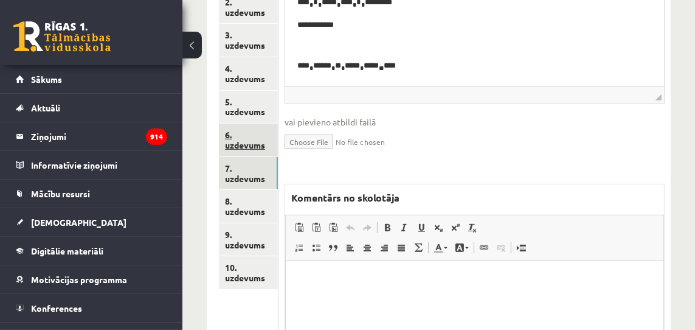
click at [250, 145] on link "6. uzdevums" at bounding box center [248, 139] width 59 height 33
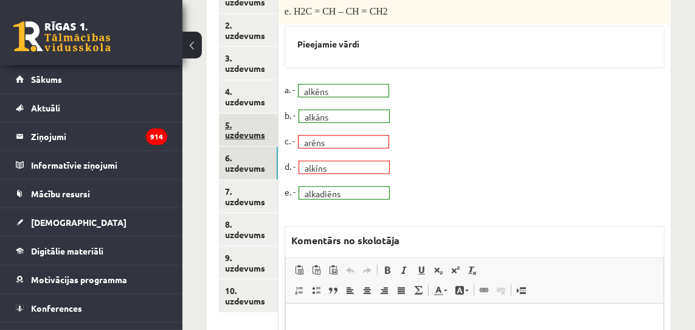
click at [255, 136] on link "5. uzdevums" at bounding box center [248, 130] width 59 height 33
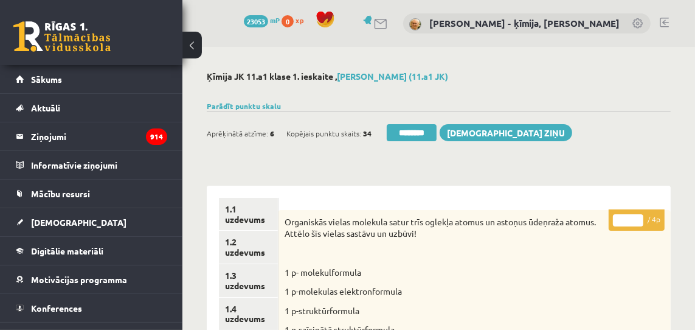
click at [640, 217] on input "*" at bounding box center [628, 220] width 30 height 12
type input "*"
click at [640, 217] on input "*" at bounding box center [628, 220] width 30 height 12
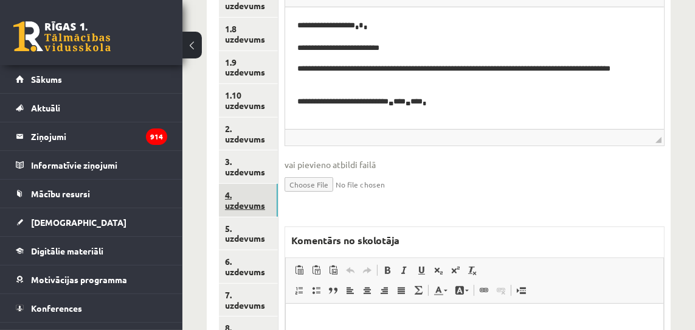
click at [252, 206] on link "4. uzdevums" at bounding box center [248, 200] width 59 height 33
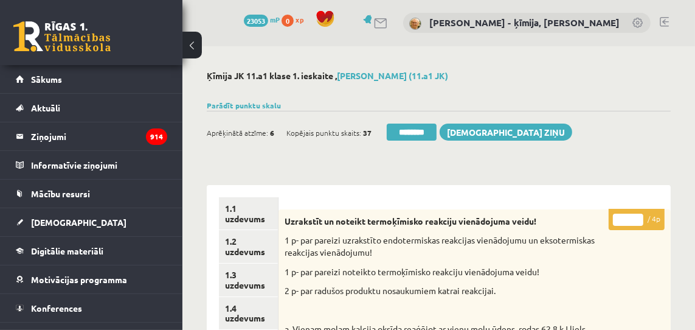
drag, startPoint x: 640, startPoint y: 217, endPoint x: 541, endPoint y: 222, distance: 99.3
type input "*"
click at [637, 217] on input "*" at bounding box center [628, 219] width 30 height 12
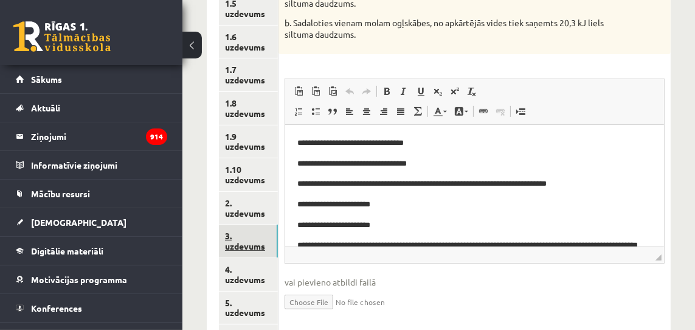
click at [253, 245] on link "3. uzdevums" at bounding box center [248, 240] width 59 height 33
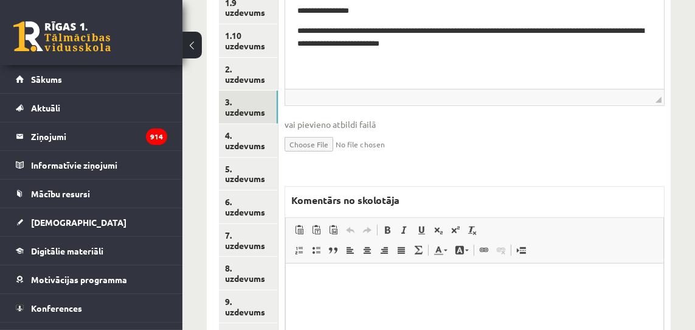
scroll to position [530, 0]
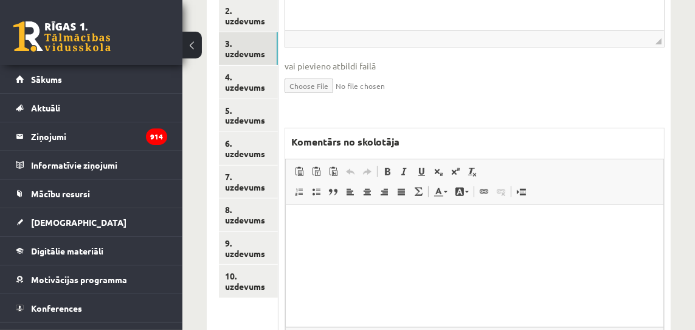
click at [406, 223] on p "Rich Text Editor, wiswyg-editor-47433923675100-1760290749-464" at bounding box center [473, 223] width 353 height 13
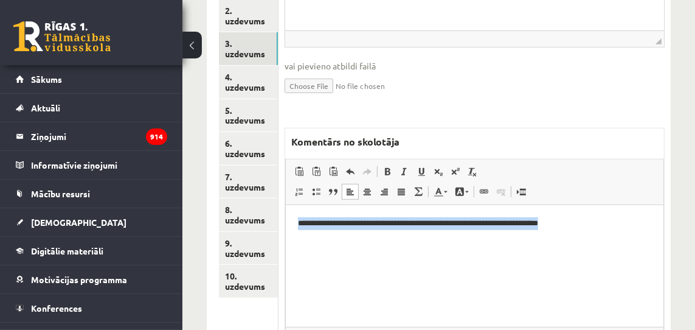
drag, startPoint x: 298, startPoint y: 224, endPoint x: 542, endPoint y: 240, distance: 244.4
click at [589, 221] on p "**********" at bounding box center [473, 223] width 353 height 13
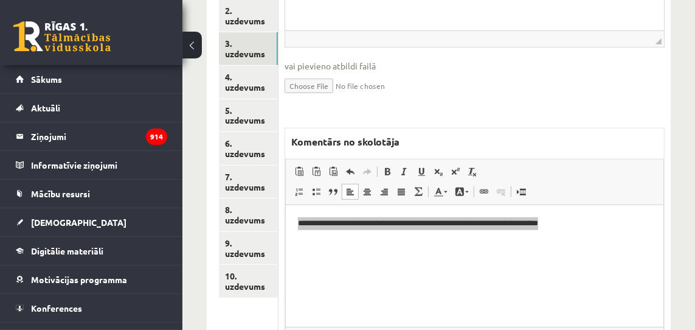
scroll to position [0, 0]
click at [572, 252] on span "Copy" at bounding box center [583, 254] width 41 height 18
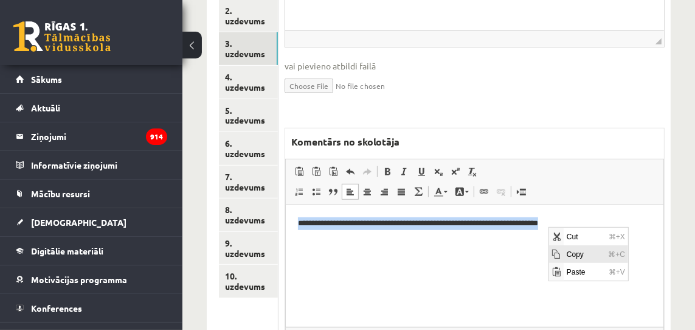
copy p "**********"
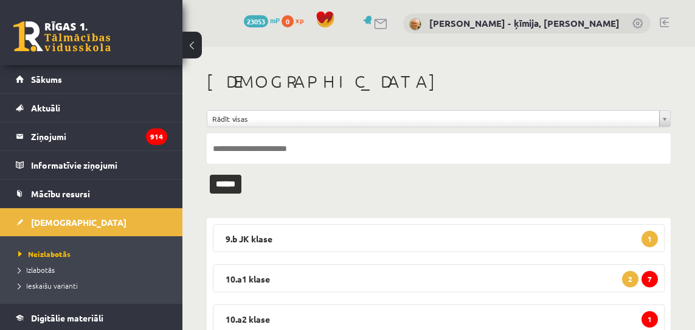
scroll to position [206, 0]
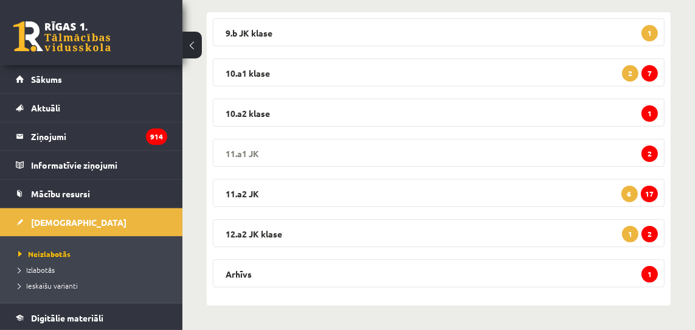
click at [650, 154] on span "2" at bounding box center [650, 153] width 16 height 16
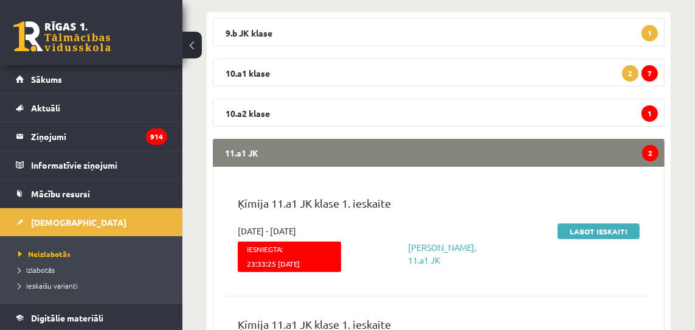
click at [647, 153] on span "2" at bounding box center [650, 153] width 16 height 16
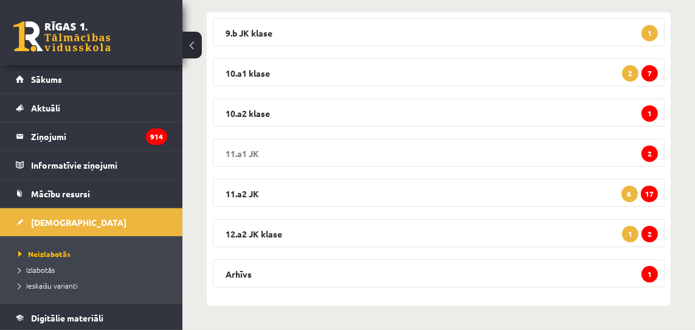
click at [648, 148] on span "2" at bounding box center [650, 153] width 16 height 16
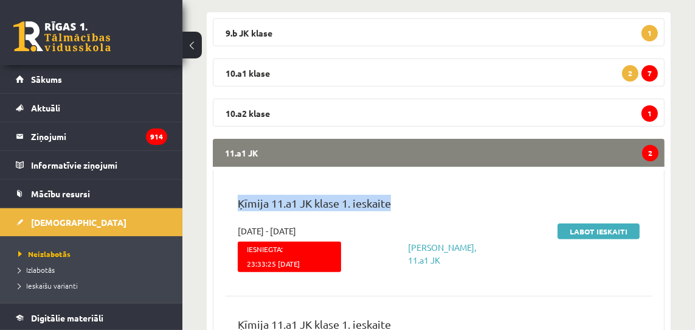
drag, startPoint x: 616, startPoint y: 198, endPoint x: 616, endPoint y: 204, distance: 6.1
click at [616, 203] on div "Ķīmija 11.a1 JK klase 1. ieskaite 2025-09-16 - 2025-09-30 Iesniegta: 23:33:25 3…" at bounding box center [439, 235] width 426 height 106
click at [616, 225] on link "Labot ieskaiti" at bounding box center [599, 231] width 82 height 16
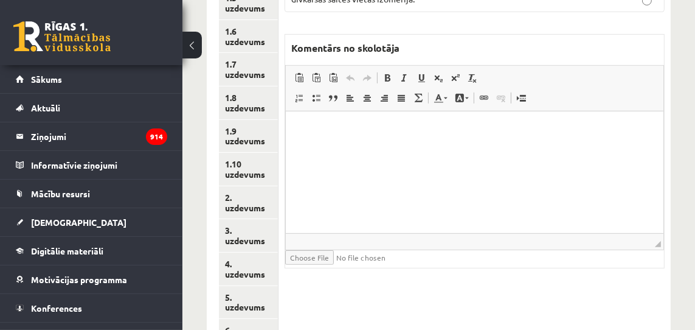
scroll to position [344, 0]
click at [246, 206] on link "2. uzdevums" at bounding box center [248, 202] width 59 height 33
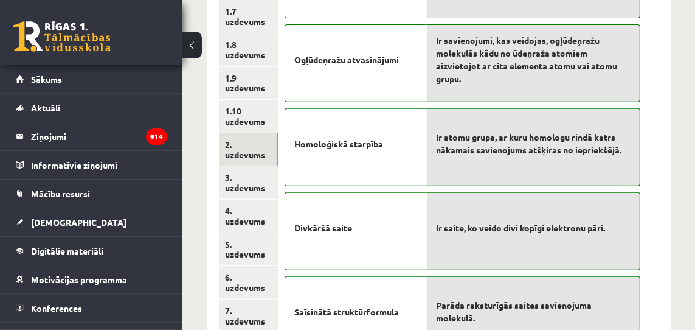
scroll to position [398, 0]
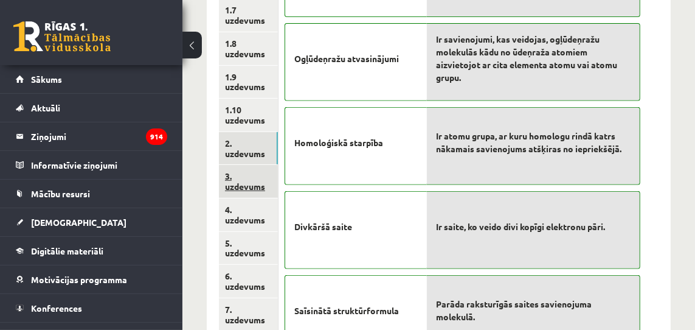
click at [258, 189] on link "3. uzdevums" at bounding box center [248, 181] width 59 height 33
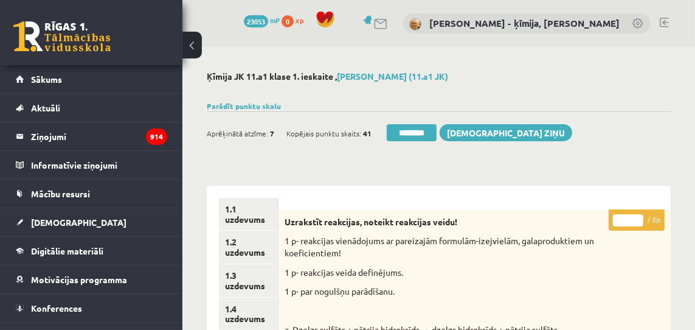
scroll to position [1, 0]
click at [429, 139] on input "********" at bounding box center [412, 131] width 50 height 17
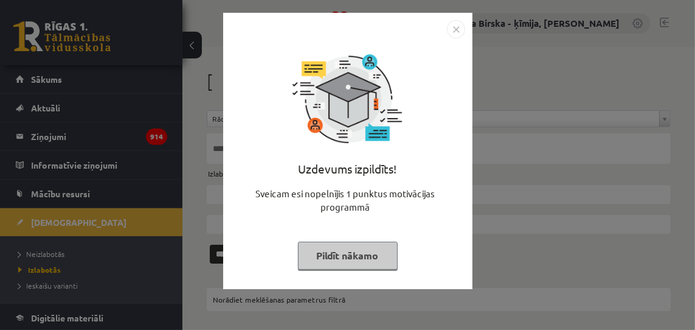
click at [460, 27] on img "Close" at bounding box center [456, 29] width 18 height 18
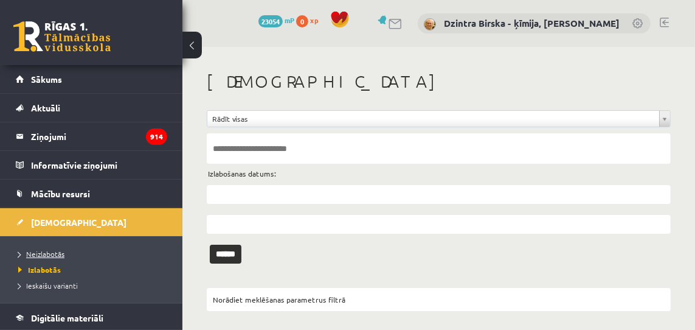
click at [47, 253] on span "Neizlabotās" at bounding box center [41, 254] width 46 height 10
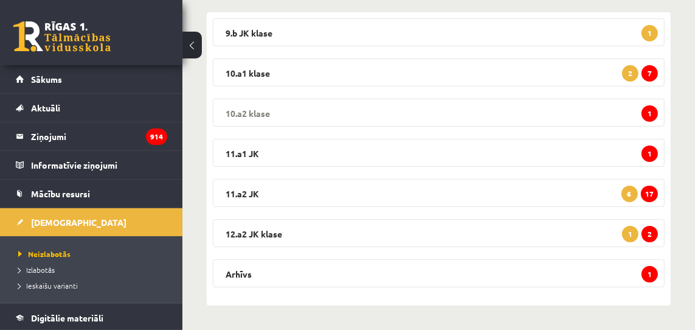
scroll to position [195, 0]
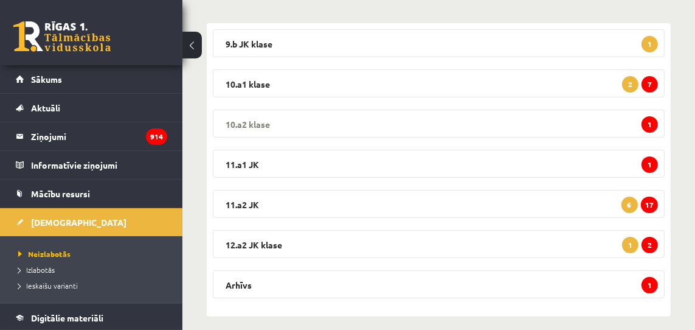
click at [530, 97] on div "9.b [PERSON_NAME] 1 Ķīmija JK 9.b [PERSON_NAME] 1. [DEMOGRAPHIC_DATA] [DATE] - …" at bounding box center [439, 169] width 464 height 293
click at [651, 164] on span "1" at bounding box center [650, 164] width 16 height 16
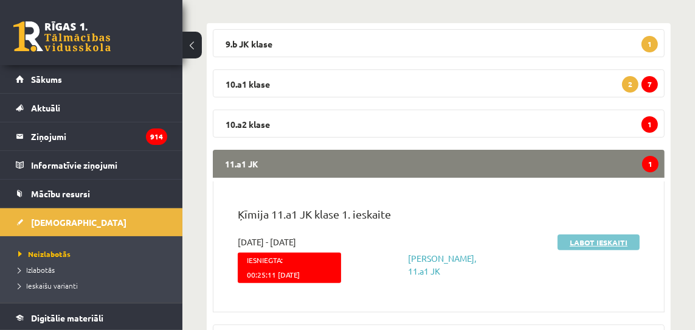
click at [583, 240] on link "Labot ieskaiti" at bounding box center [599, 242] width 82 height 16
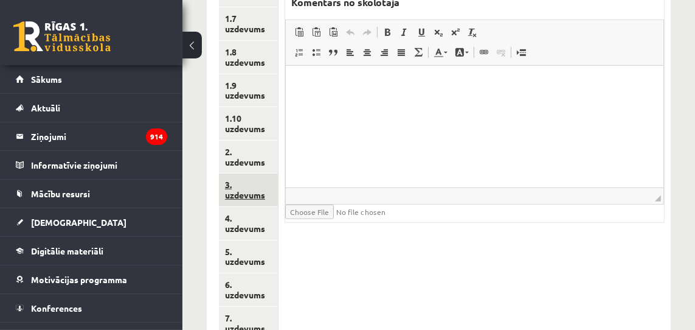
scroll to position [392, 0]
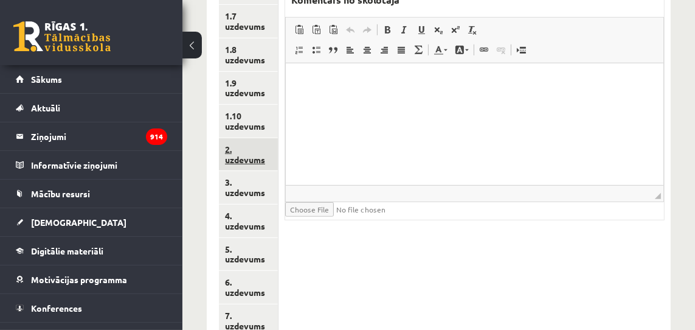
click at [254, 163] on link "2. uzdevums" at bounding box center [248, 154] width 59 height 33
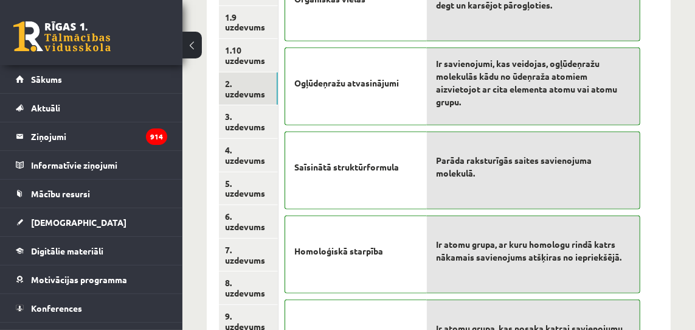
scroll to position [464, 0]
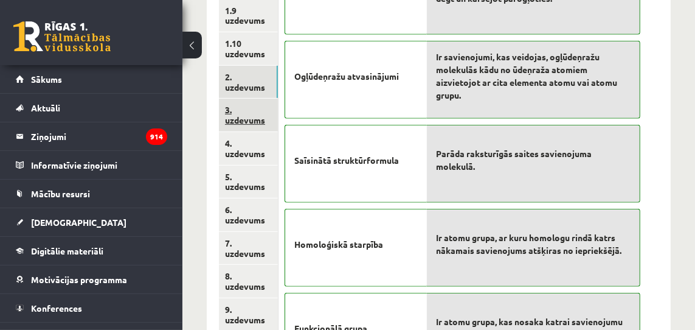
click at [248, 119] on link "3. uzdevums" at bounding box center [248, 115] width 59 height 33
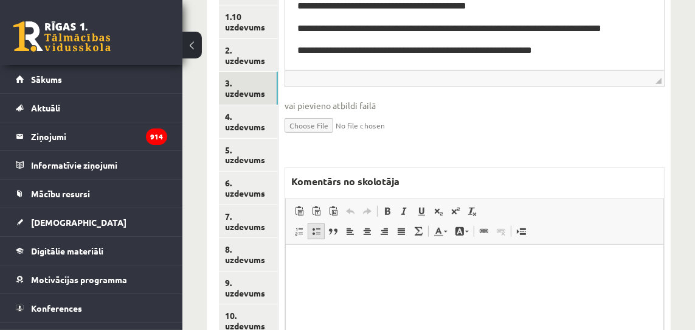
scroll to position [494, 0]
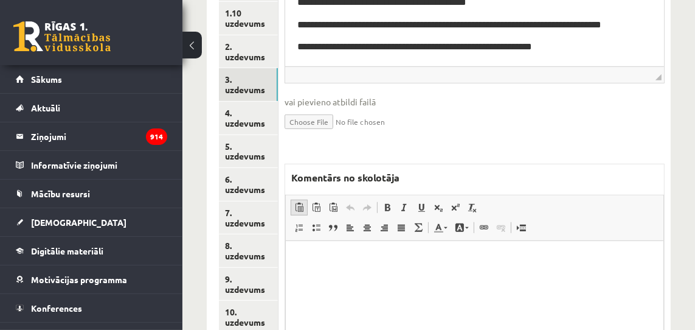
click at [302, 208] on span at bounding box center [299, 208] width 10 height 10
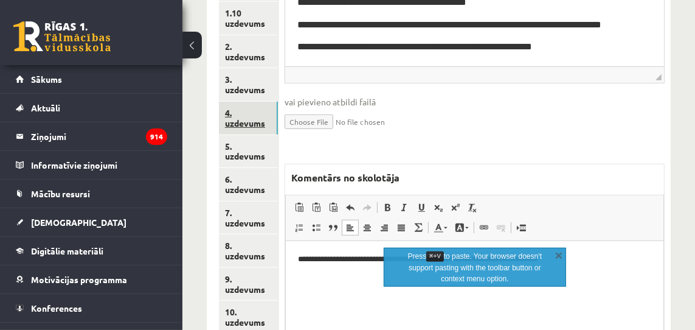
click at [243, 120] on link "4. uzdevums" at bounding box center [248, 118] width 59 height 33
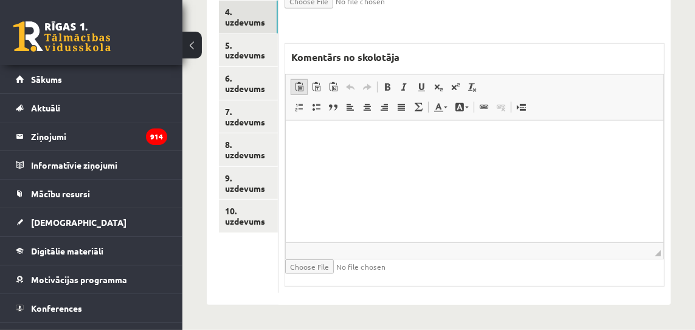
scroll to position [595, 0]
click at [300, 89] on span at bounding box center [299, 87] width 10 height 10
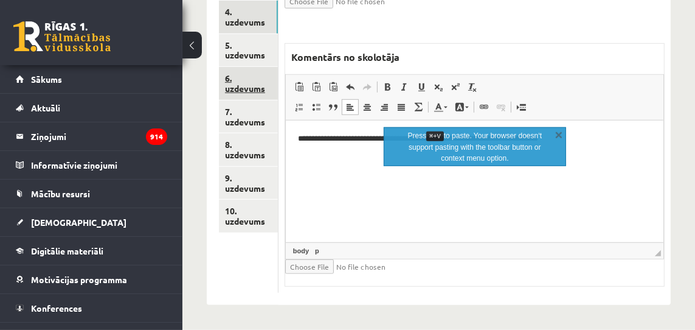
scroll to position [596, 0]
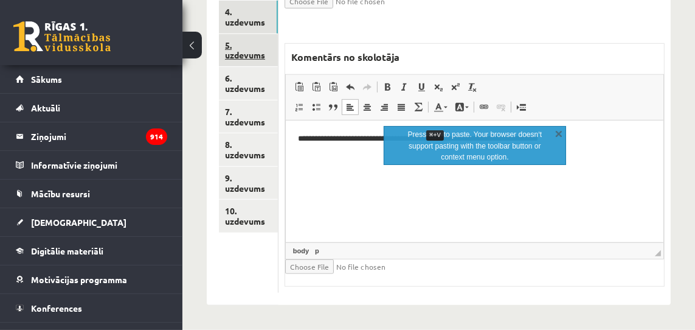
click at [248, 57] on link "5. uzdevums" at bounding box center [248, 50] width 59 height 33
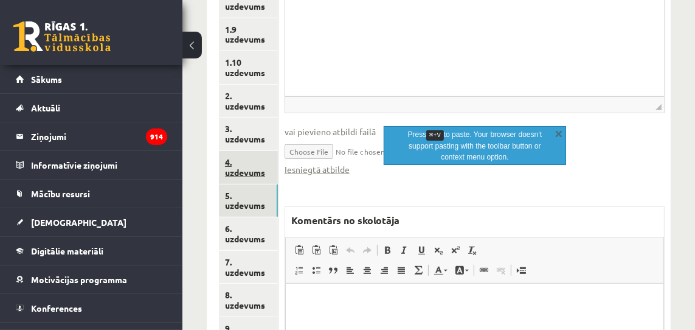
scroll to position [450, 0]
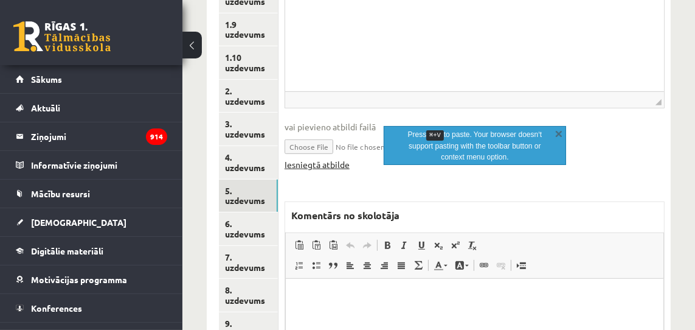
click at [336, 165] on link "Iesniegtā atbilde" at bounding box center [317, 164] width 65 height 13
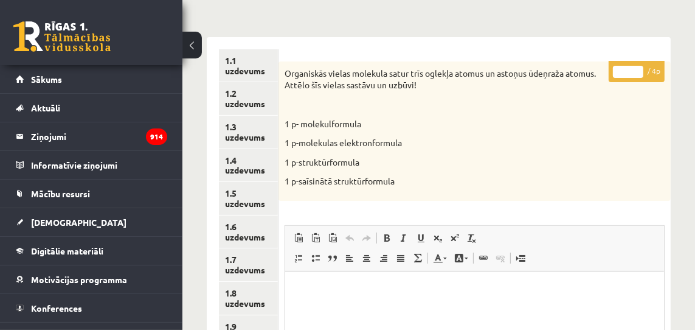
scroll to position [149, 0]
click at [637, 68] on input "*" at bounding box center [628, 71] width 30 height 12
type input "*"
click at [637, 68] on input "*" at bounding box center [628, 71] width 30 height 12
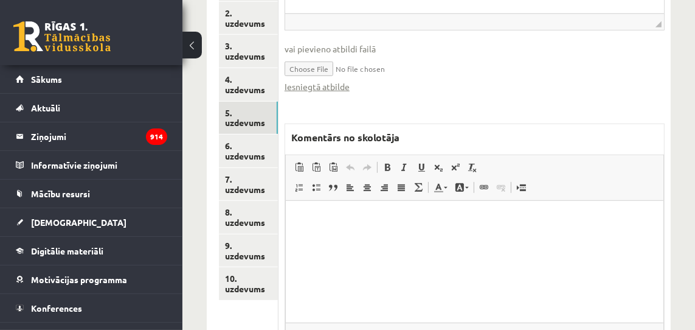
scroll to position [552, 0]
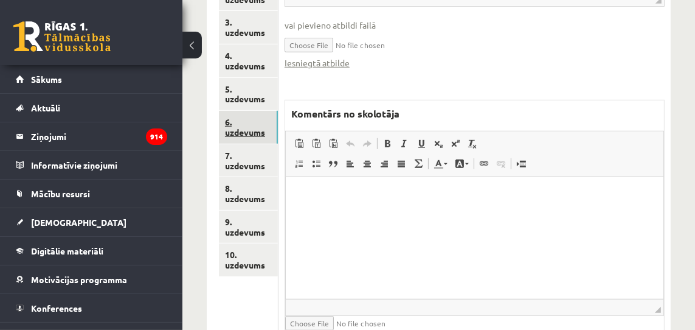
click at [238, 133] on link "6. uzdevums" at bounding box center [248, 127] width 59 height 33
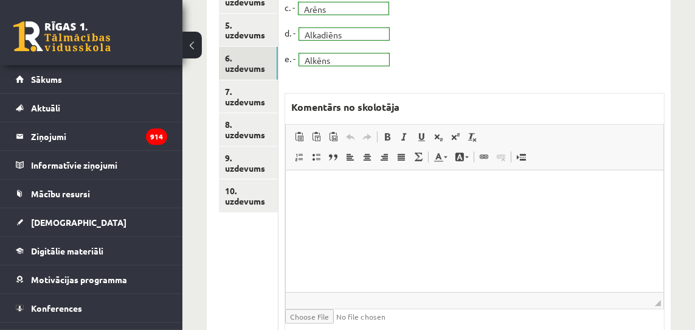
scroll to position [616, 0]
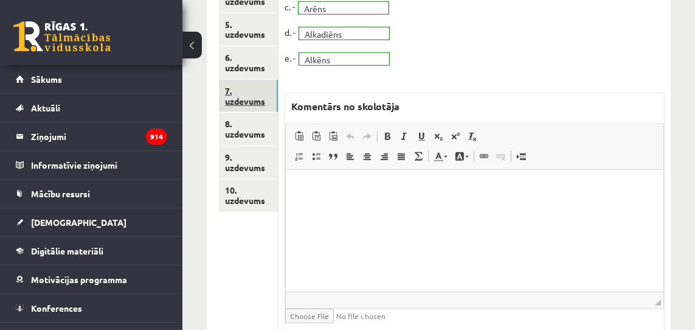
click at [247, 100] on link "7. uzdevums" at bounding box center [248, 96] width 59 height 33
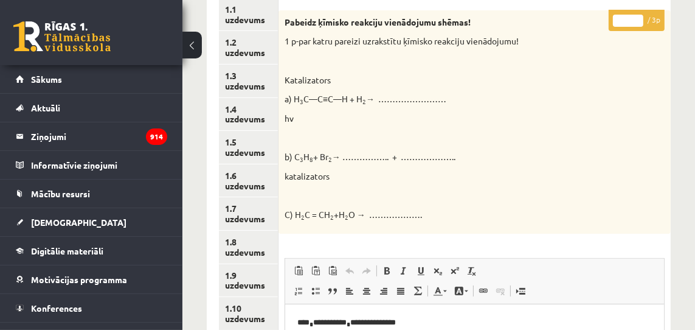
scroll to position [175, 0]
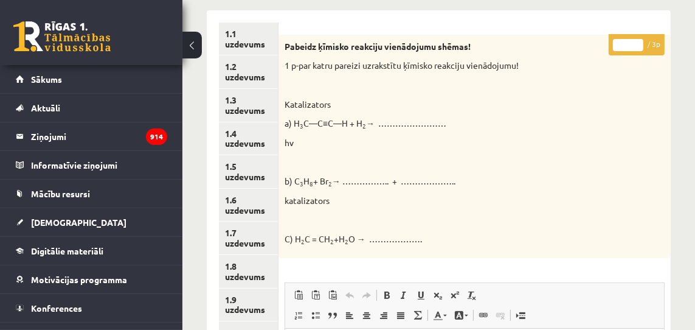
click at [639, 40] on input "*" at bounding box center [628, 45] width 30 height 12
type input "*"
click at [639, 40] on input "*" at bounding box center [628, 45] width 30 height 12
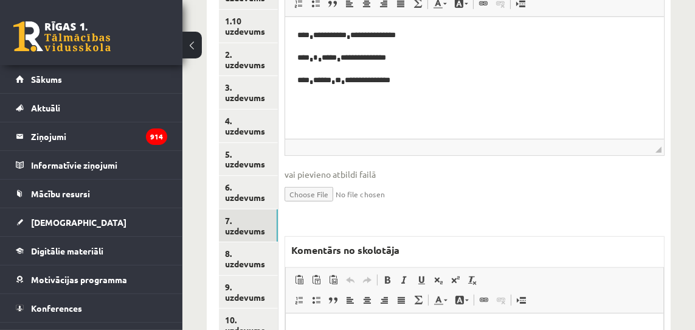
scroll to position [491, 0]
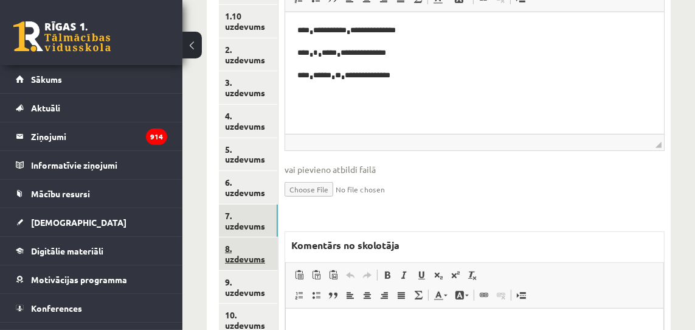
click at [246, 261] on link "8. uzdevums" at bounding box center [248, 253] width 59 height 33
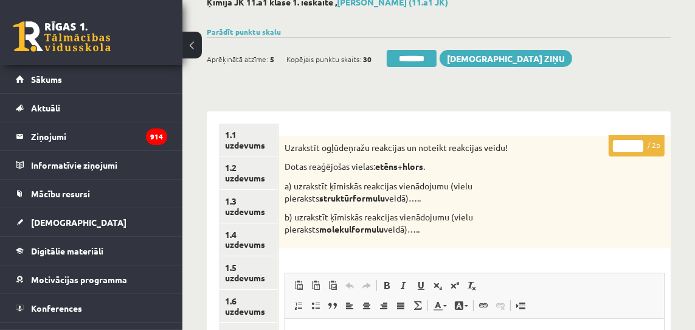
scroll to position [70, 0]
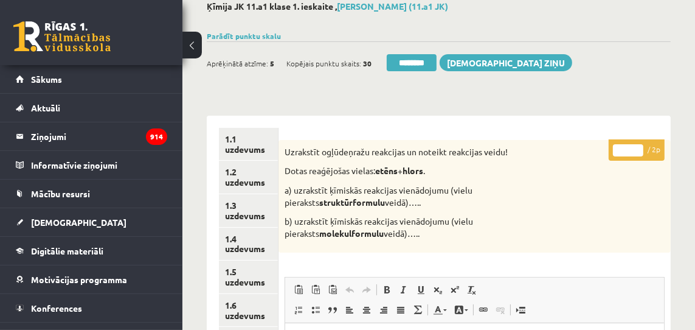
click at [639, 147] on input "*" at bounding box center [628, 150] width 30 height 12
type input "*"
click at [639, 147] on input "*" at bounding box center [628, 150] width 30 height 12
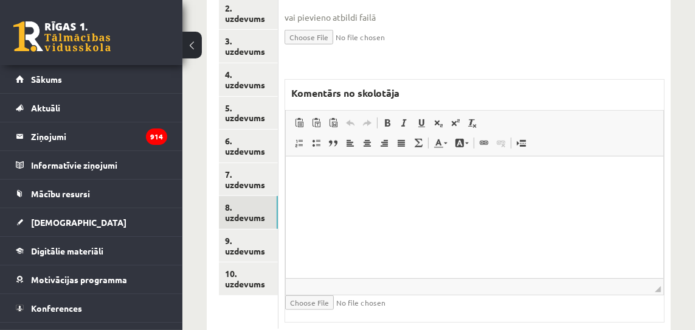
scroll to position [569, 0]
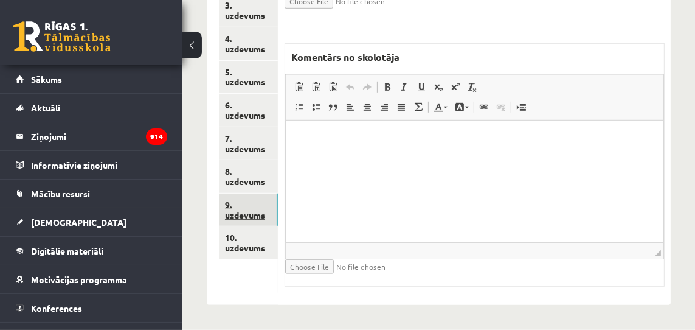
click at [255, 218] on link "9. uzdevums" at bounding box center [248, 209] width 59 height 33
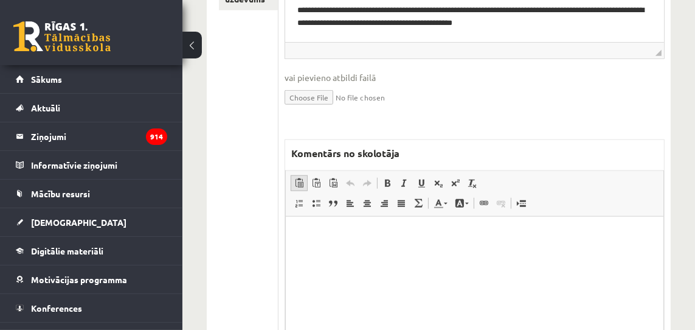
scroll to position [816, 0]
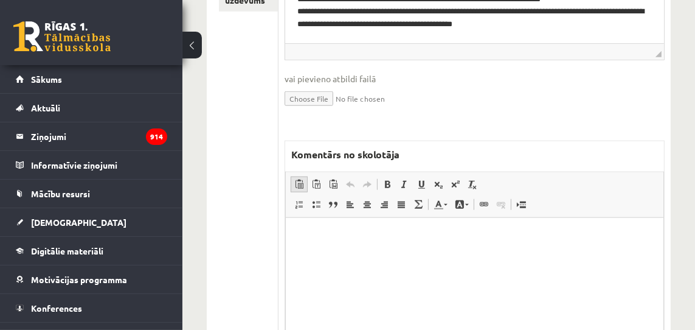
click at [302, 181] on span at bounding box center [299, 184] width 10 height 10
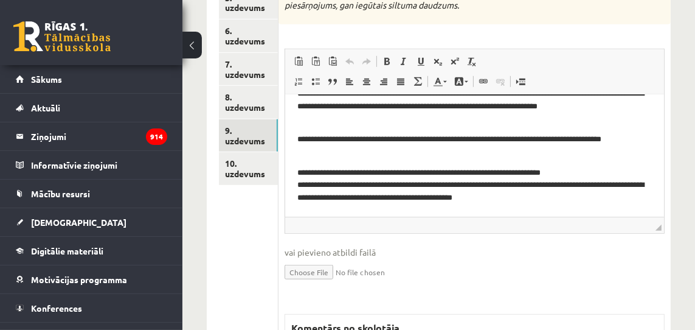
scroll to position [640, 0]
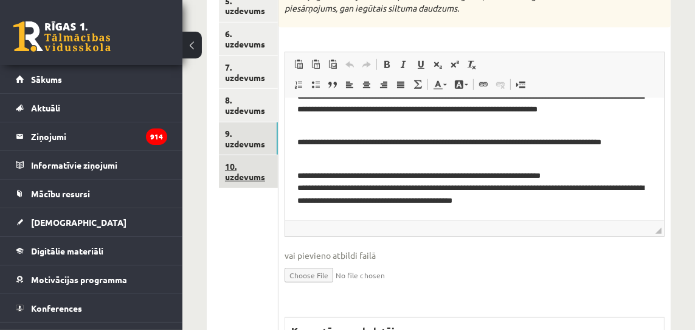
click at [244, 183] on link "10. uzdevums" at bounding box center [248, 171] width 59 height 33
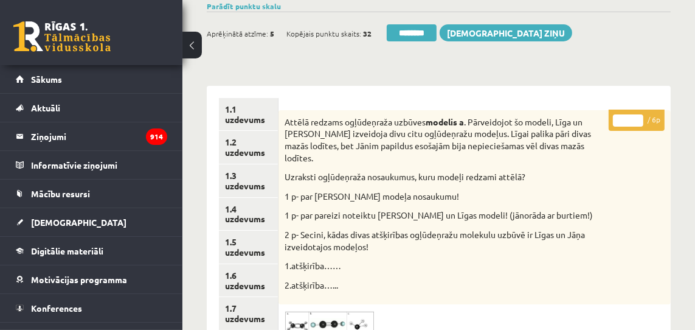
scroll to position [0, 0]
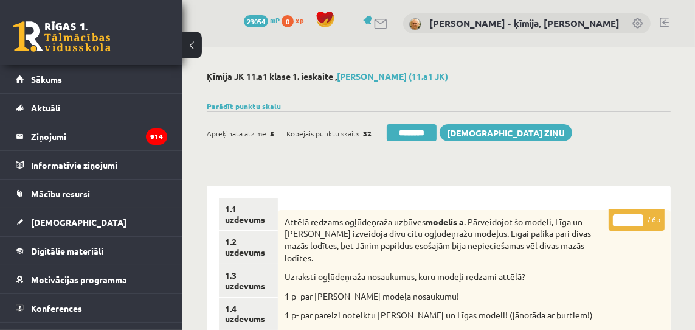
click at [639, 218] on input "*" at bounding box center [628, 220] width 30 height 12
type input "*"
click at [639, 218] on input "*" at bounding box center [628, 220] width 30 height 12
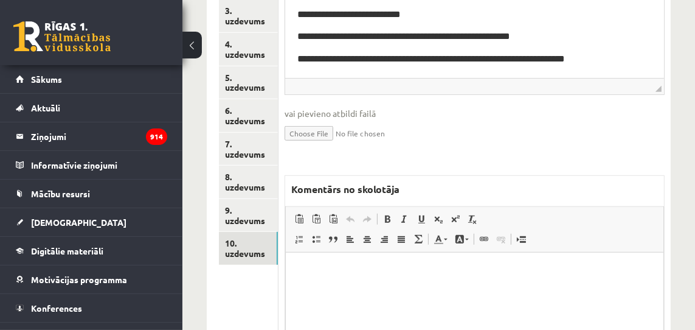
scroll to position [564, 0]
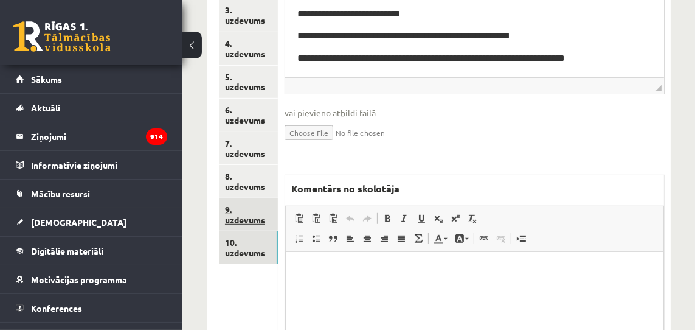
click at [263, 216] on link "9. uzdevums" at bounding box center [248, 214] width 59 height 33
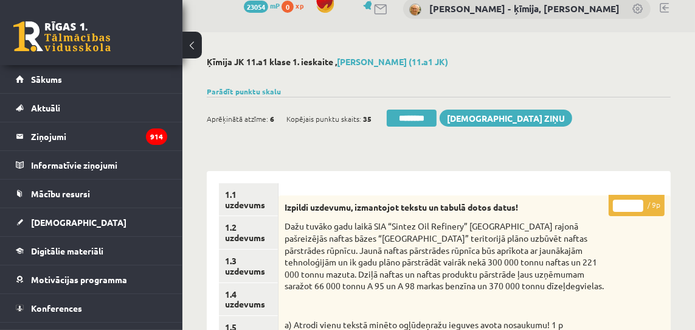
scroll to position [0, 0]
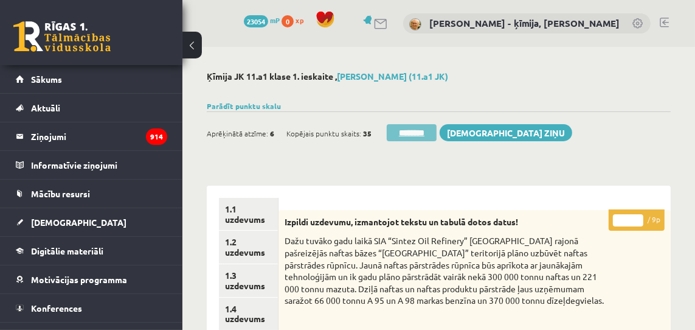
click at [415, 131] on input "********" at bounding box center [412, 132] width 50 height 17
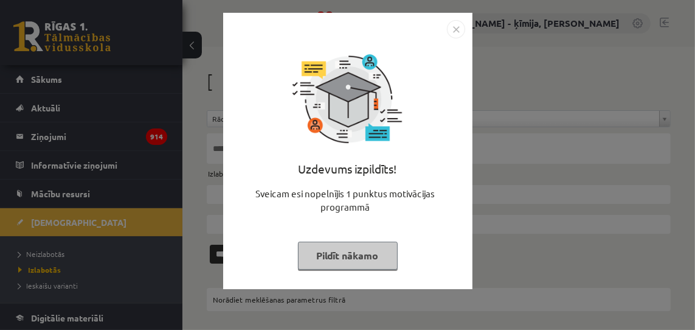
click at [519, 76] on div "Uzdevums izpildīts! Sveicam esi nopelnījis 1 punktus motivācijas programmā Pild…" at bounding box center [347, 165] width 695 height 330
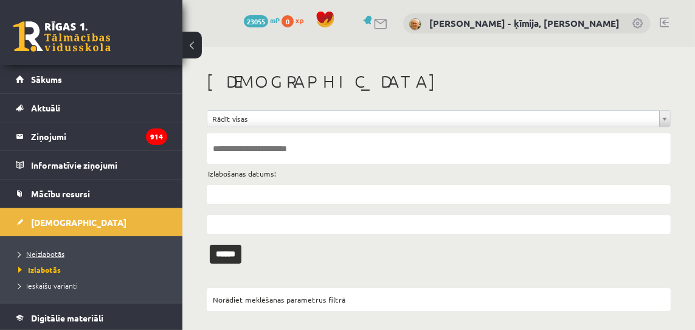
click at [38, 248] on link "Neizlabotās" at bounding box center [94, 253] width 152 height 11
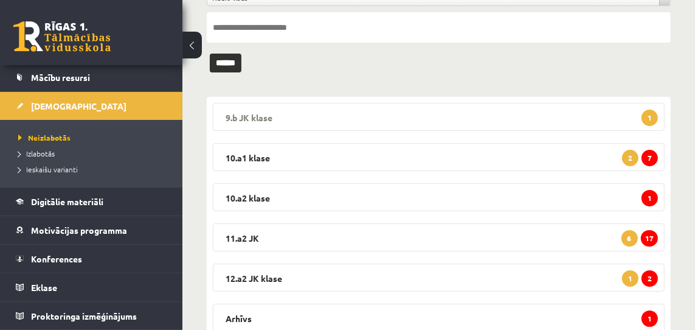
scroll to position [165, 0]
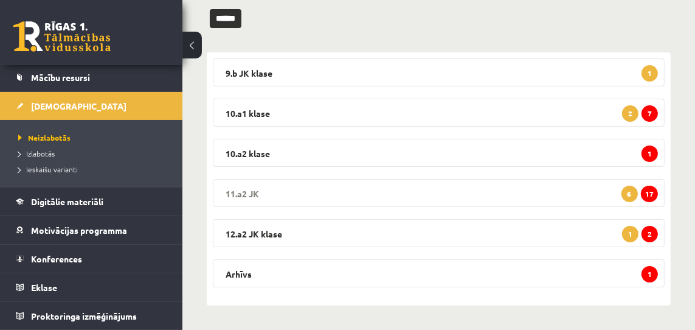
click at [649, 190] on span "17" at bounding box center [649, 194] width 17 height 16
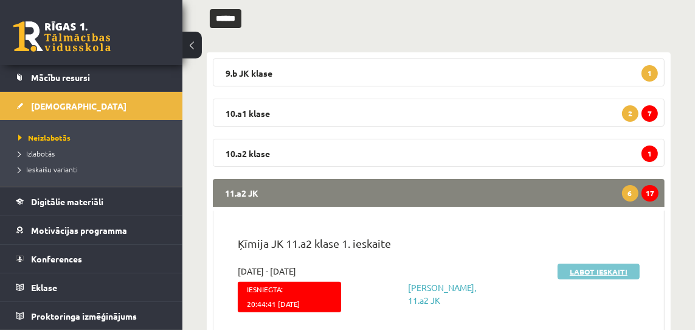
click at [588, 270] on link "Labot ieskaiti" at bounding box center [599, 271] width 82 height 16
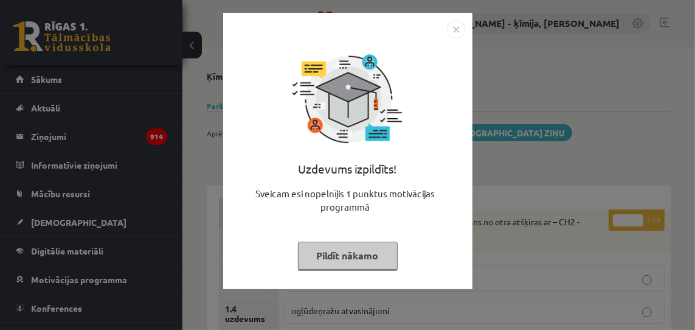
click at [456, 29] on img "Close" at bounding box center [456, 29] width 18 height 18
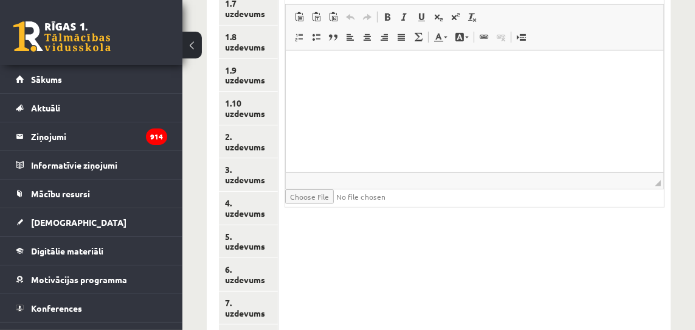
scroll to position [409, 0]
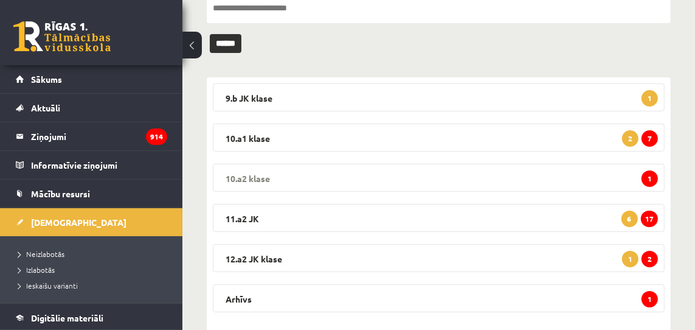
scroll to position [156, 0]
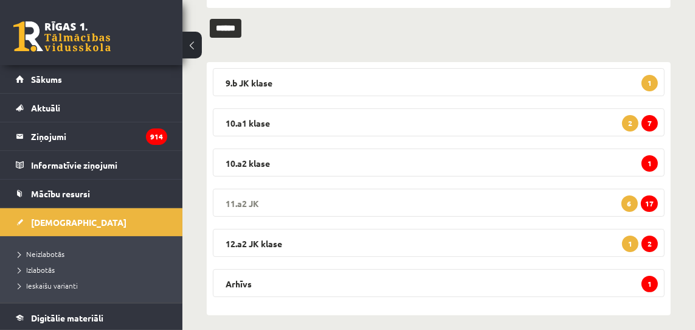
click at [646, 206] on span "17" at bounding box center [649, 203] width 17 height 16
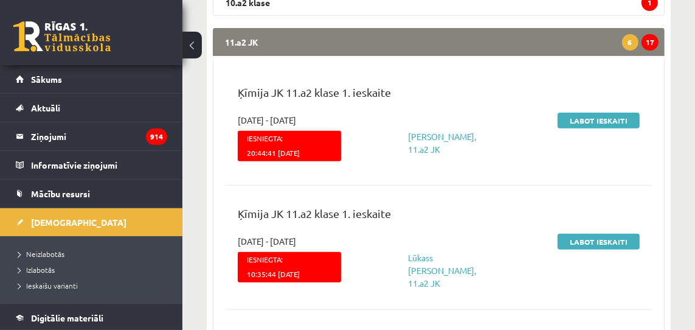
scroll to position [350, 0]
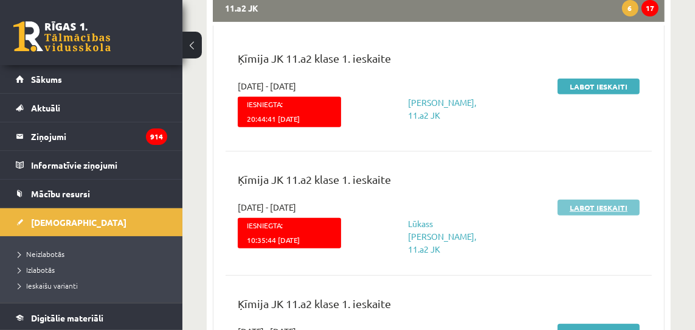
click at [592, 208] on link "Labot ieskaiti" at bounding box center [599, 207] width 82 height 16
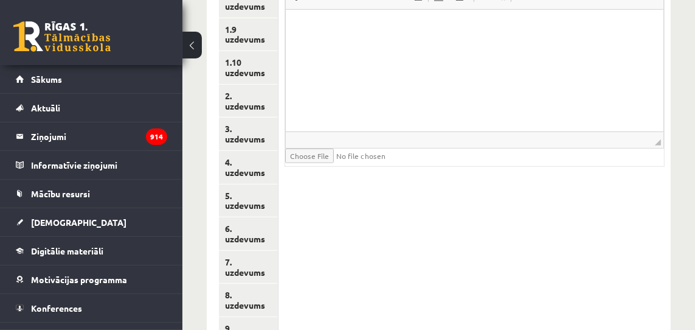
scroll to position [448, 0]
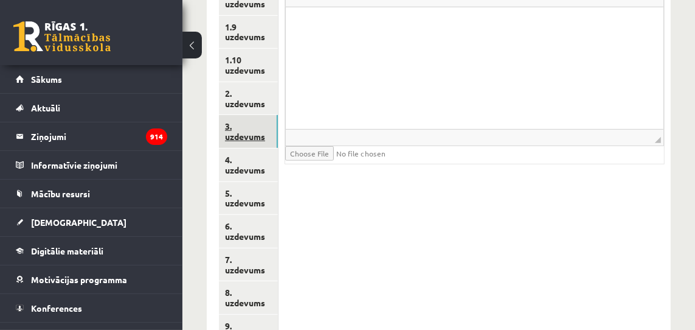
click at [257, 139] on link "3. uzdevums" at bounding box center [248, 131] width 59 height 33
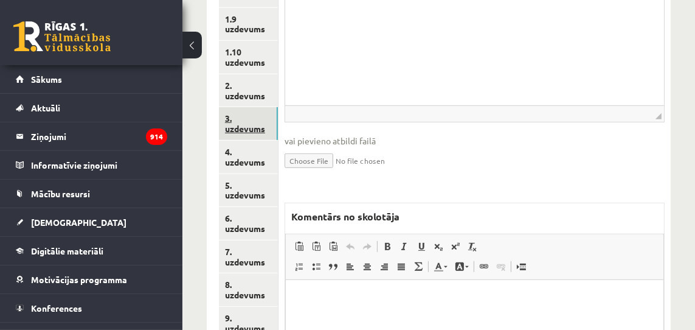
scroll to position [467, 0]
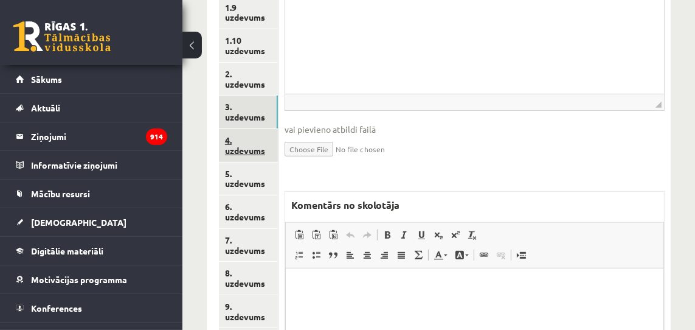
click at [258, 140] on link "4. uzdevums" at bounding box center [248, 145] width 59 height 33
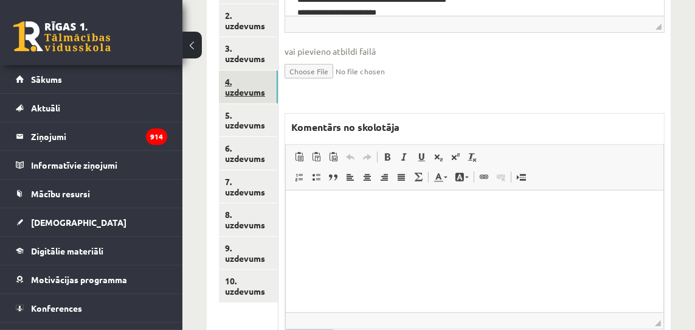
scroll to position [506, 0]
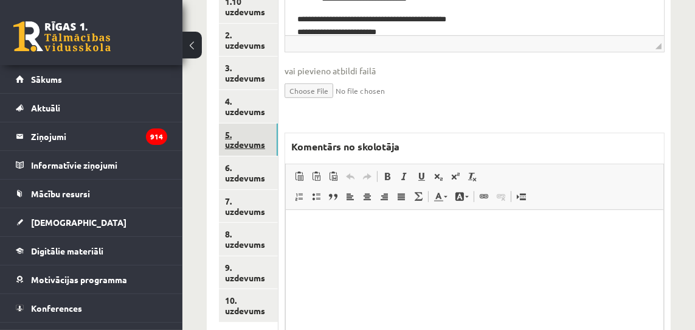
click at [258, 141] on link "5. uzdevums" at bounding box center [248, 139] width 59 height 33
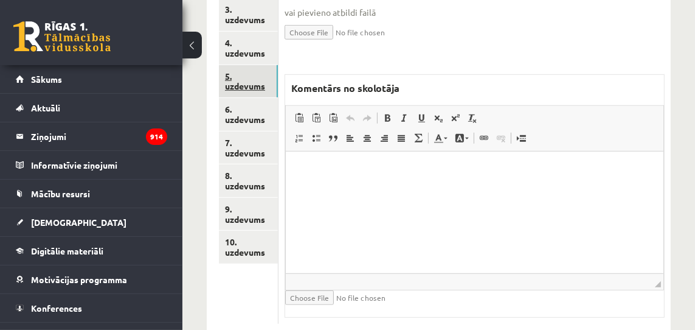
scroll to position [584, 0]
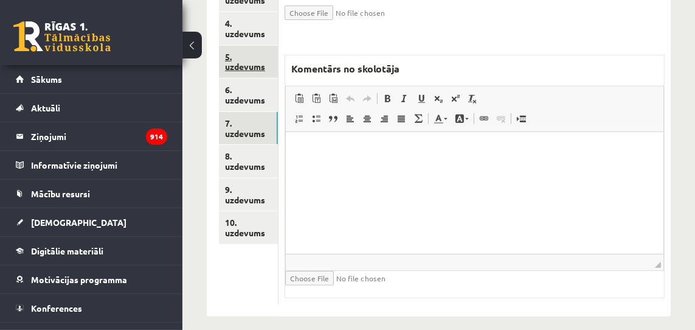
click at [258, 141] on link "7. uzdevums" at bounding box center [248, 128] width 59 height 33
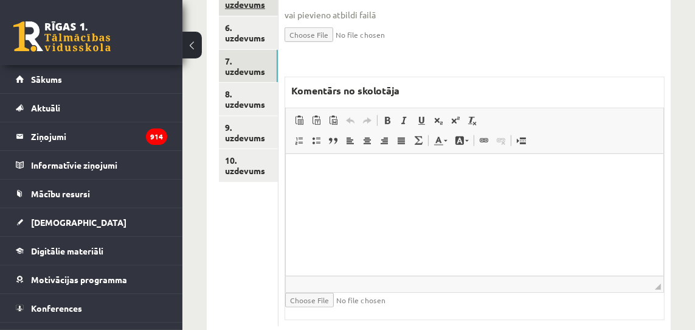
scroll to position [662, 0]
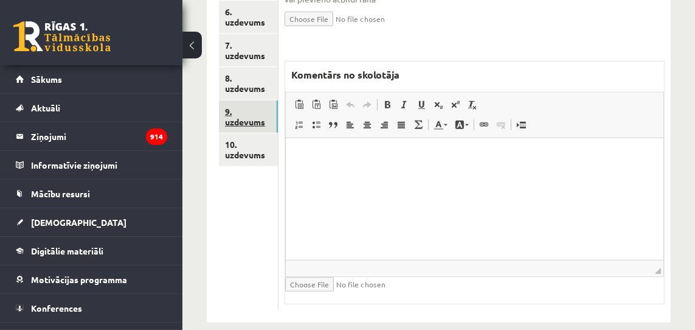
click at [262, 123] on link "9. uzdevums" at bounding box center [248, 116] width 59 height 33
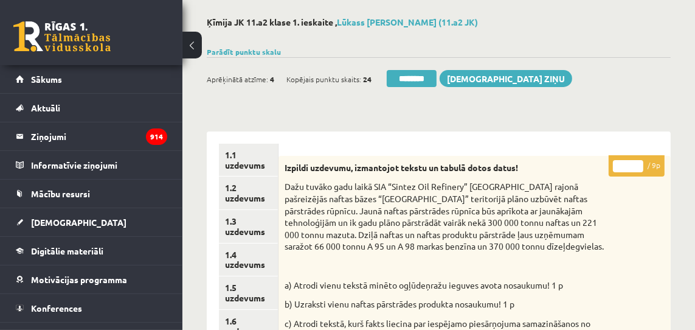
scroll to position [39, 0]
